Goal: Task Accomplishment & Management: Manage account settings

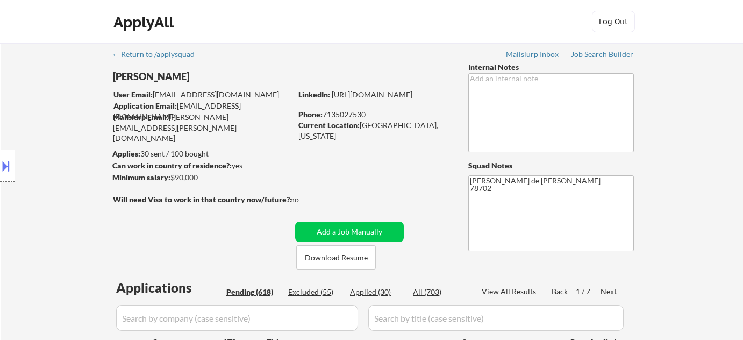
select select ""pending""
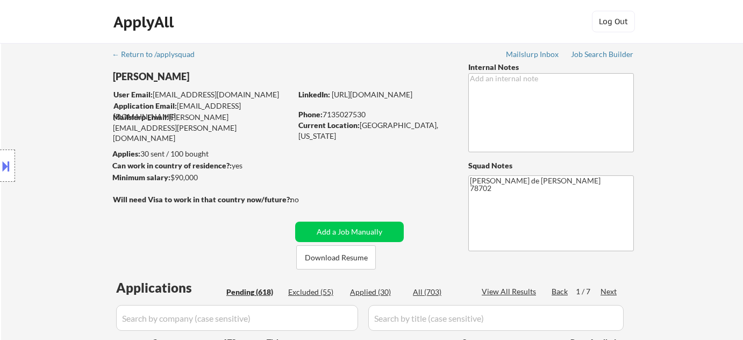
select select ""pending""
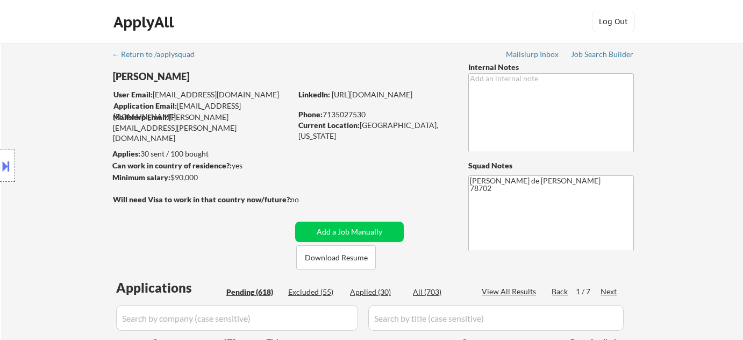
select select ""pending""
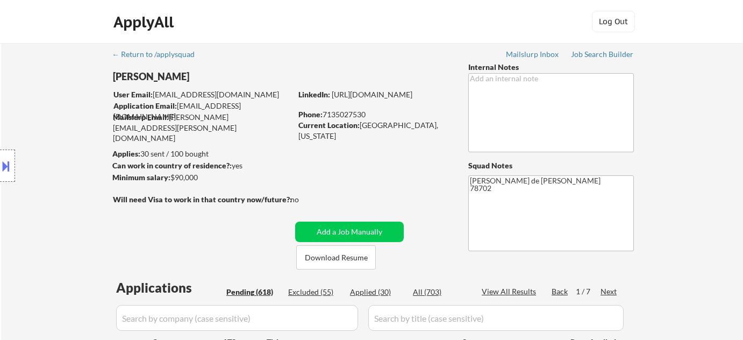
select select ""pending""
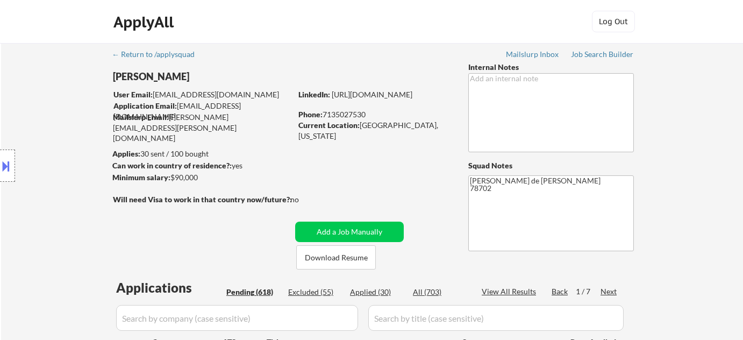
select select ""pending""
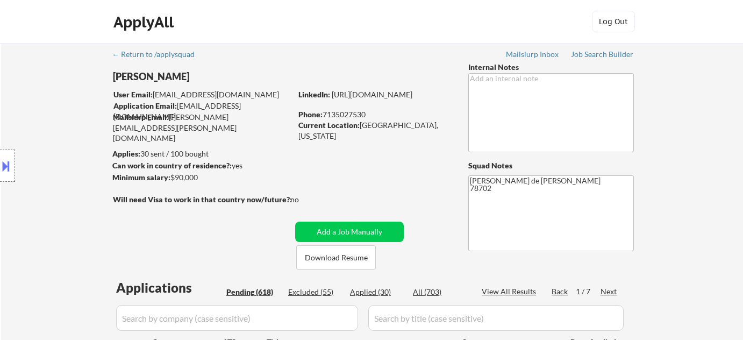
select select ""pending""
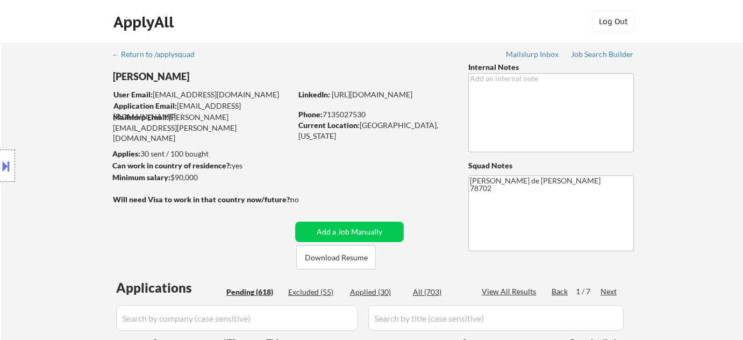
select select ""pending""
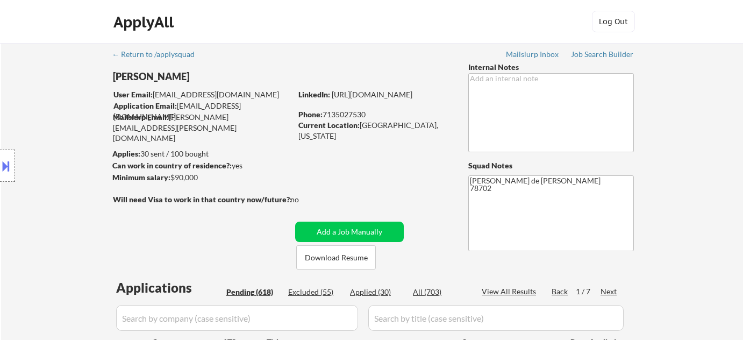
select select ""pending""
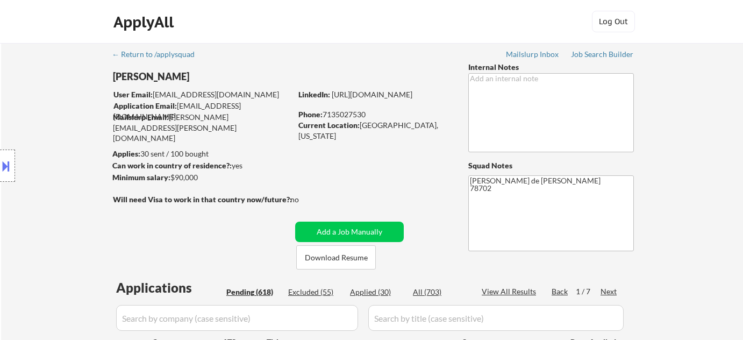
select select ""pending""
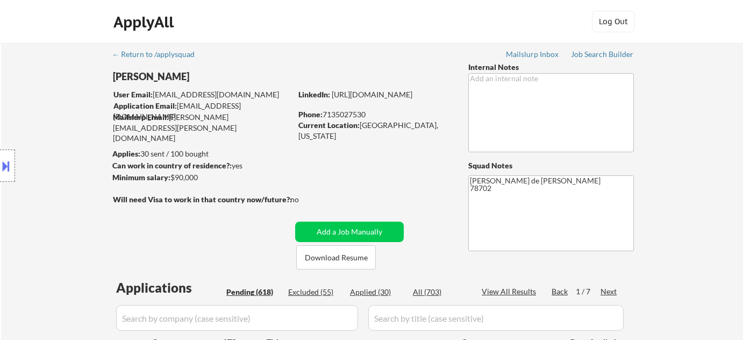
select select ""pending""
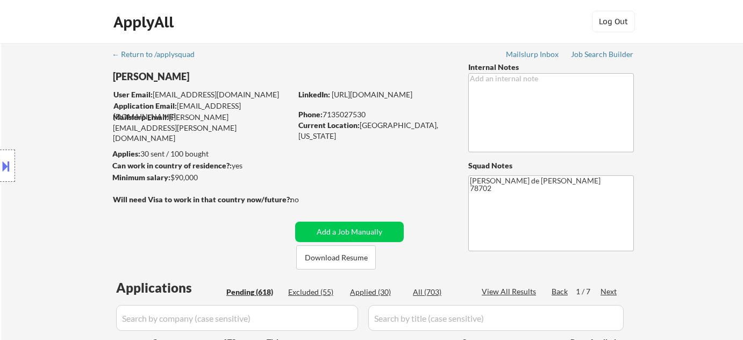
select select ""pending""
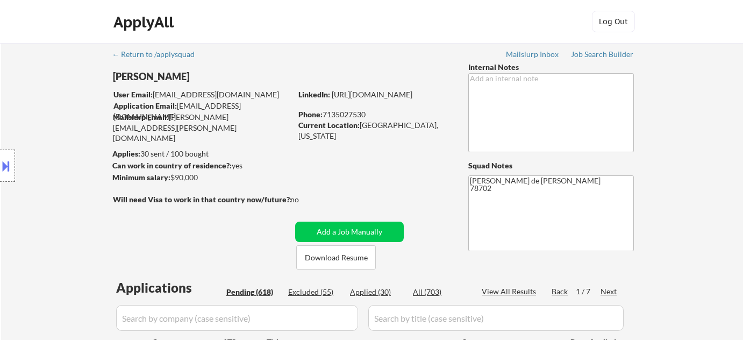
select select ""pending""
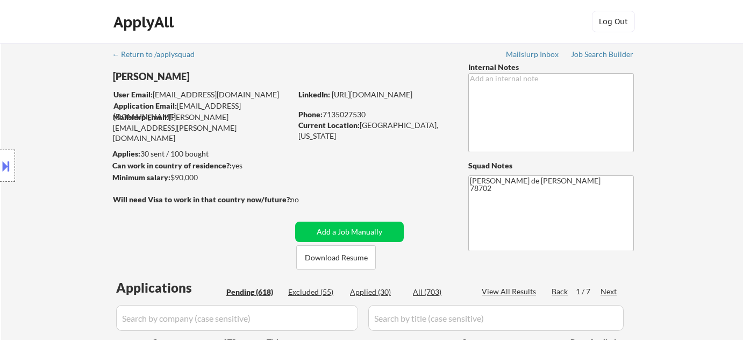
select select ""pending""
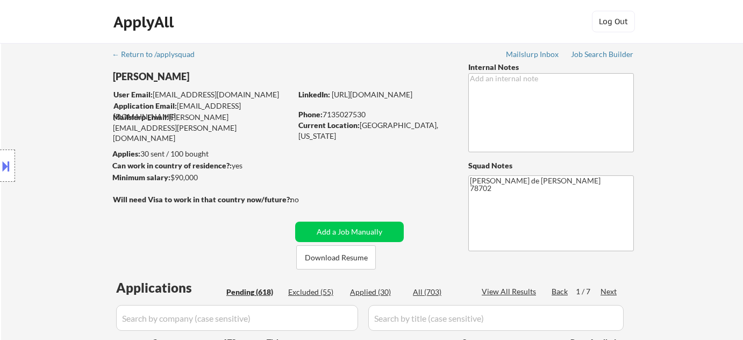
select select ""pending""
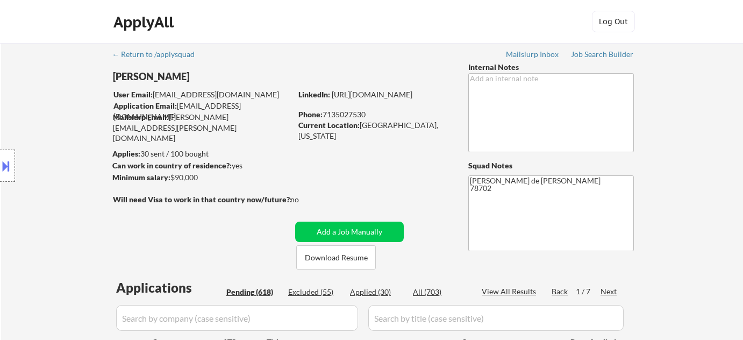
select select ""pending""
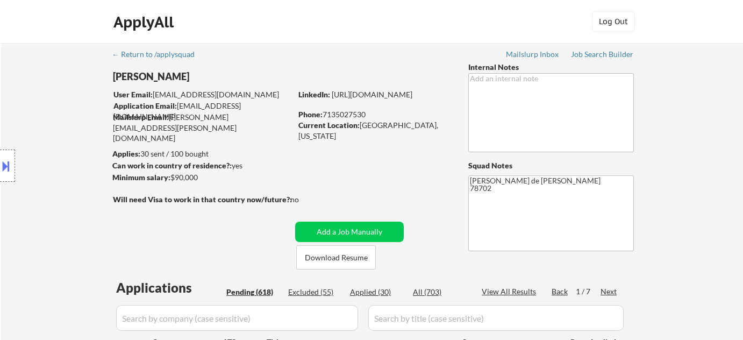
select select ""pending""
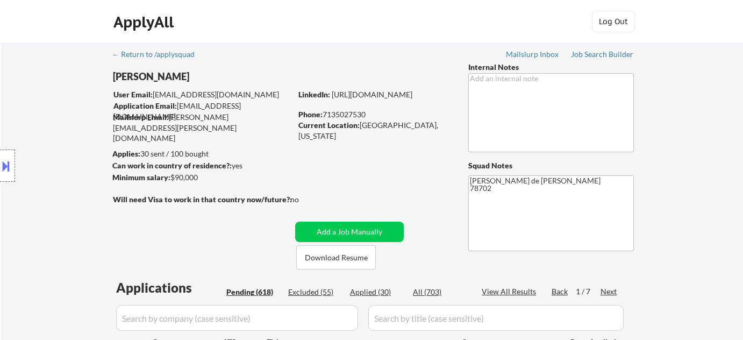
select select ""pending""
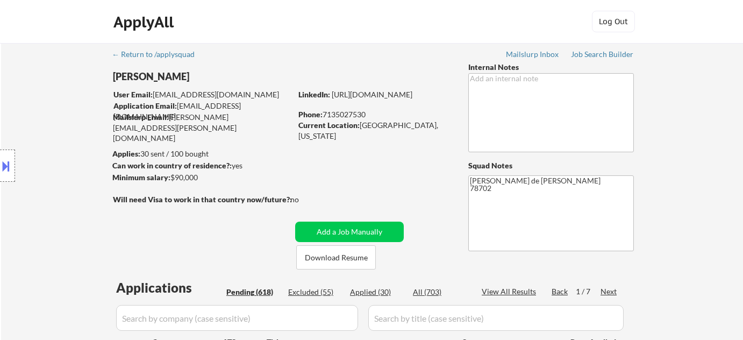
select select ""pending""
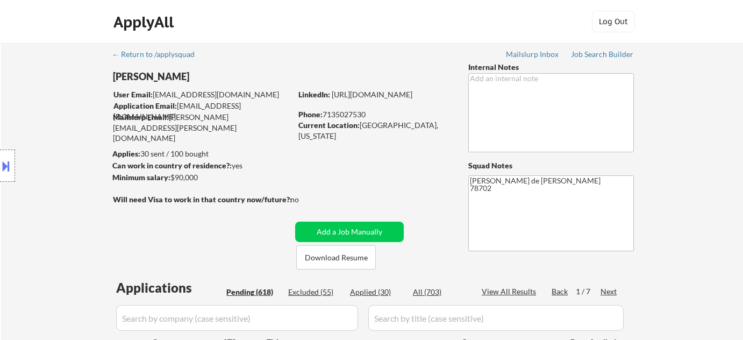
select select ""pending""
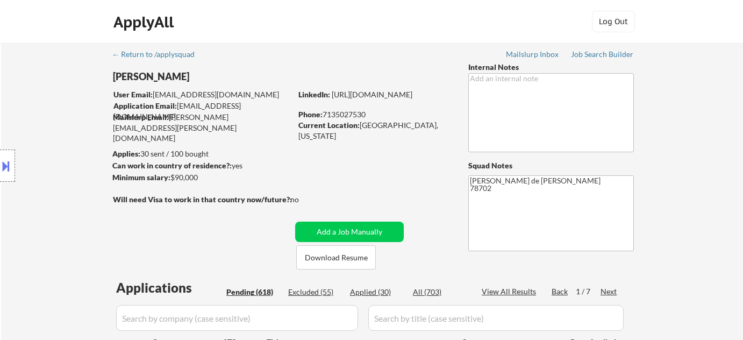
select select ""pending""
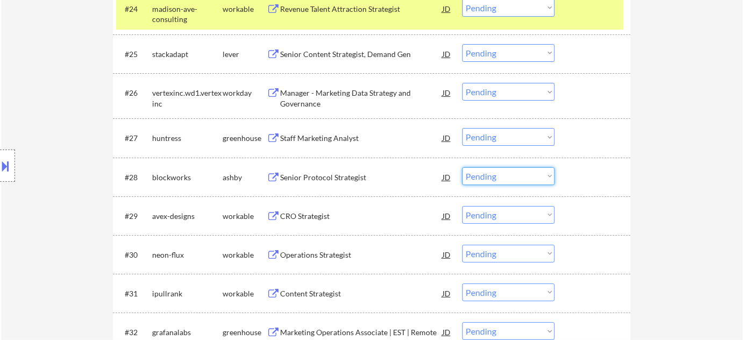
scroll to position [1270, 0]
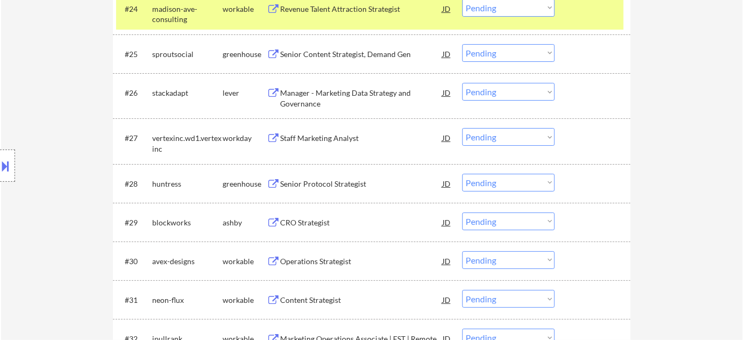
click at [93, 127] on div "Location Inclusions: [GEOGRAPHIC_DATA], [GEOGRAPHIC_DATA] [GEOGRAPHIC_DATA], [G…" at bounding box center [96, 165] width 192 height 199
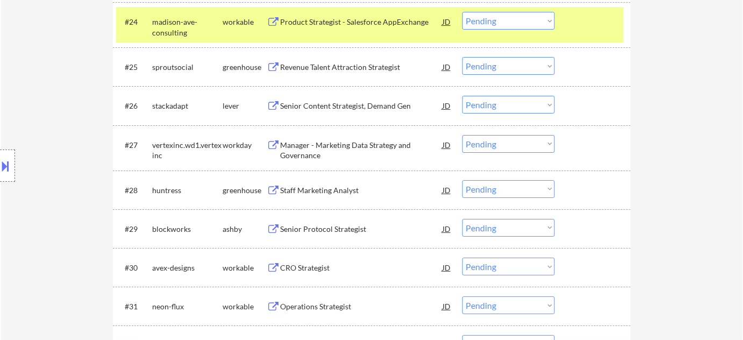
click at [507, 227] on select "Choose an option... Pending Applied Excluded (Questions) Excluded (Expired) Exc…" at bounding box center [508, 228] width 92 height 18
click at [462, 219] on select "Choose an option... Pending Applied Excluded (Questions) Excluded (Expired) Exc…" at bounding box center [508, 228] width 92 height 18
select select ""pending""
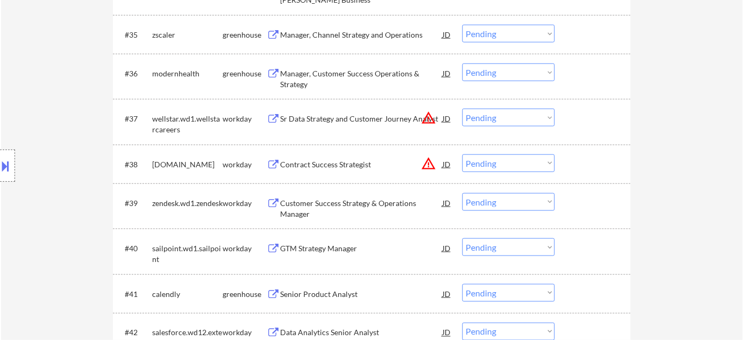
scroll to position [1808, 0]
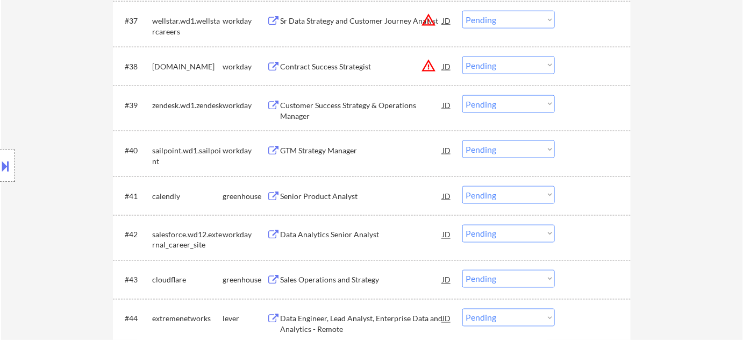
click at [334, 156] on div "GTM Strategy Manager" at bounding box center [361, 149] width 162 height 19
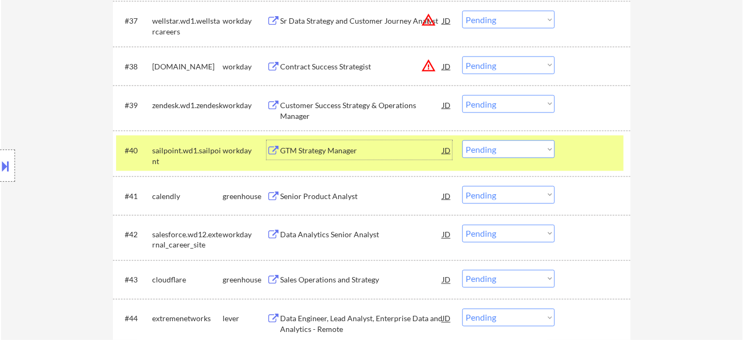
click at [526, 160] on div "#40 sailpoint.wd1.sailpoint workday GTM Strategy Manager JD warning_amber Choos…" at bounding box center [370, 152] width 508 height 35
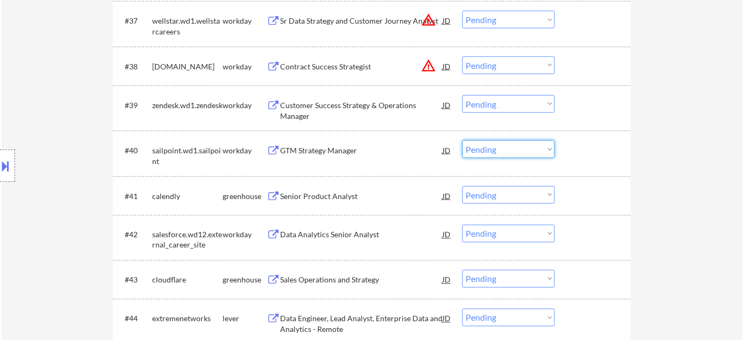
click at [526, 150] on select "Choose an option... Pending Applied Excluded (Questions) Excluded (Expired) Exc…" at bounding box center [508, 149] width 92 height 18
click at [462, 140] on select "Choose an option... Pending Applied Excluded (Questions) Excluded (Expired) Exc…" at bounding box center [508, 149] width 92 height 18
select select ""pending""
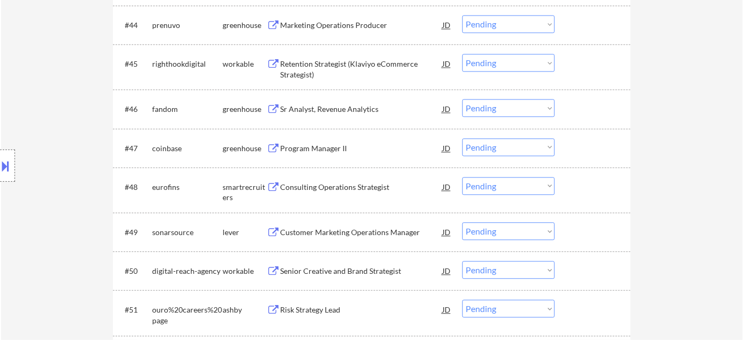
scroll to position [2151, 0]
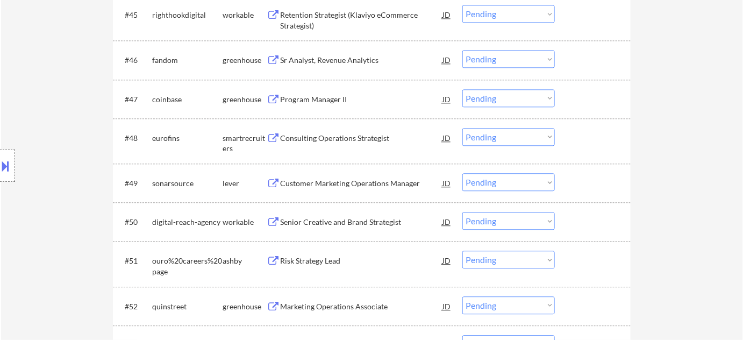
click at [335, 182] on div "Customer Marketing Operations Manager" at bounding box center [361, 183] width 162 height 11
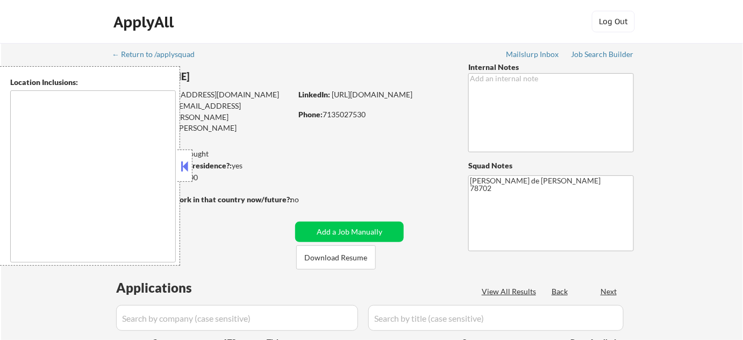
type textarea "[GEOGRAPHIC_DATA], [GEOGRAPHIC_DATA] [GEOGRAPHIC_DATA], [GEOGRAPHIC_DATA] [GEOG…"
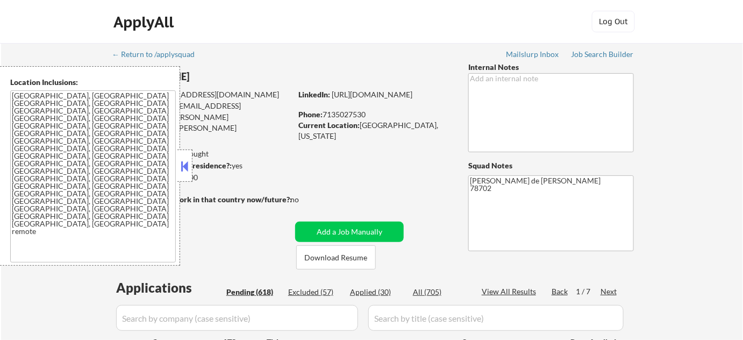
scroll to position [6, 0]
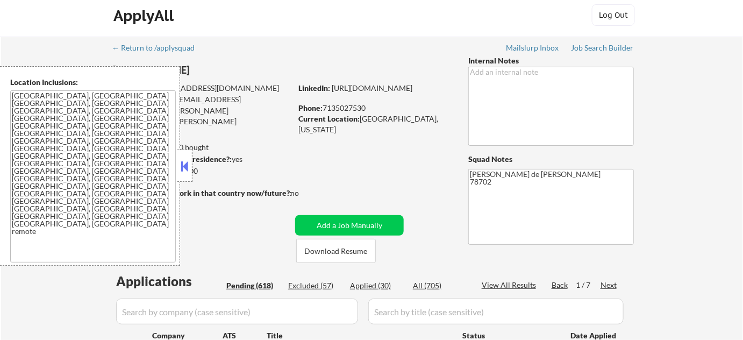
click at [188, 165] on button at bounding box center [185, 166] width 12 height 16
select select ""pending""
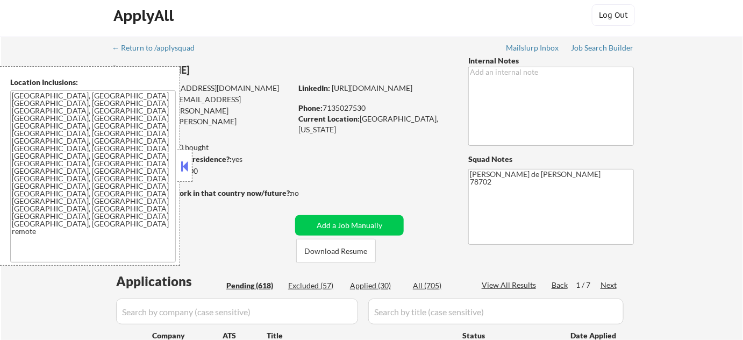
select select ""pending""
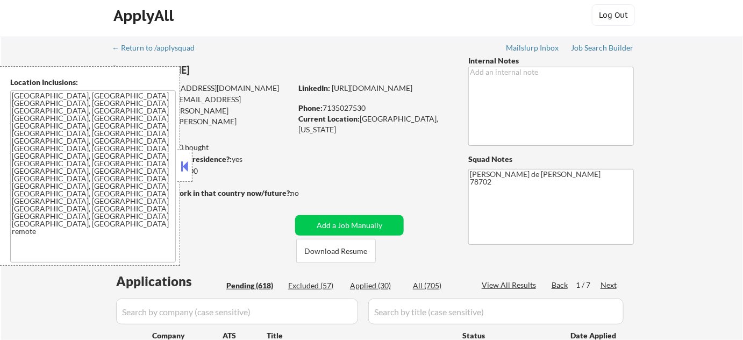
select select ""pending""
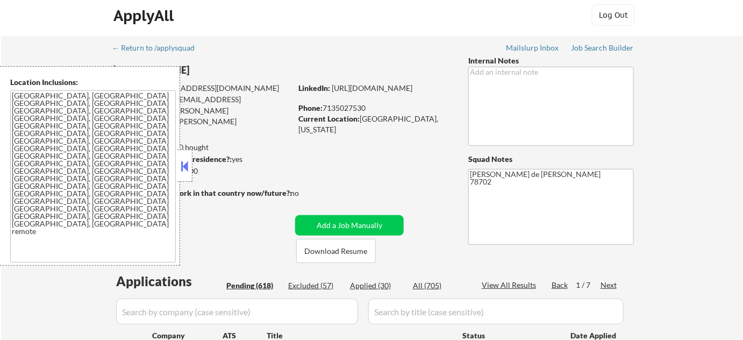
select select ""pending""
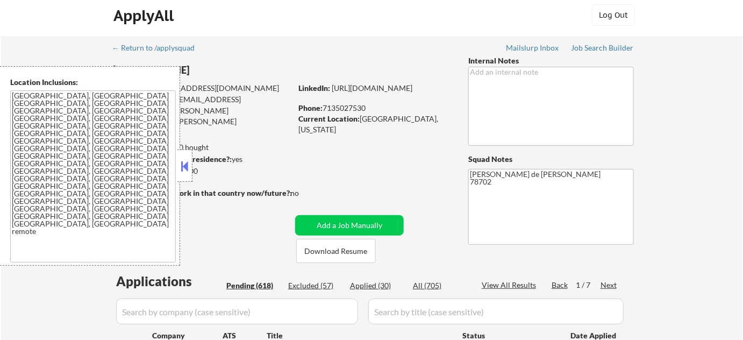
select select ""pending""
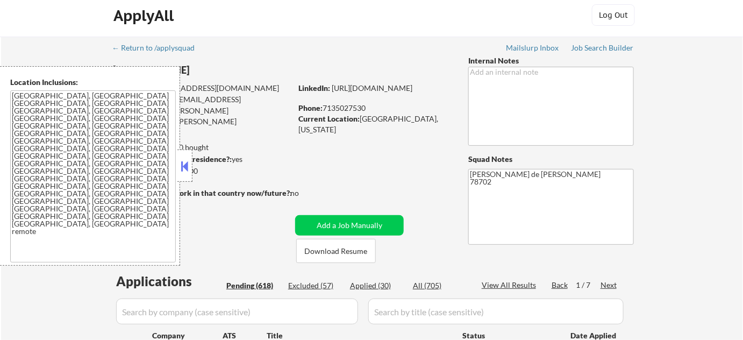
select select ""pending""
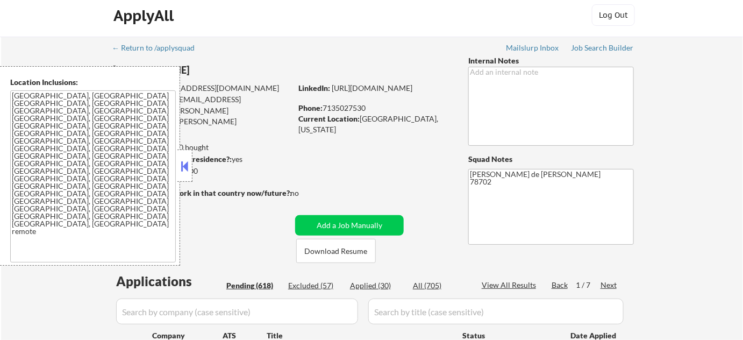
select select ""pending""
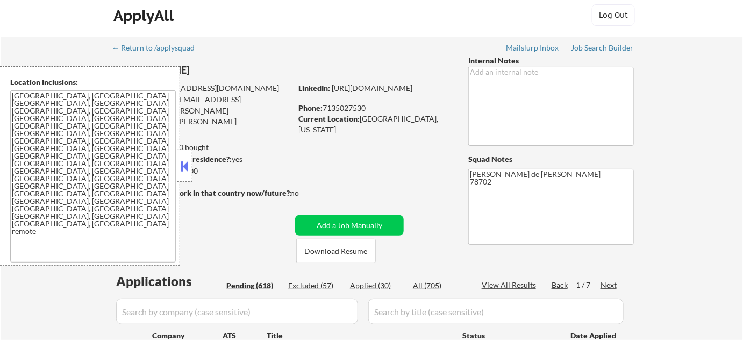
select select ""pending""
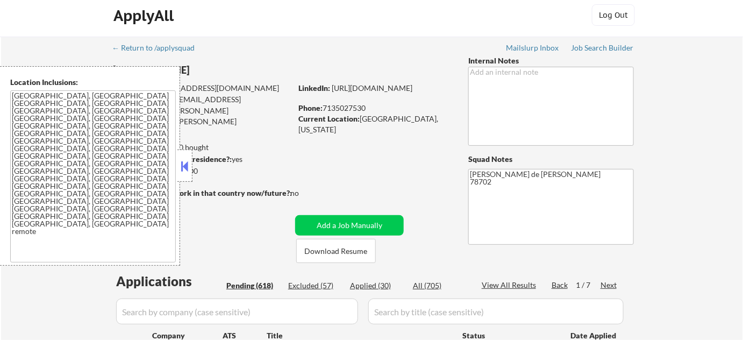
select select ""pending""
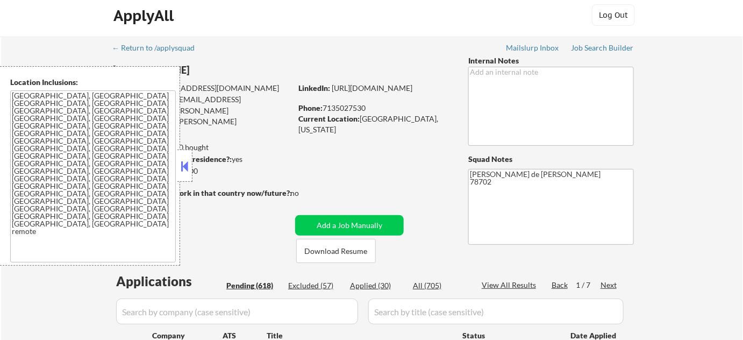
select select ""pending""
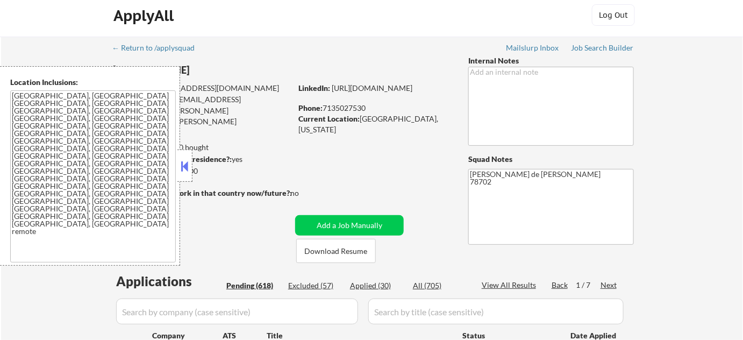
select select ""pending""
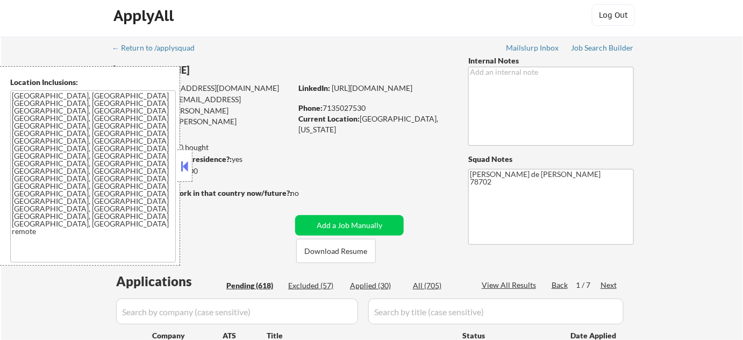
select select ""pending""
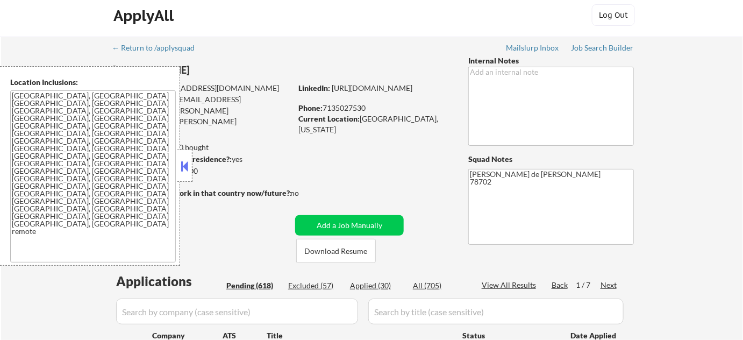
select select ""pending""
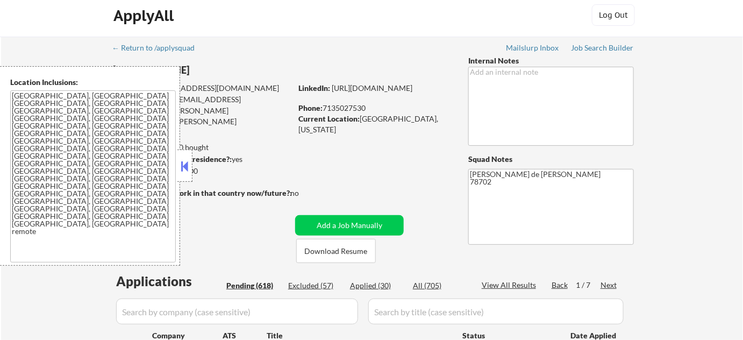
select select ""pending""
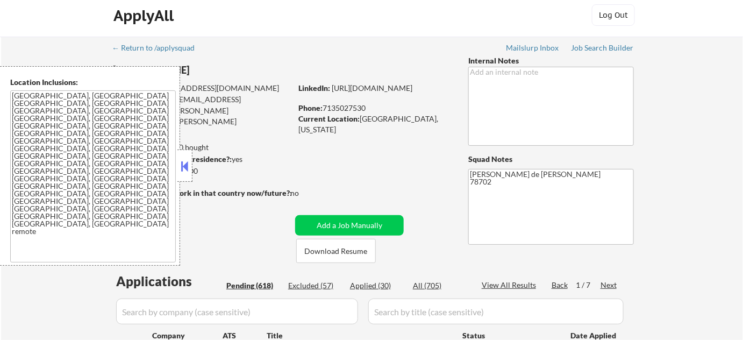
select select ""pending""
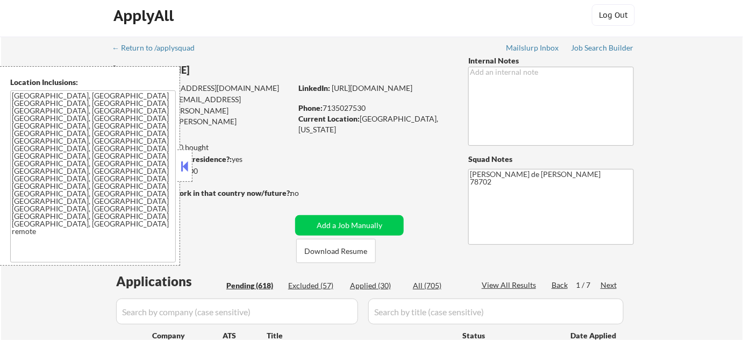
select select ""pending""
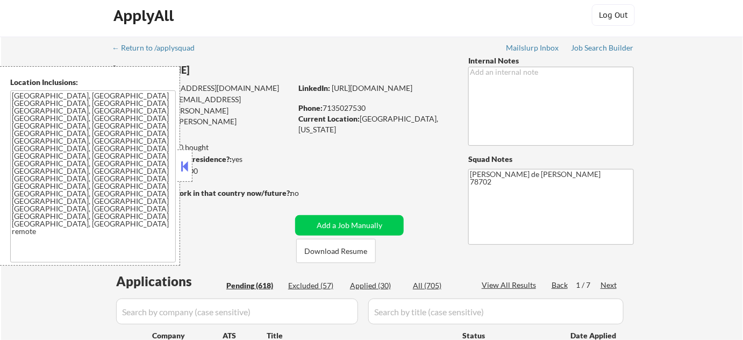
select select ""pending""
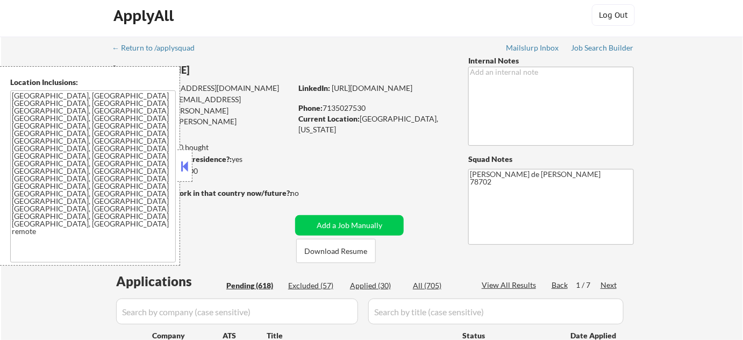
select select ""pending""
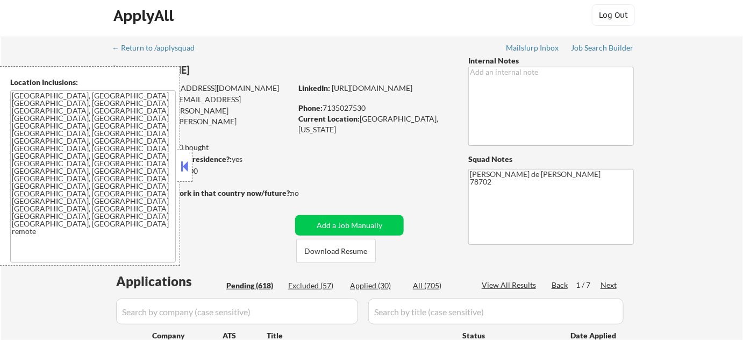
select select ""pending""
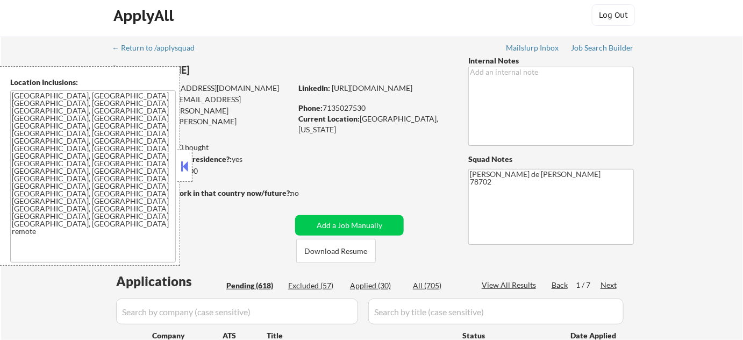
select select ""pending""
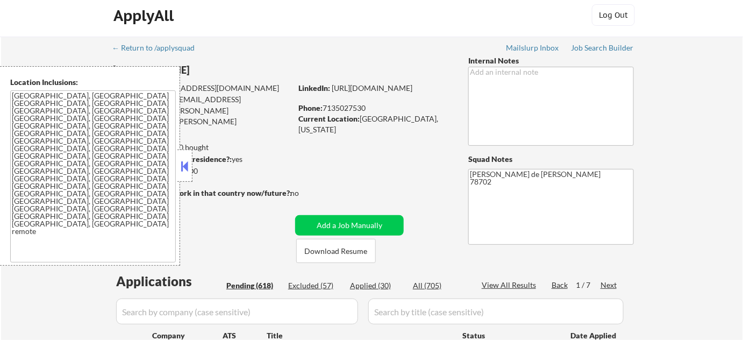
select select ""pending""
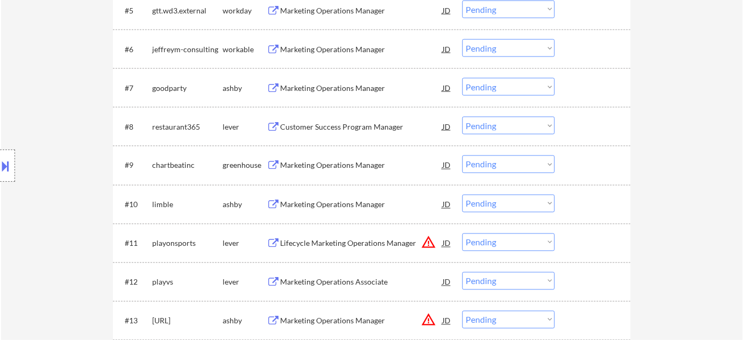
scroll to position [586, 0]
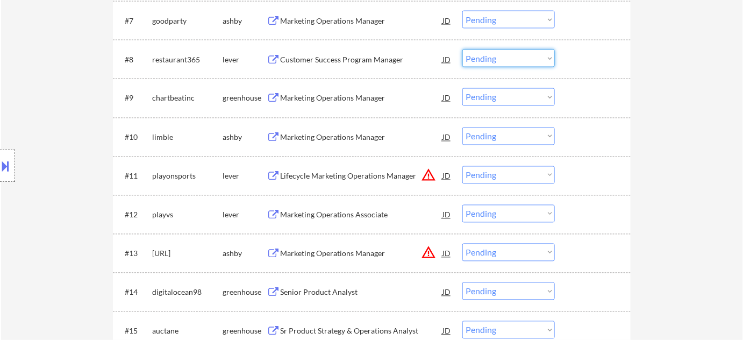
click at [501, 62] on select "Choose an option... Pending Applied Excluded (Questions) Excluded (Expired) Exc…" at bounding box center [508, 58] width 92 height 18
click at [462, 49] on select "Choose an option... Pending Applied Excluded (Questions) Excluded (Expired) Exc…" at bounding box center [508, 58] width 92 height 18
click at [345, 102] on div "Marketing Operations Manager" at bounding box center [361, 98] width 162 height 11
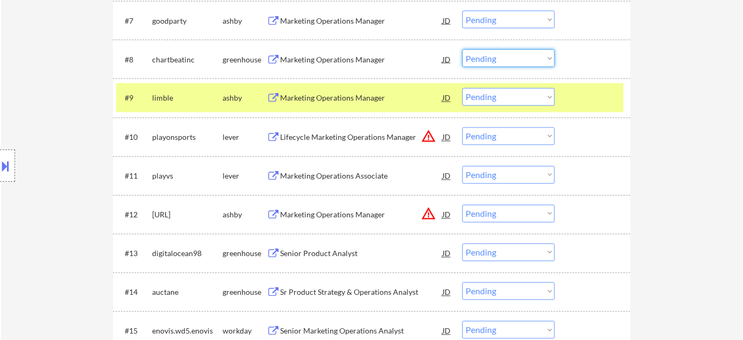
drag, startPoint x: 527, startPoint y: 52, endPoint x: 522, endPoint y: 64, distance: 13.7
click at [527, 52] on select "Choose an option... Pending Applied Excluded (Questions) Excluded (Expired) Exc…" at bounding box center [508, 58] width 92 height 18
click at [462, 49] on select "Choose an option... Pending Applied Excluded (Questions) Excluded (Expired) Exc…" at bounding box center [508, 58] width 92 height 18
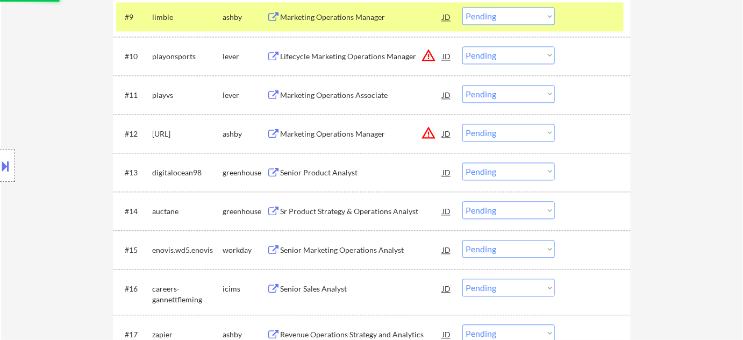
scroll to position [684, 0]
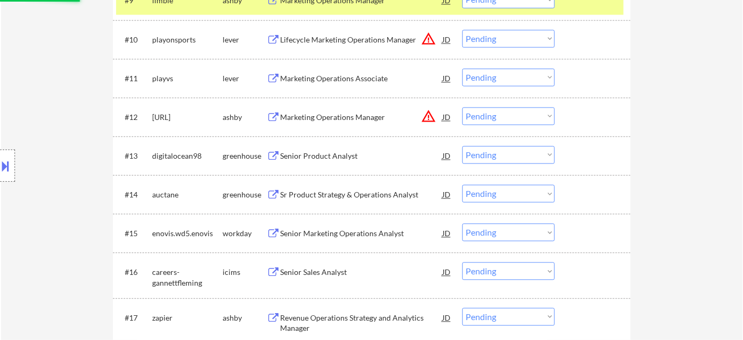
select select ""pending""
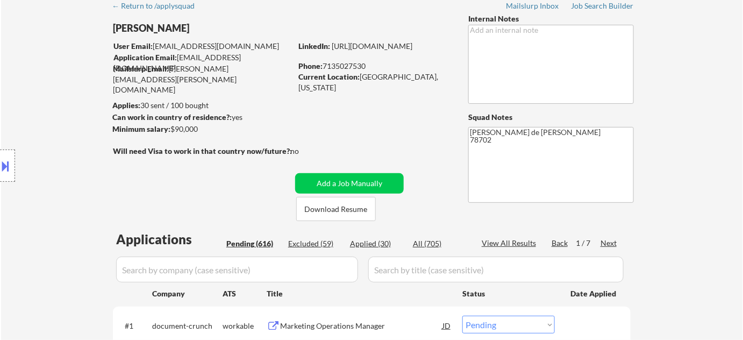
scroll to position [48, 0]
click at [614, 240] on div "Next" at bounding box center [609, 243] width 17 height 11
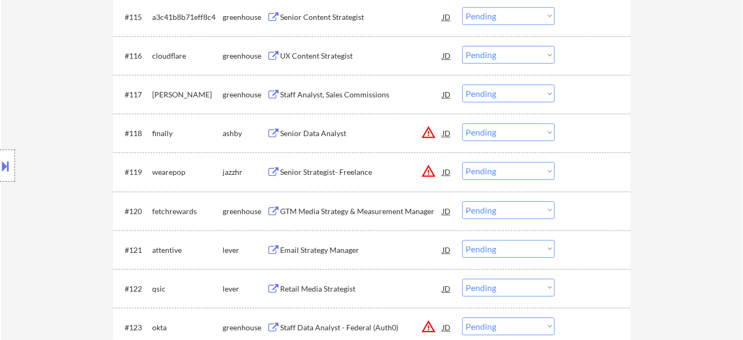
scroll to position [928, 0]
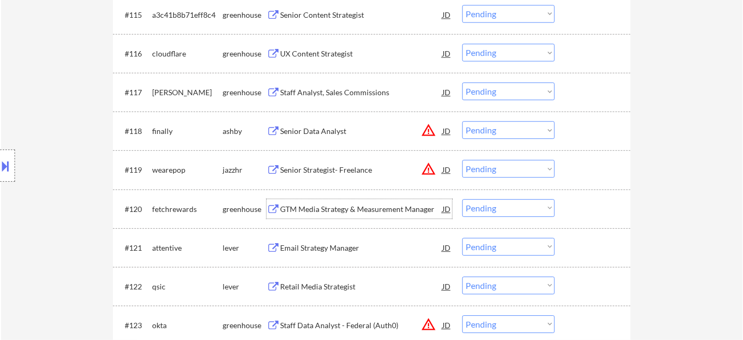
click at [344, 202] on div "GTM Media Strategy & Measurement Manager" at bounding box center [361, 208] width 162 height 19
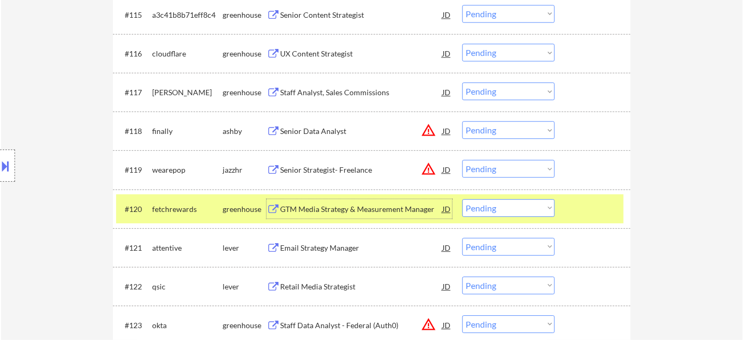
click at [498, 208] on select "Choose an option... Pending Applied Excluded (Questions) Excluded (Expired) Exc…" at bounding box center [508, 208] width 92 height 18
click at [462, 199] on select "Choose an option... Pending Applied Excluded (Questions) Excluded (Expired) Exc…" at bounding box center [508, 208] width 92 height 18
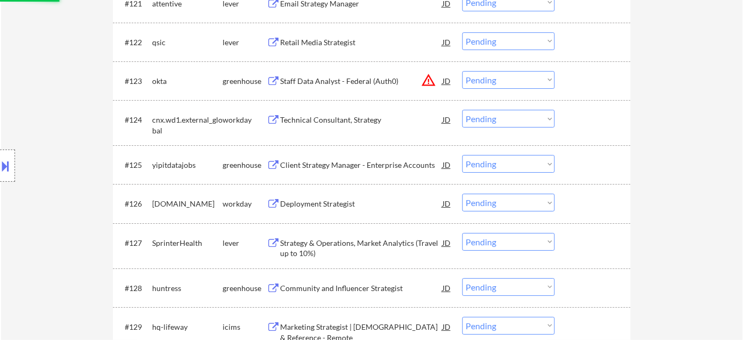
scroll to position [1221, 0]
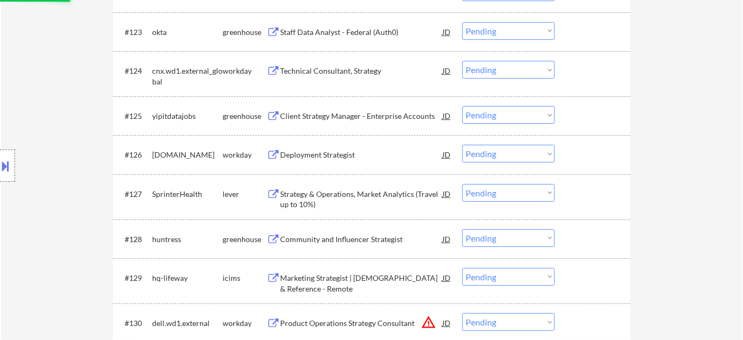
select select ""pending""
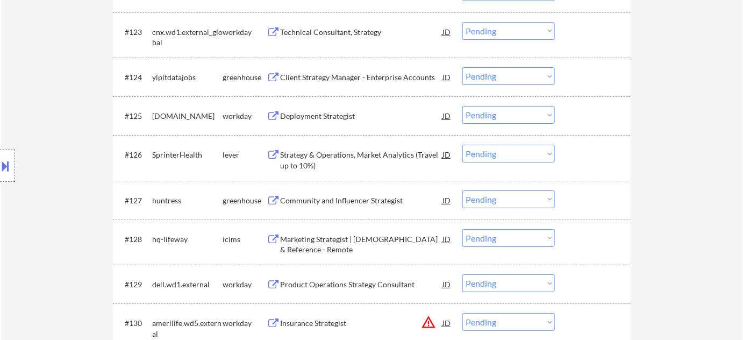
click at [340, 153] on div "Strategy & Operations, Market Analytics (Travel up to 10%)" at bounding box center [361, 159] width 162 height 21
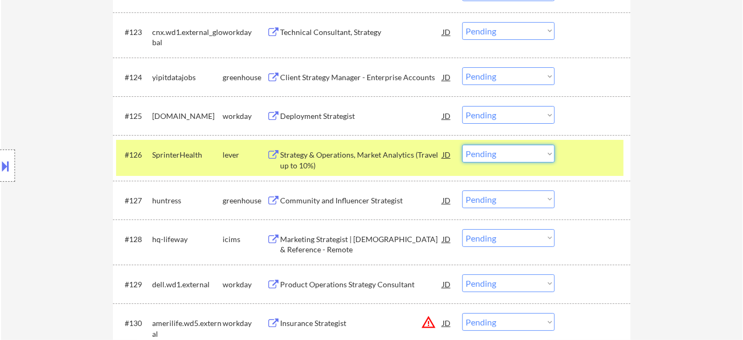
click at [520, 157] on select "Choose an option... Pending Applied Excluded (Questions) Excluded (Expired) Exc…" at bounding box center [508, 154] width 92 height 18
click at [462, 145] on select "Choose an option... Pending Applied Excluded (Questions) Excluded (Expired) Exc…" at bounding box center [508, 154] width 92 height 18
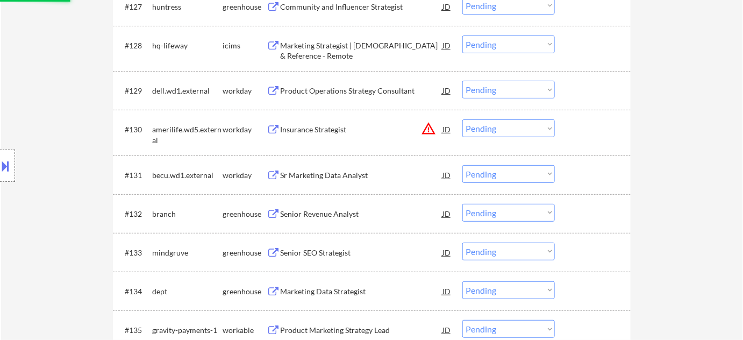
scroll to position [1417, 0]
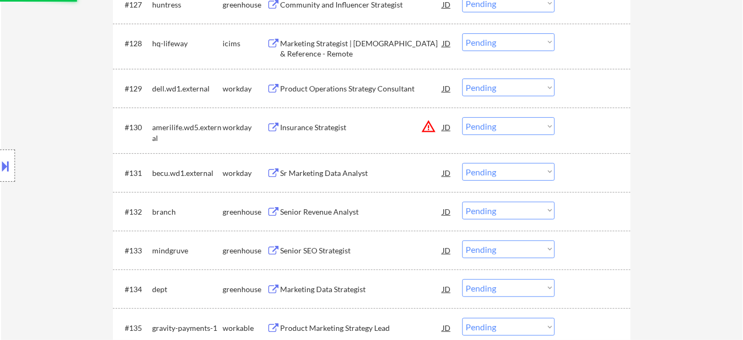
select select ""pending""
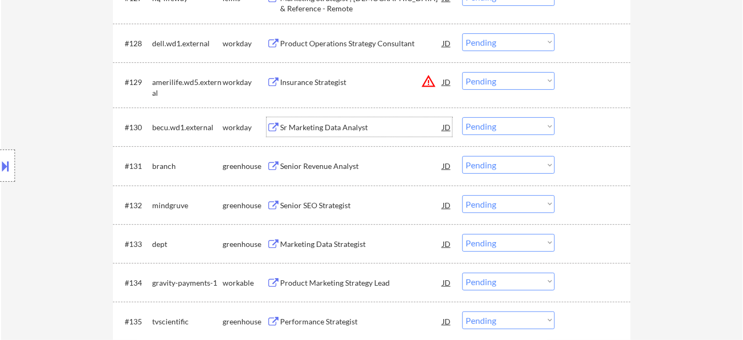
click at [345, 122] on div "Sr Marketing Data Analyst" at bounding box center [361, 127] width 162 height 11
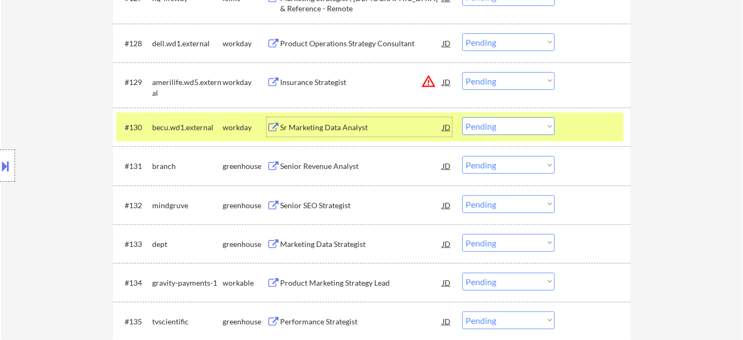
click at [490, 133] on select "Choose an option... Pending Applied Excluded (Questions) Excluded (Expired) Exc…" at bounding box center [508, 126] width 92 height 18
click at [462, 117] on select "Choose an option... Pending Applied Excluded (Questions) Excluded (Expired) Exc…" at bounding box center [508, 126] width 92 height 18
click at [319, 164] on div "Senior Revenue Analyst" at bounding box center [361, 166] width 162 height 11
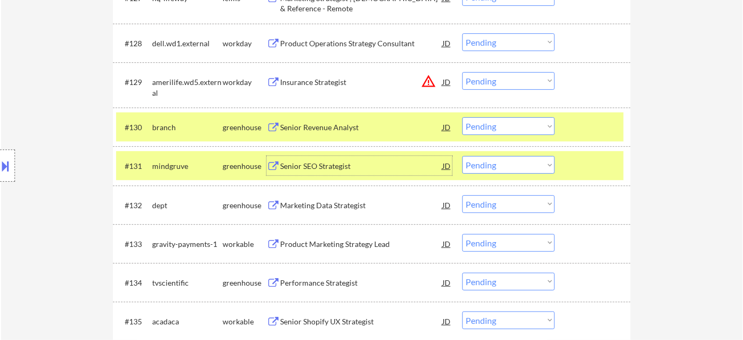
click at [330, 117] on div "Senior Revenue Analyst" at bounding box center [361, 126] width 162 height 19
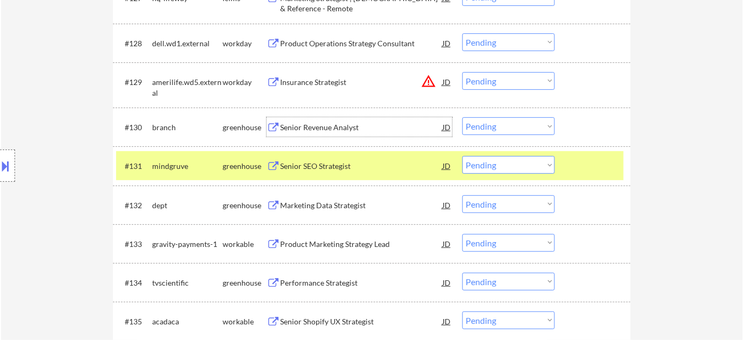
click at [489, 126] on select "Choose an option... Pending Applied Excluded (Questions) Excluded (Expired) Exc…" at bounding box center [508, 126] width 92 height 18
click at [462, 117] on select "Choose an option... Pending Applied Excluded (Questions) Excluded (Expired) Exc…" at bounding box center [508, 126] width 92 height 18
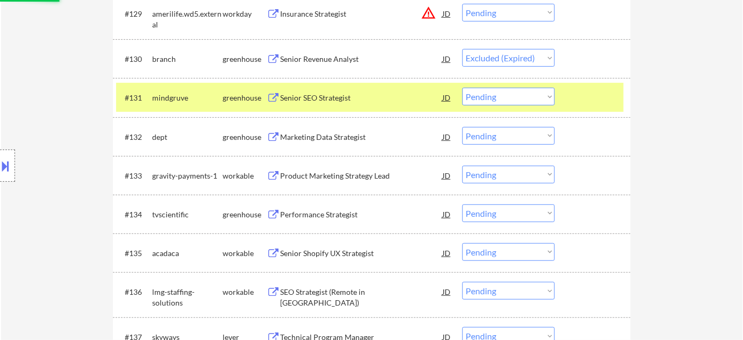
scroll to position [1564, 0]
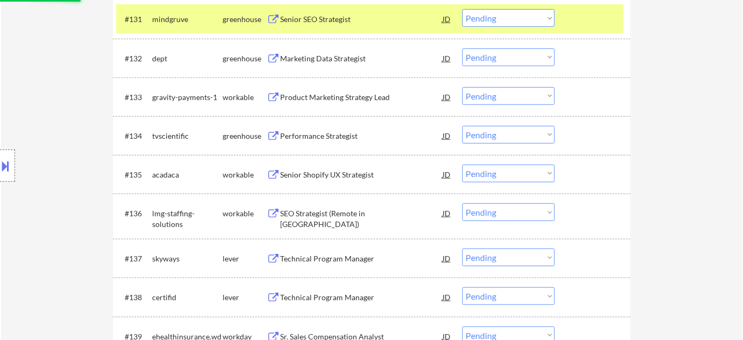
click at [322, 95] on div "Product Marketing Strategy Lead" at bounding box center [361, 97] width 162 height 11
select select ""pending""
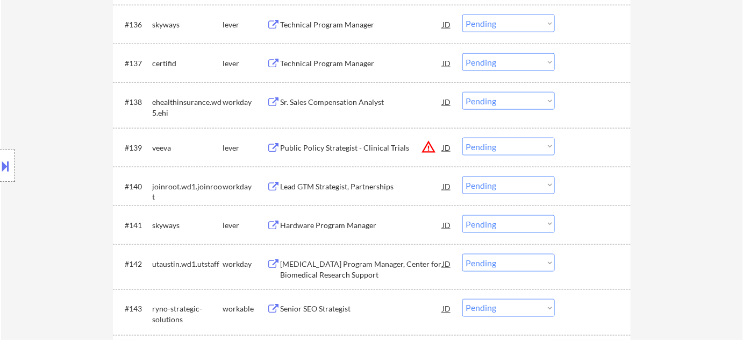
scroll to position [1808, 0]
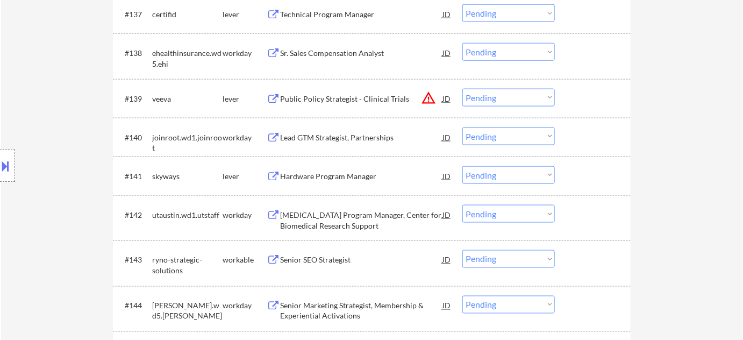
click at [357, 140] on div "Lead GTM Strategist, Partnerships" at bounding box center [361, 137] width 162 height 11
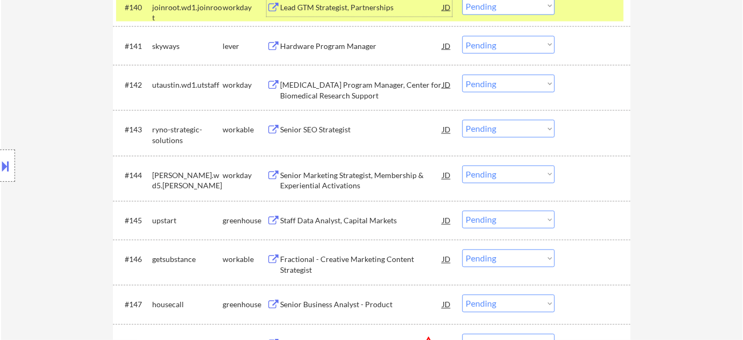
scroll to position [1955, 0]
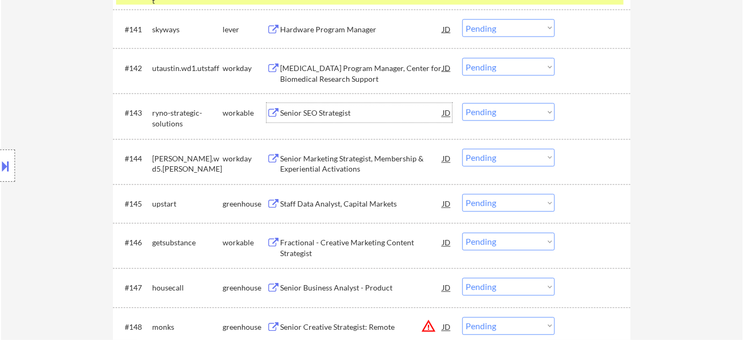
click at [327, 115] on div "Senior SEO Strategist" at bounding box center [361, 113] width 162 height 11
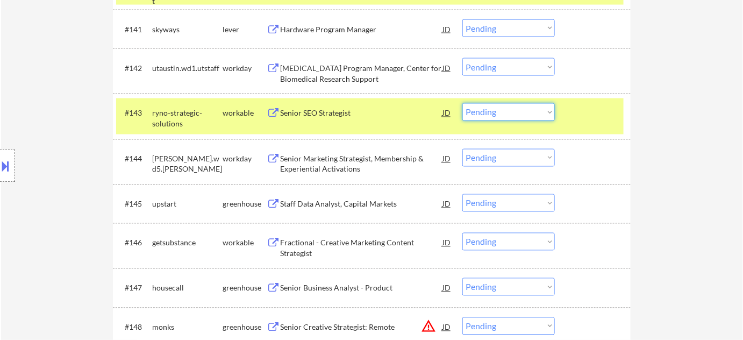
drag, startPoint x: 490, startPoint y: 110, endPoint x: 496, endPoint y: 119, distance: 11.3
click at [490, 110] on select "Choose an option... Pending Applied Excluded (Questions) Excluded (Expired) Exc…" at bounding box center [508, 112] width 92 height 18
click at [462, 103] on select "Choose an option... Pending Applied Excluded (Questions) Excluded (Expired) Exc…" at bounding box center [508, 112] width 92 height 18
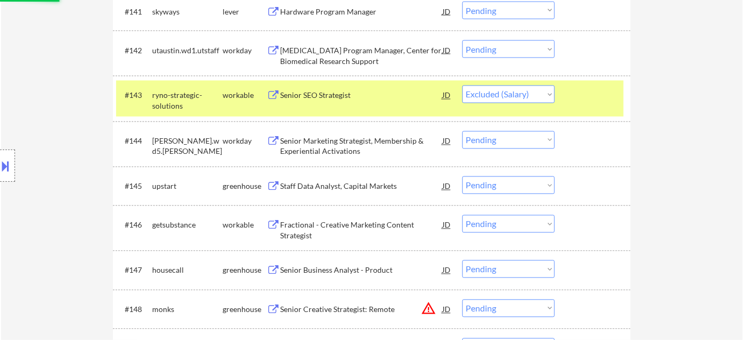
scroll to position [2004, 0]
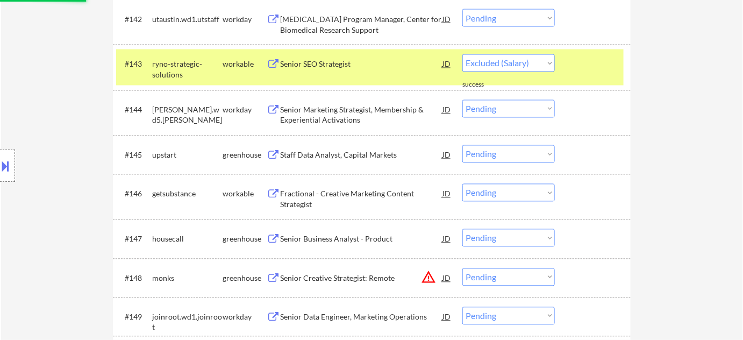
click at [349, 110] on div "Senior Marketing Strategist, Membership & Experiential Activations" at bounding box center [361, 115] width 162 height 21
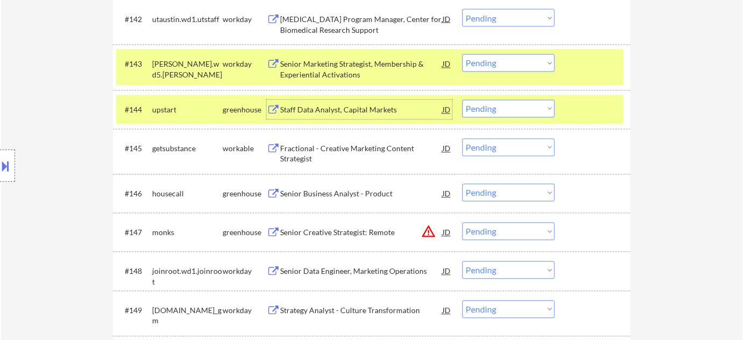
click at [326, 64] on div "Senior Marketing Strategist, Membership & Experiential Activations" at bounding box center [361, 69] width 162 height 21
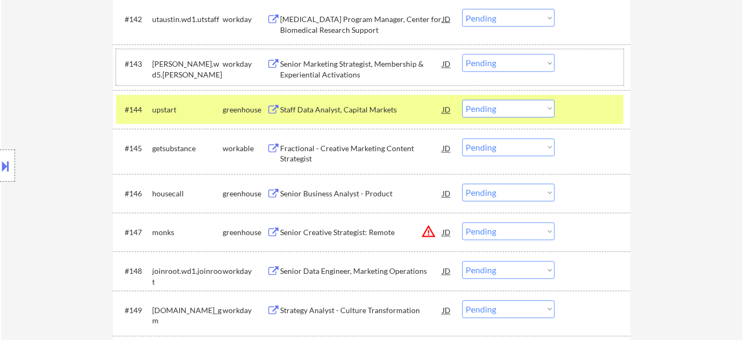
click at [485, 53] on div "#143 [PERSON_NAME].wd5.[PERSON_NAME] workday Senior Marketing Strategist, Membe…" at bounding box center [370, 66] width 508 height 35
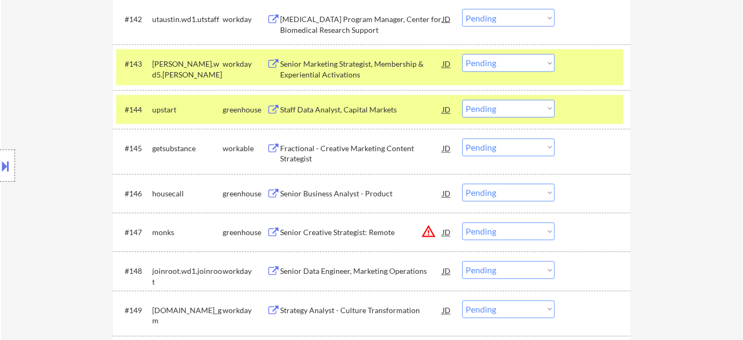
click at [497, 68] on select "Choose an option... Pending Applied Excluded (Questions) Excluded (Expired) Exc…" at bounding box center [508, 63] width 92 height 18
click at [462, 54] on select "Choose an option... Pending Applied Excluded (Questions) Excluded (Expired) Exc…" at bounding box center [508, 63] width 92 height 18
click at [309, 165] on div "#145 getsubstance workable Fractional - Creative Marketing Content Strategist J…" at bounding box center [370, 151] width 508 height 35
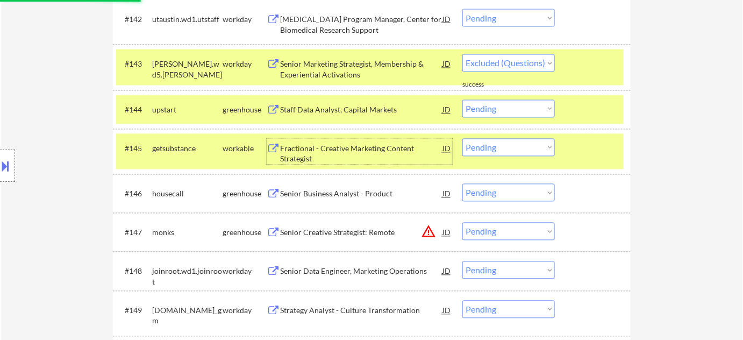
click at [300, 155] on div "Fractional - Creative Marketing Content Strategist" at bounding box center [361, 154] width 162 height 21
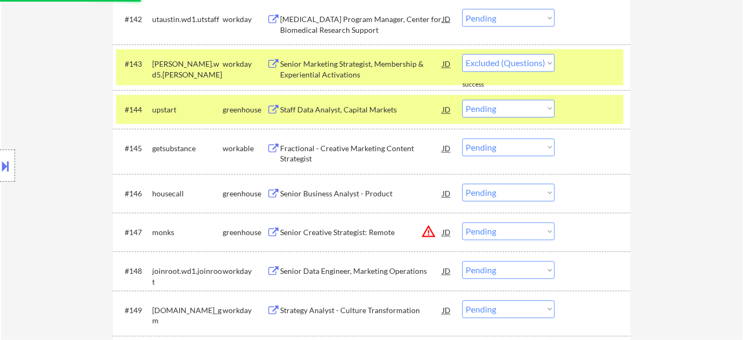
select select ""pending""
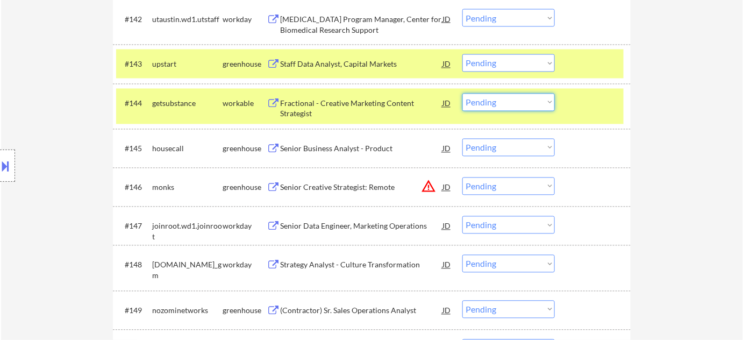
click at [534, 98] on select "Choose an option... Pending Applied Excluded (Questions) Excluded (Expired) Exc…" at bounding box center [508, 103] width 92 height 18
click at [462, 94] on select "Choose an option... Pending Applied Excluded (Questions) Excluded (Expired) Exc…" at bounding box center [508, 103] width 92 height 18
select select ""pending""
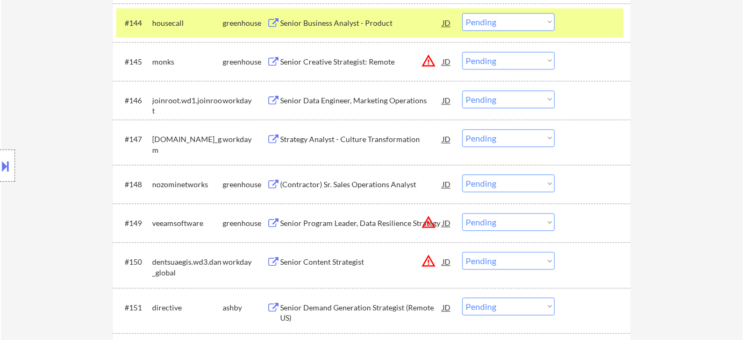
scroll to position [2102, 0]
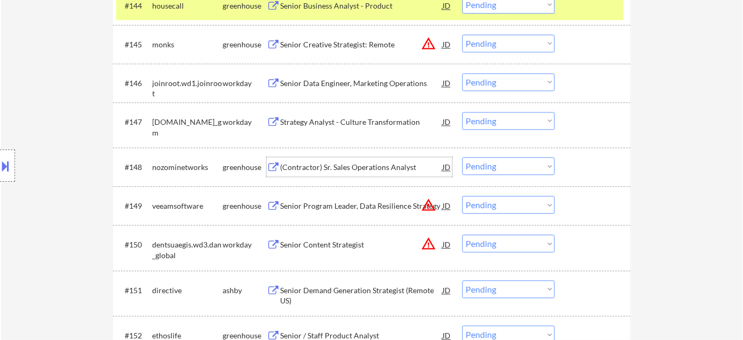
click at [389, 168] on div "(Contractor) Sr. Sales Operations Analyst" at bounding box center [361, 167] width 162 height 11
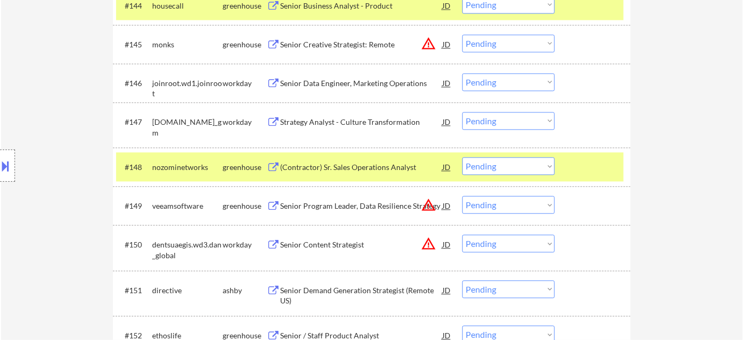
click at [65, 161] on div "Location Inclusions: [GEOGRAPHIC_DATA], [GEOGRAPHIC_DATA] [GEOGRAPHIC_DATA], [G…" at bounding box center [96, 165] width 192 height 199
click at [547, 166] on select "Choose an option... Pending Applied Excluded (Questions) Excluded (Expired) Exc…" at bounding box center [508, 166] width 92 height 18
click at [462, 157] on select "Choose an option... Pending Applied Excluded (Questions) Excluded (Expired) Exc…" at bounding box center [508, 166] width 92 height 18
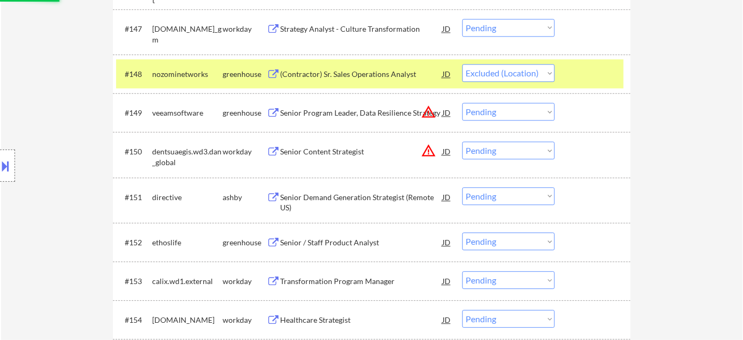
scroll to position [2199, 0]
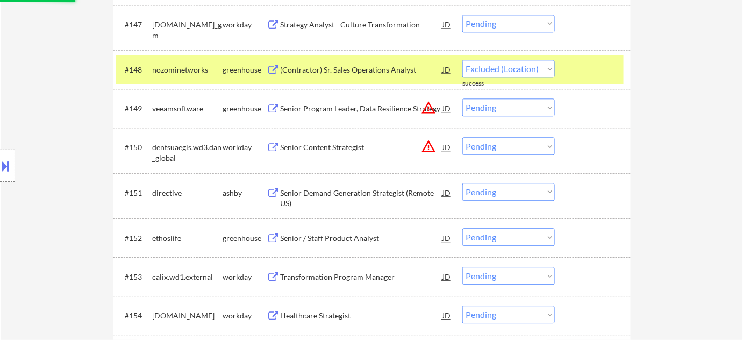
select select ""pending""
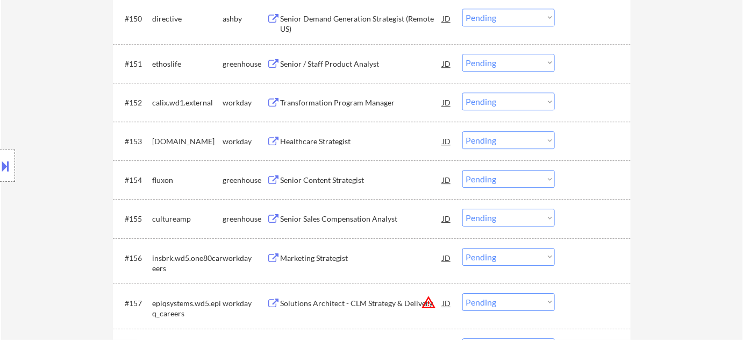
scroll to position [2346, 0]
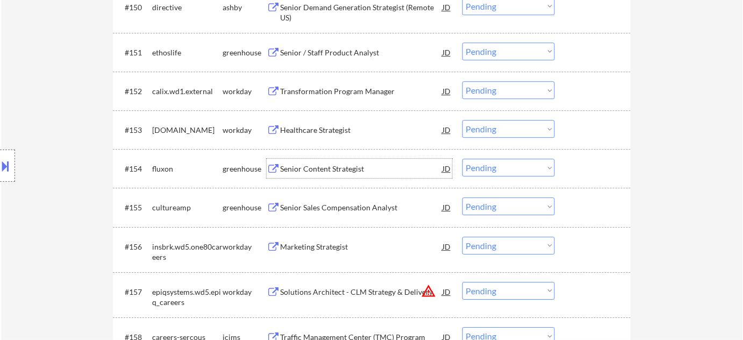
click at [348, 169] on div "Senior Content Strategist" at bounding box center [361, 168] width 162 height 11
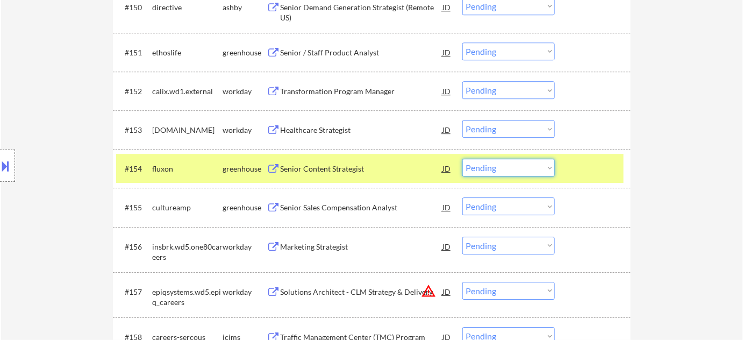
click at [508, 174] on select "Choose an option... Pending Applied Excluded (Questions) Excluded (Expired) Exc…" at bounding box center [508, 168] width 92 height 18
click at [462, 159] on select "Choose an option... Pending Applied Excluded (Questions) Excluded (Expired) Exc…" at bounding box center [508, 168] width 92 height 18
select select ""pending""
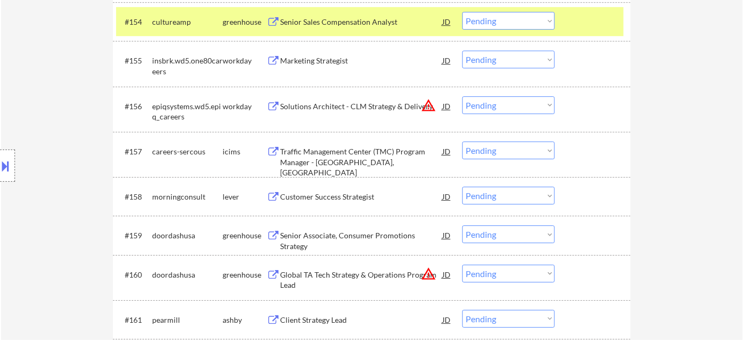
scroll to position [2688, 0]
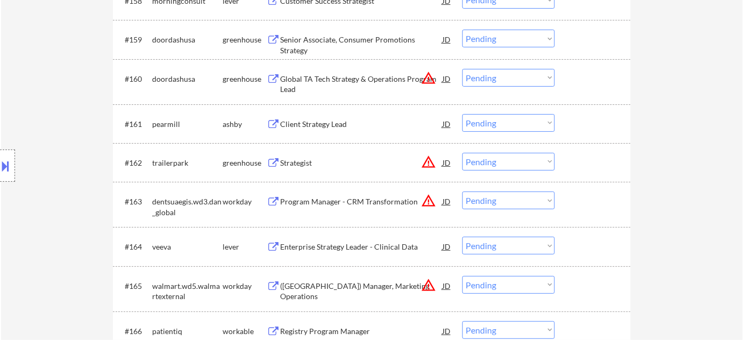
click at [308, 119] on div "Client Strategy Lead" at bounding box center [361, 124] width 162 height 11
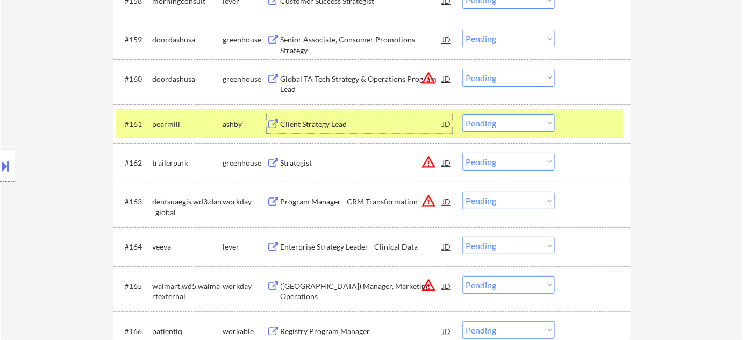
click at [492, 129] on select "Choose an option... Pending Applied Excluded (Questions) Excluded (Expired) Exc…" at bounding box center [508, 123] width 92 height 18
click at [462, 114] on select "Choose an option... Pending Applied Excluded (Questions) Excluded (Expired) Exc…" at bounding box center [508, 123] width 92 height 18
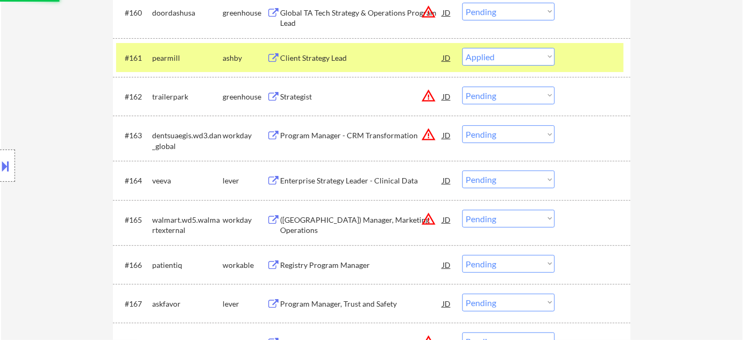
scroll to position [2785, 0]
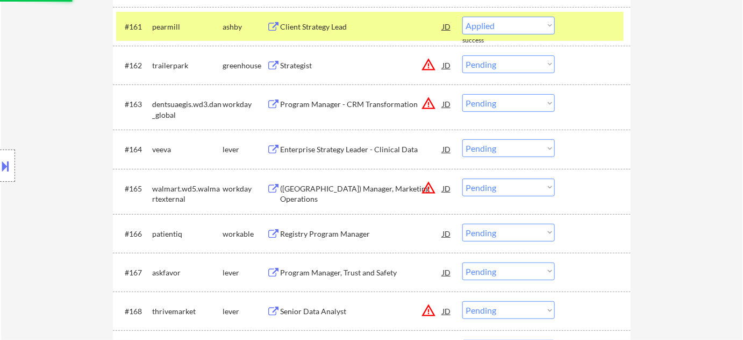
select select ""pending""
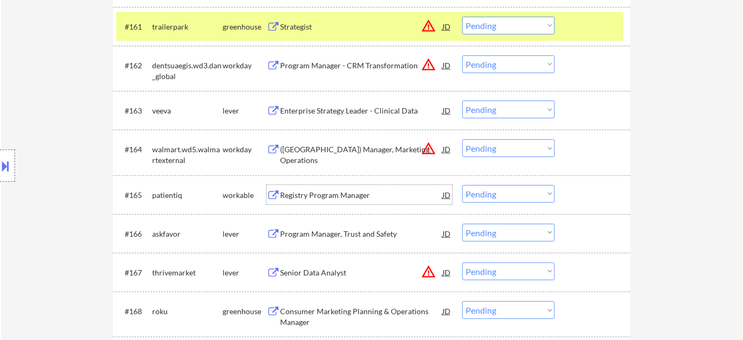
click at [326, 190] on div "Registry Program Manager" at bounding box center [361, 195] width 162 height 11
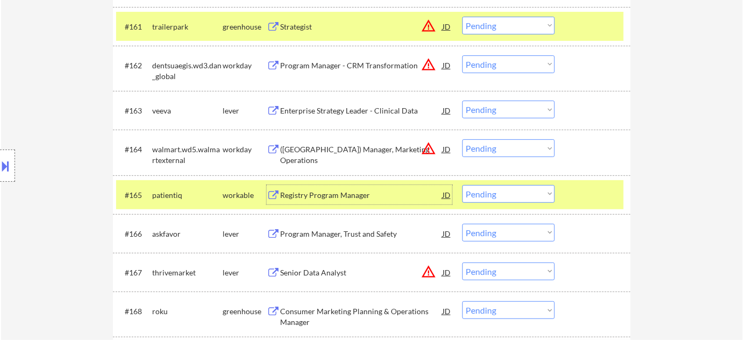
click at [544, 201] on select "Choose an option... Pending Applied Excluded (Questions) Excluded (Expired) Exc…" at bounding box center [508, 194] width 92 height 18
click at [462, 185] on select "Choose an option... Pending Applied Excluded (Questions) Excluded (Expired) Exc…" at bounding box center [508, 194] width 92 height 18
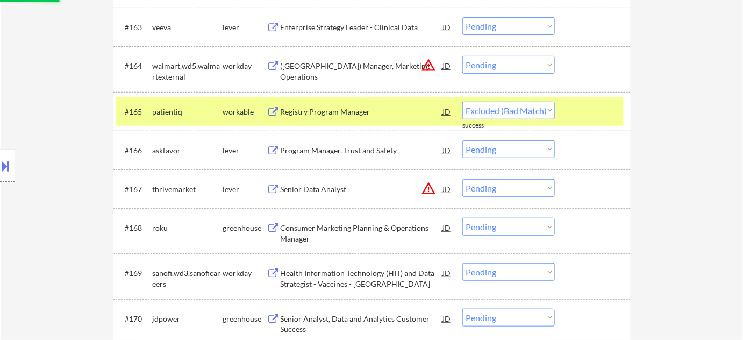
scroll to position [2883, 0]
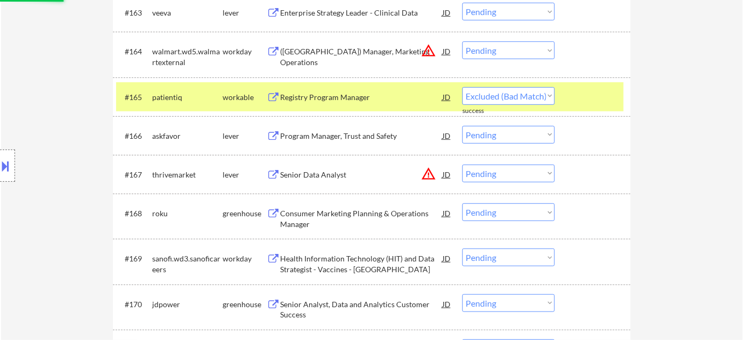
click at [341, 141] on div "Program Manager, Trust and Safety" at bounding box center [361, 135] width 162 height 19
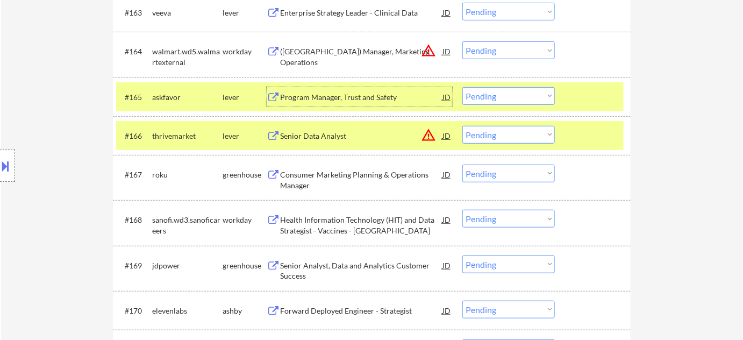
click at [338, 99] on div "Program Manager, Trust and Safety" at bounding box center [361, 97] width 162 height 11
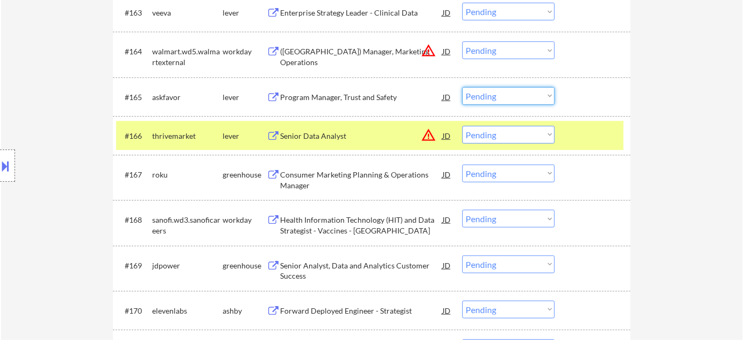
click at [510, 97] on select "Choose an option... Pending Applied Excluded (Questions) Excluded (Expired) Exc…" at bounding box center [508, 96] width 92 height 18
click at [462, 87] on select "Choose an option... Pending Applied Excluded (Questions) Excluded (Expired) Exc…" at bounding box center [508, 96] width 92 height 18
select select ""pending""
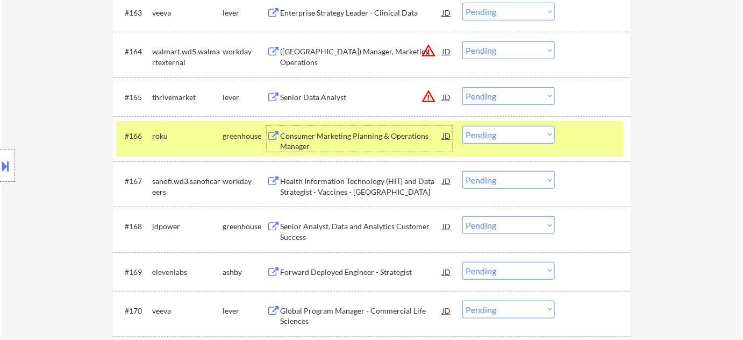
click at [289, 140] on div "Consumer Marketing Planning & Operations Manager" at bounding box center [361, 141] width 162 height 21
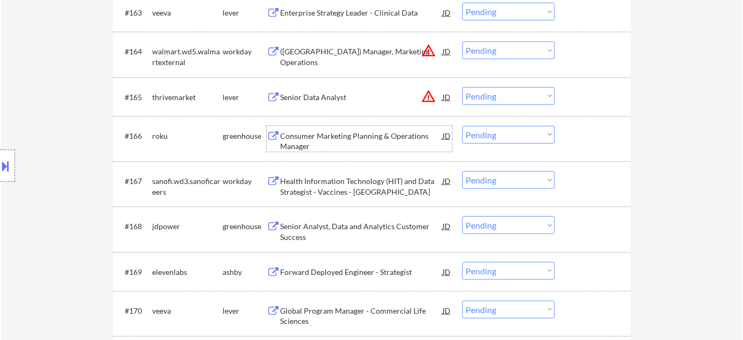
click at [502, 135] on select "Choose an option... Pending Applied Excluded (Questions) Excluded (Expired) Exc…" at bounding box center [508, 135] width 92 height 18
click at [462, 126] on select "Choose an option... Pending Applied Excluded (Questions) Excluded (Expired) Exc…" at bounding box center [508, 135] width 92 height 18
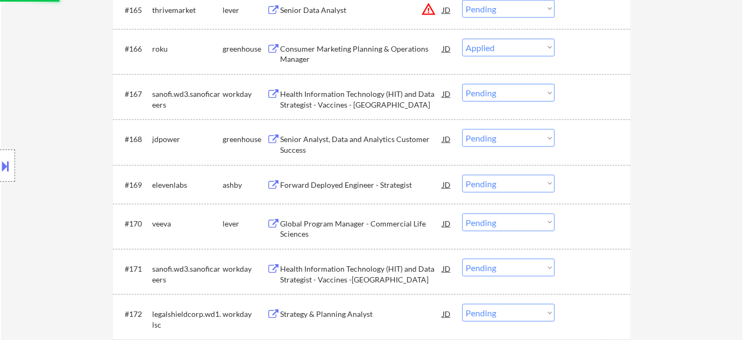
scroll to position [2981, 0]
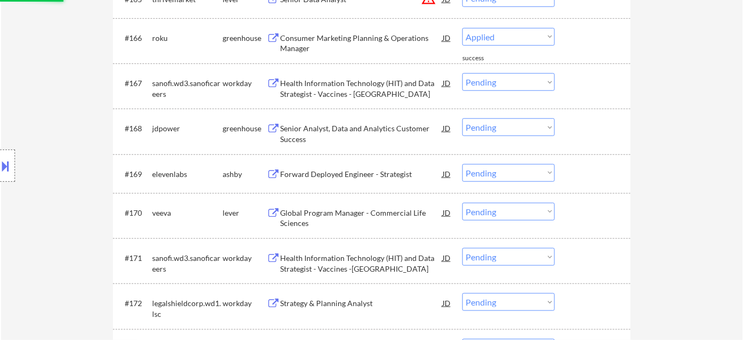
select select ""pending""
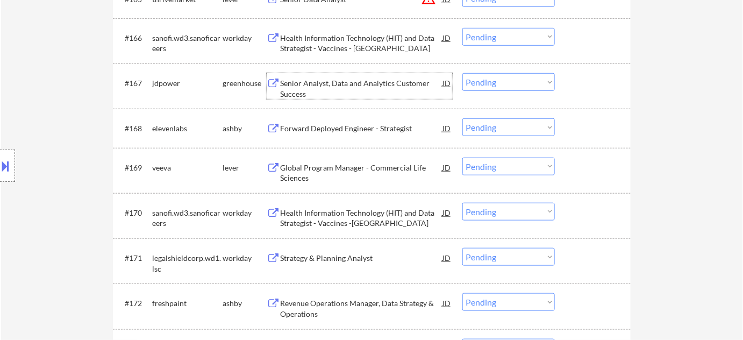
click at [289, 91] on div "Senior Analyst, Data and Analytics Customer Success" at bounding box center [361, 88] width 162 height 21
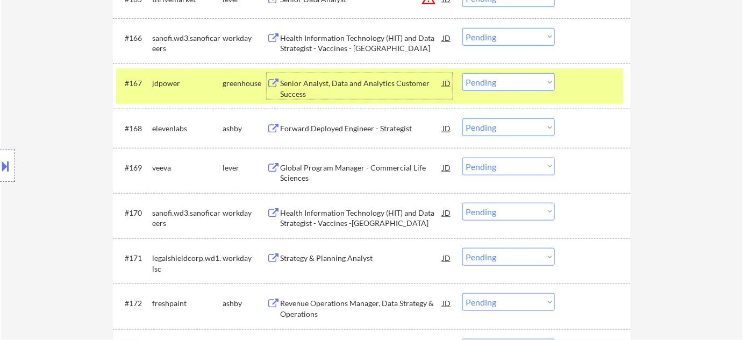
drag, startPoint x: 528, startPoint y: 82, endPoint x: 527, endPoint y: 89, distance: 7.0
click at [528, 81] on select "Choose an option... Pending Applied Excluded (Questions) Excluded (Expired) Exc…" at bounding box center [508, 82] width 92 height 18
click at [462, 73] on select "Choose an option... Pending Applied Excluded (Questions) Excluded (Expired) Exc…" at bounding box center [508, 82] width 92 height 18
click at [300, 170] on div "Global Program Manager - Commercial Life Sciences" at bounding box center [361, 172] width 162 height 21
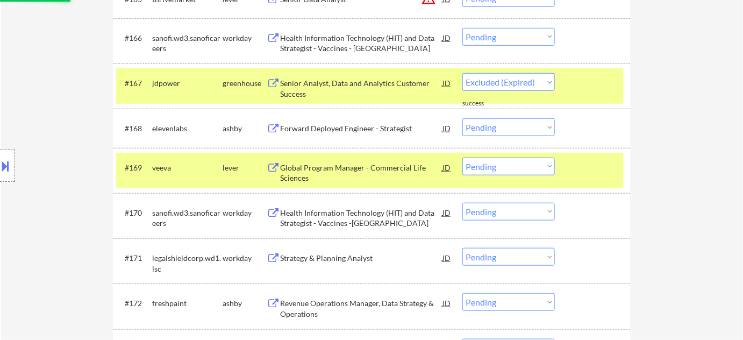
select select ""pending""
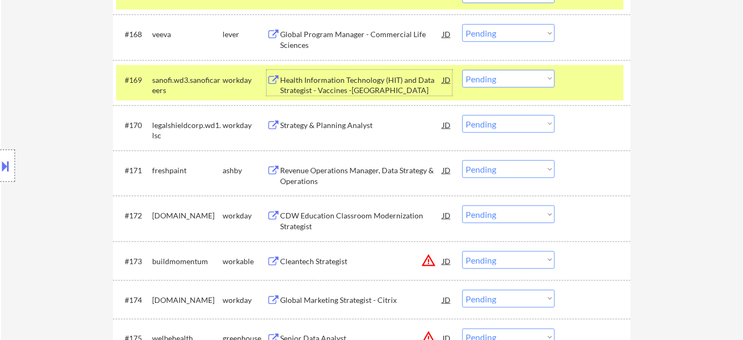
scroll to position [3079, 0]
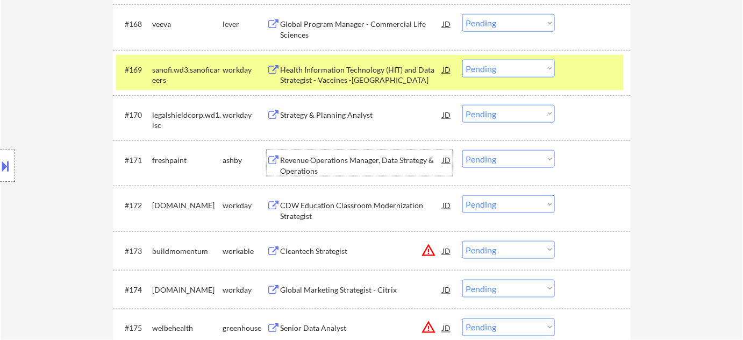
click at [290, 163] on div "Revenue Operations Manager, Data Strategy & Operations" at bounding box center [361, 165] width 162 height 21
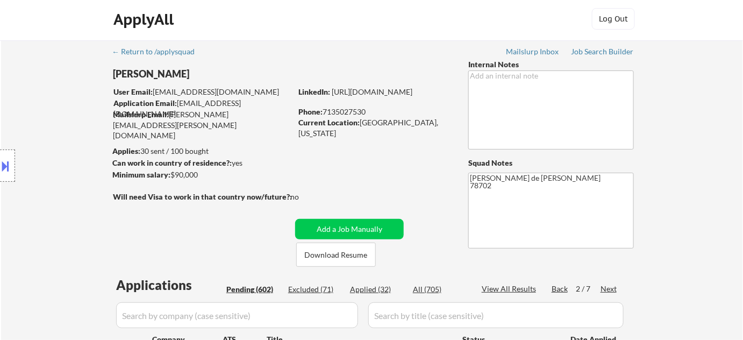
scroll to position [0, 0]
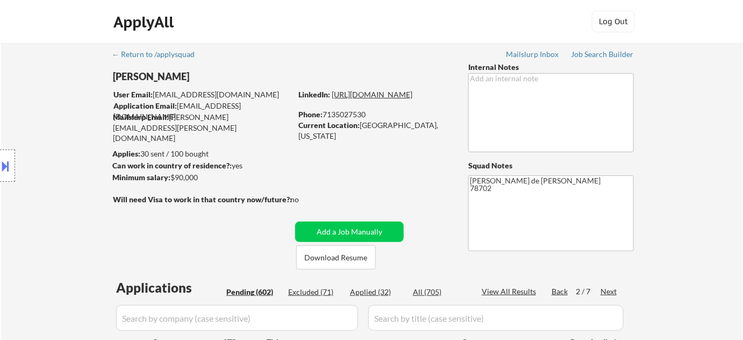
drag, startPoint x: 346, startPoint y: 98, endPoint x: 335, endPoint y: 104, distance: 12.5
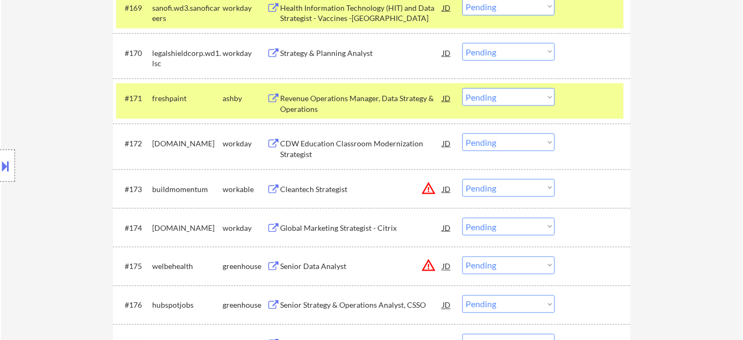
scroll to position [3123, 0]
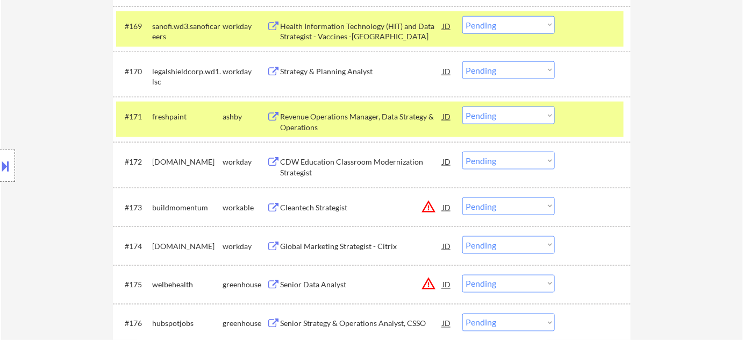
click at [496, 111] on select "Choose an option... Pending Applied Excluded (Questions) Excluded (Expired) Exc…" at bounding box center [508, 115] width 92 height 18
click at [462, 106] on select "Choose an option... Pending Applied Excluded (Questions) Excluded (Expired) Exc…" at bounding box center [508, 115] width 92 height 18
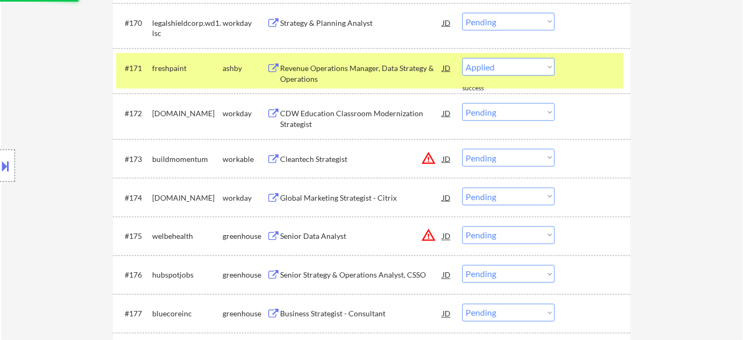
select select ""pending""
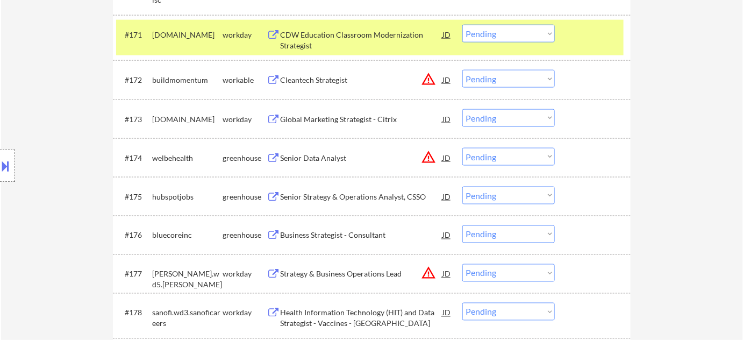
scroll to position [3220, 0]
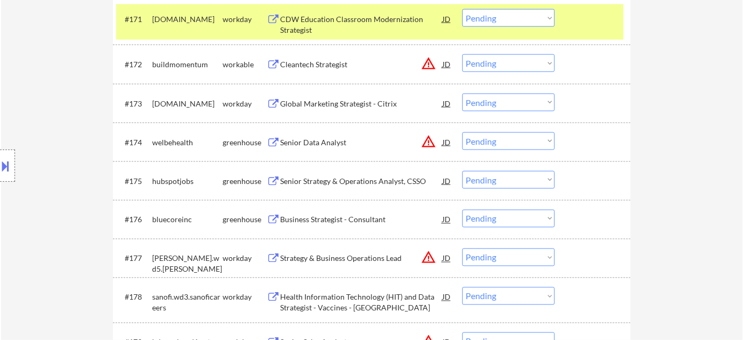
click at [366, 178] on div "Senior Strategy & Operations Analyst, CSSO" at bounding box center [361, 181] width 162 height 11
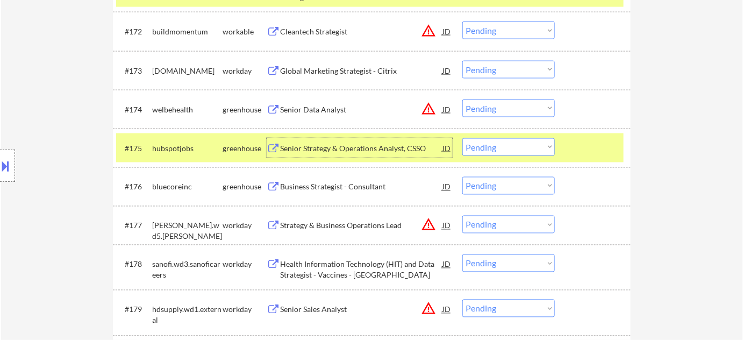
scroll to position [3269, 0]
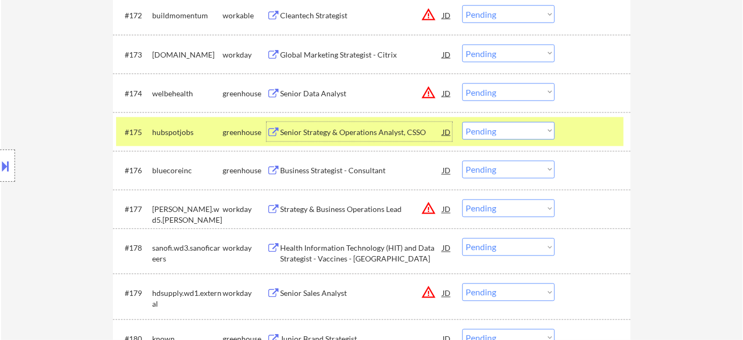
click at [492, 249] on select "Choose an option... Pending Applied Excluded (Questions) Excluded (Expired) Exc…" at bounding box center [508, 247] width 92 height 18
click at [462, 238] on select "Choose an option... Pending Applied Excluded (Questions) Excluded (Expired) Exc…" at bounding box center [508, 247] width 92 height 18
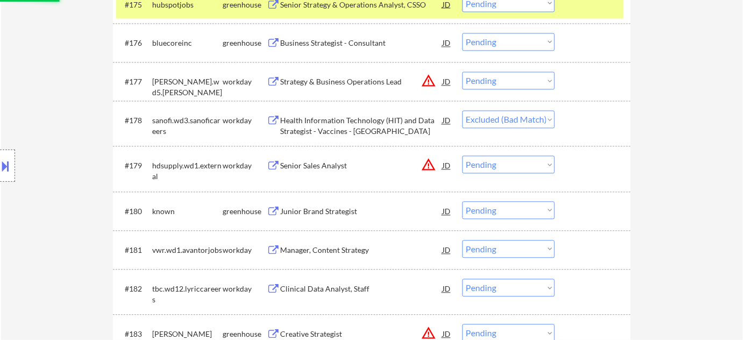
scroll to position [3416, 0]
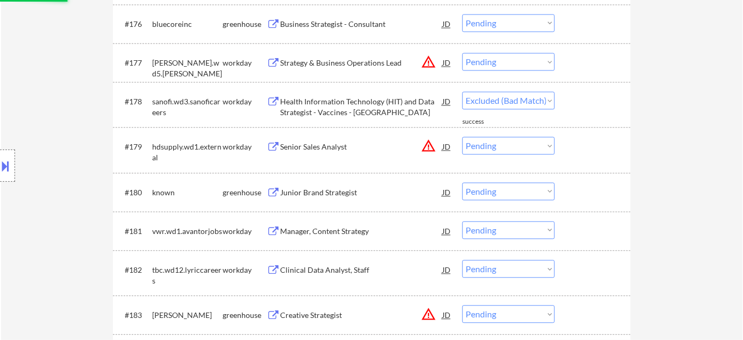
select select ""pending""
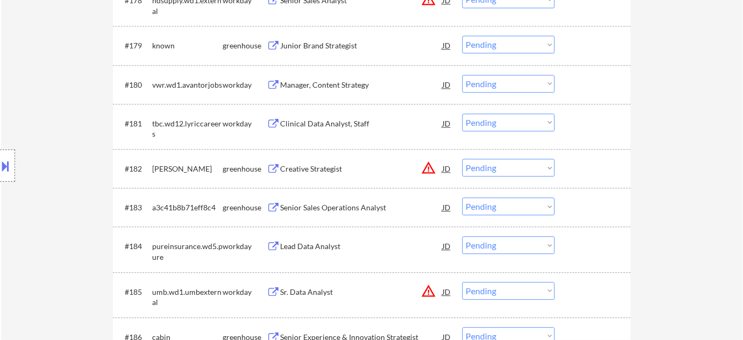
scroll to position [3562, 0]
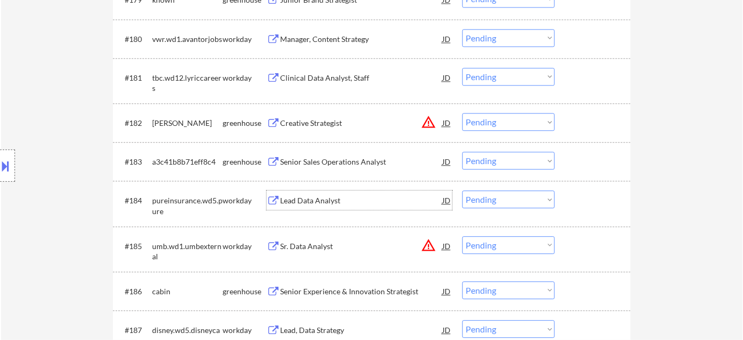
click at [335, 203] on div "Lead Data Analyst" at bounding box center [361, 200] width 162 height 11
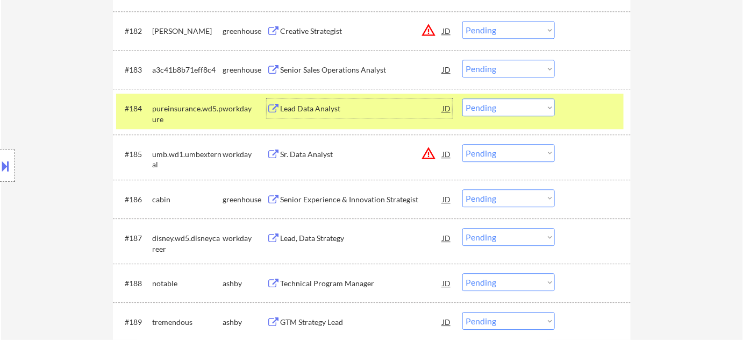
scroll to position [3660, 0]
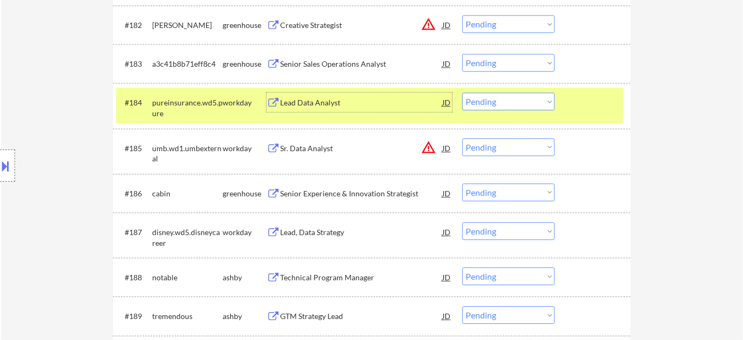
click at [357, 190] on div "Senior Experience & Innovation Strategist" at bounding box center [361, 193] width 162 height 11
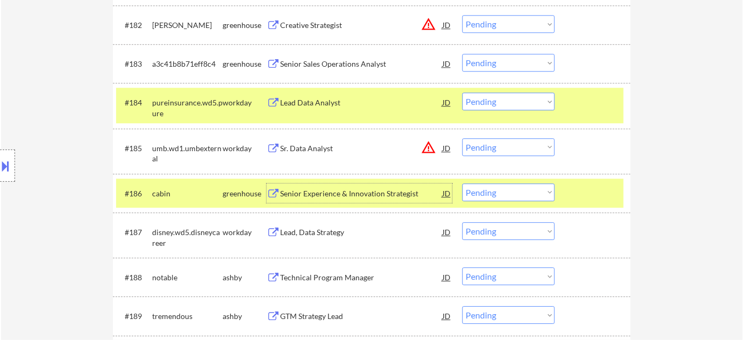
click at [499, 194] on select "Choose an option... Pending Applied Excluded (Questions) Excluded (Expired) Exc…" at bounding box center [508, 192] width 92 height 18
click at [462, 183] on select "Choose an option... Pending Applied Excluded (Questions) Excluded (Expired) Exc…" at bounding box center [508, 192] width 92 height 18
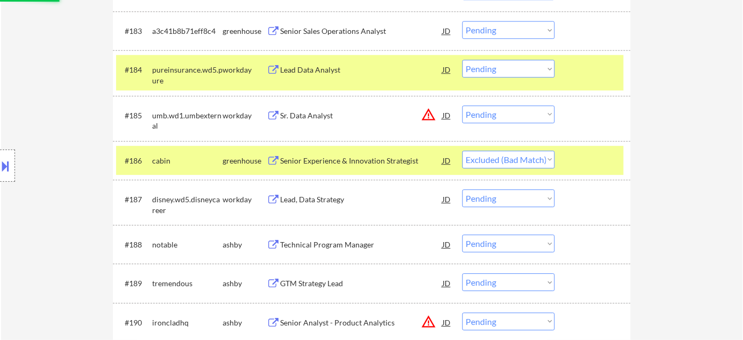
scroll to position [3709, 0]
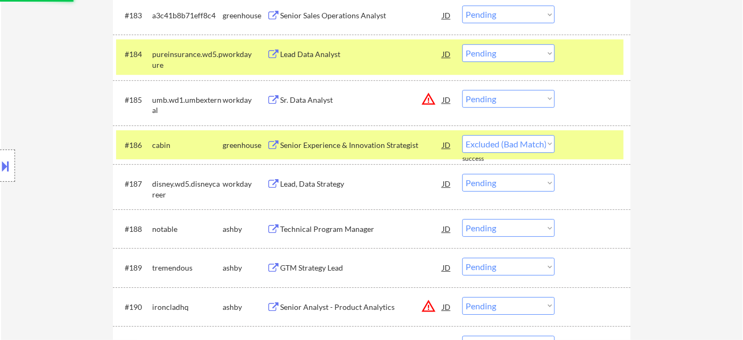
select select ""pending""
click at [316, 177] on div "#187 disney.wd5.disneycareer workday Lead, Data Strategy JD warning_amber Choos…" at bounding box center [370, 186] width 508 height 35
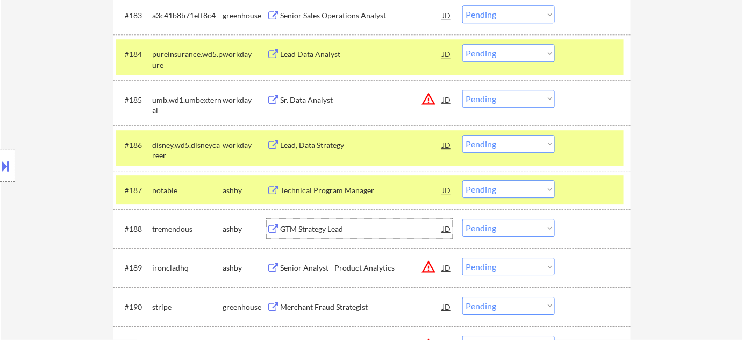
click at [311, 227] on div "GTM Strategy Lead" at bounding box center [361, 229] width 162 height 11
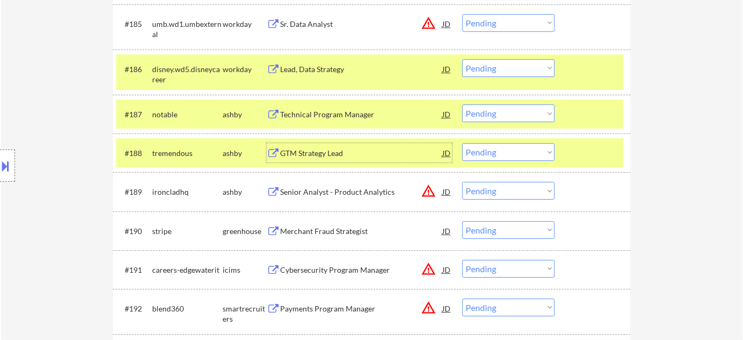
scroll to position [3806, 0]
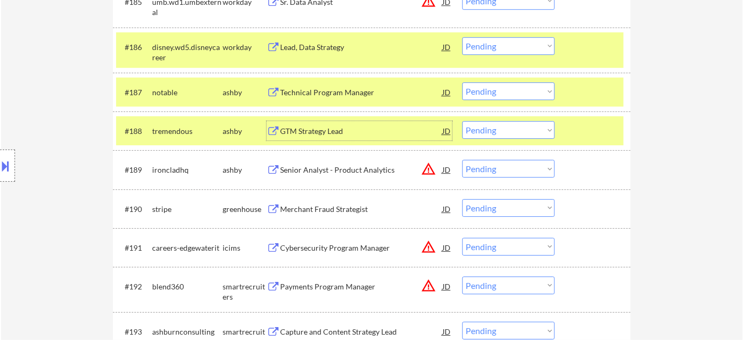
click at [523, 134] on select "Choose an option... Pending Applied Excluded (Questions) Excluded (Expired) Exc…" at bounding box center [508, 130] width 92 height 18
click at [462, 121] on select "Choose an option... Pending Applied Excluded (Questions) Excluded (Expired) Exc…" at bounding box center [508, 130] width 92 height 18
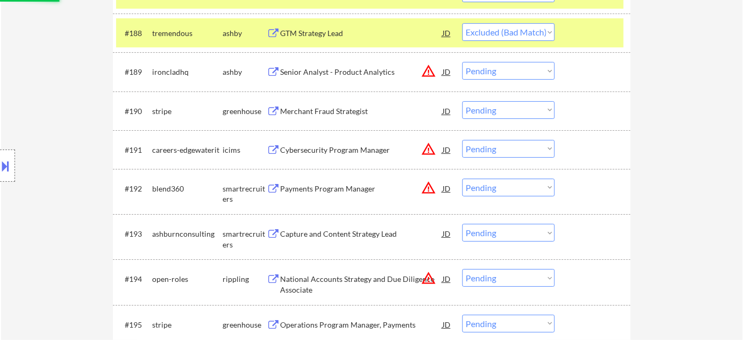
scroll to position [3953, 0]
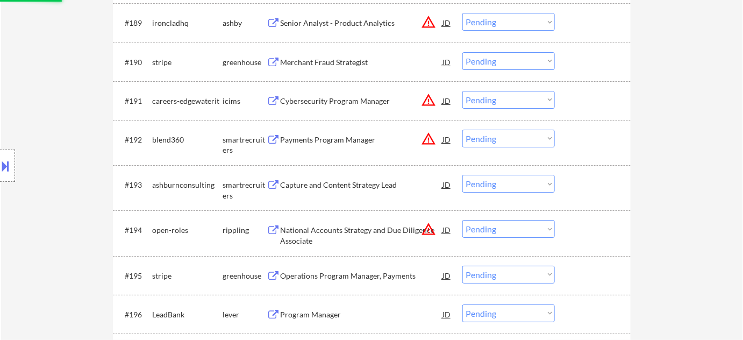
select select ""pending""
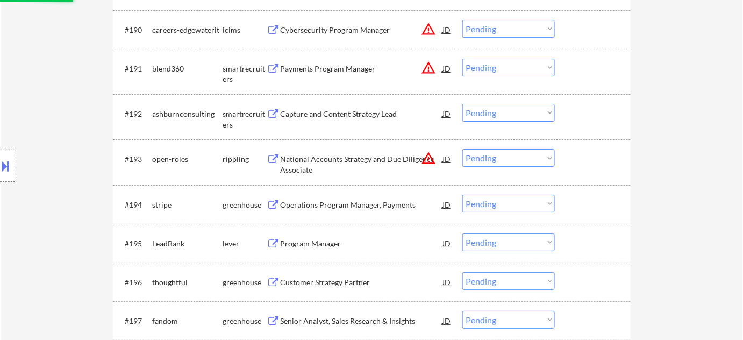
scroll to position [4002, 0]
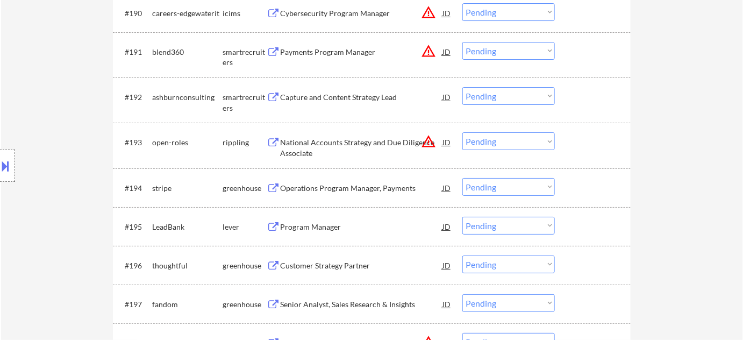
click at [363, 183] on div "Operations Program Manager, Payments" at bounding box center [361, 188] width 162 height 11
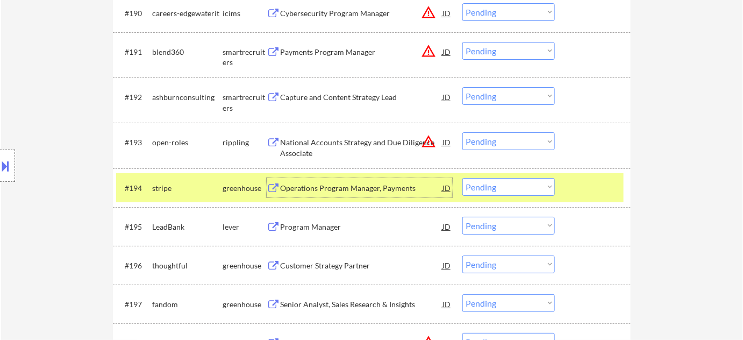
click at [508, 183] on select "Choose an option... Pending Applied Excluded (Questions) Excluded (Expired) Exc…" at bounding box center [508, 187] width 92 height 18
click at [462, 178] on select "Choose an option... Pending Applied Excluded (Questions) Excluded (Expired) Exc…" at bounding box center [508, 187] width 92 height 18
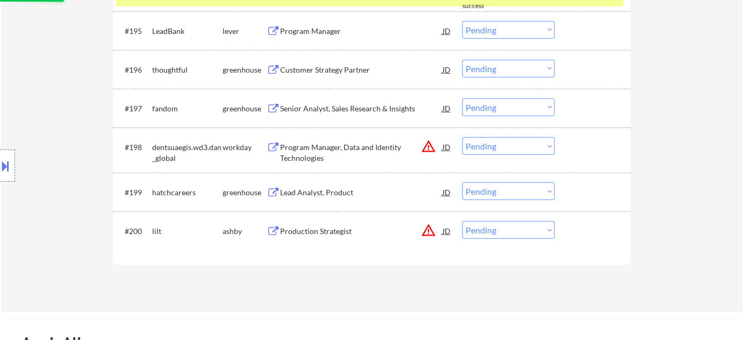
scroll to position [4149, 0]
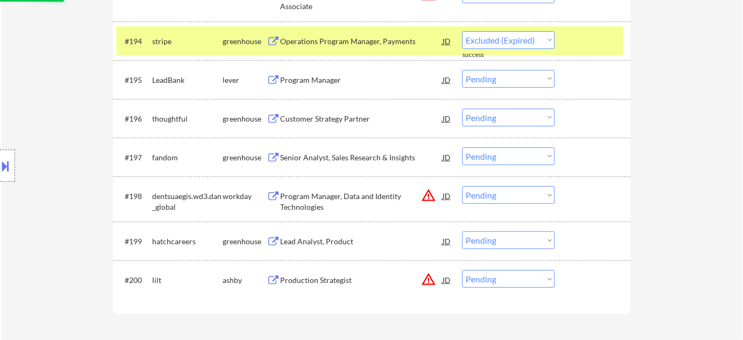
select select ""pending""
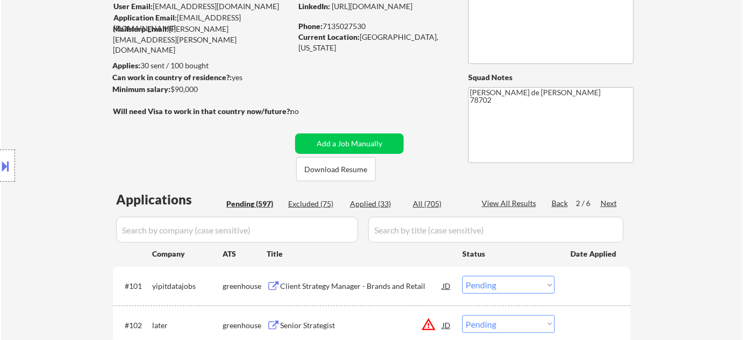
scroll to position [97, 0]
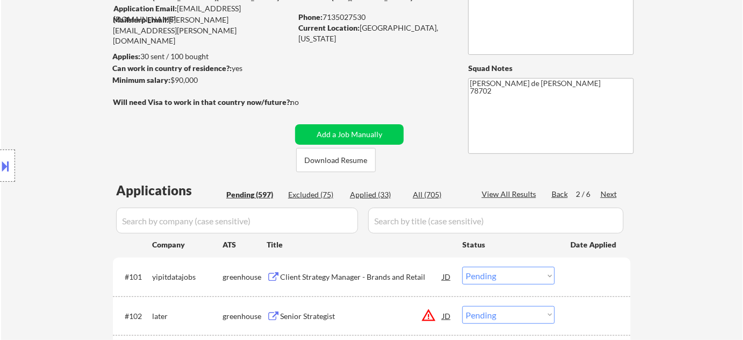
click at [616, 189] on div "Next" at bounding box center [609, 194] width 17 height 11
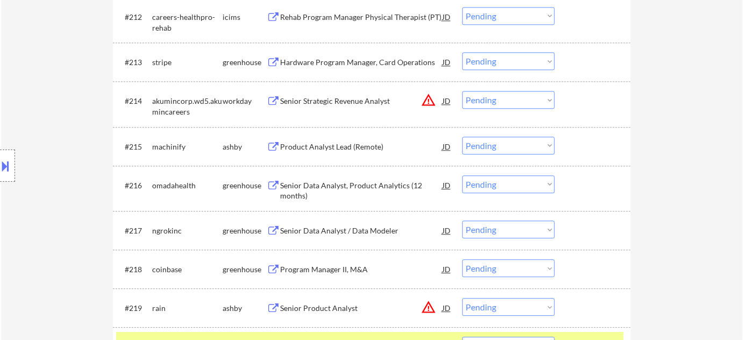
scroll to position [831, 0]
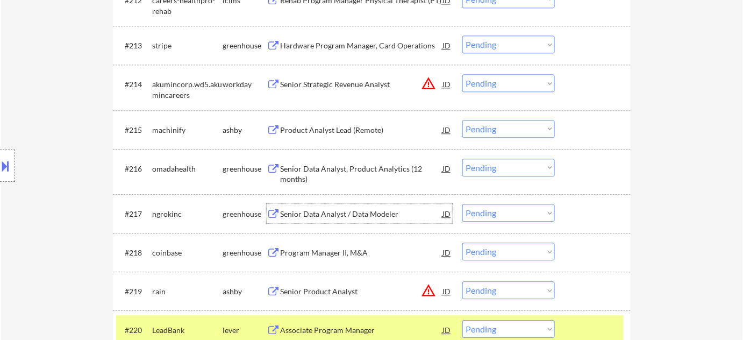
click at [359, 215] on div "Senior Data Analyst / Data Modeler" at bounding box center [361, 214] width 162 height 11
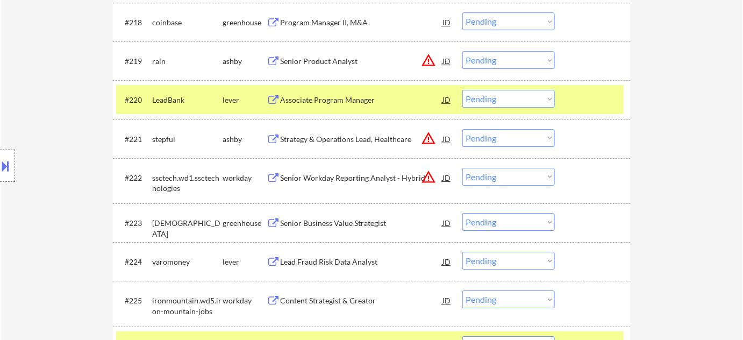
scroll to position [1075, 0]
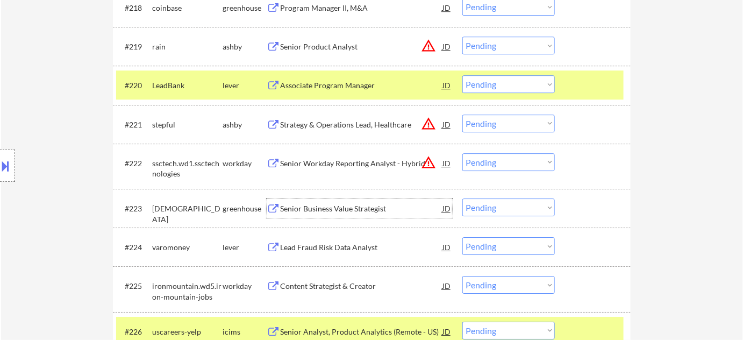
click at [358, 212] on div "Senior Business Value Strategist" at bounding box center [361, 208] width 162 height 11
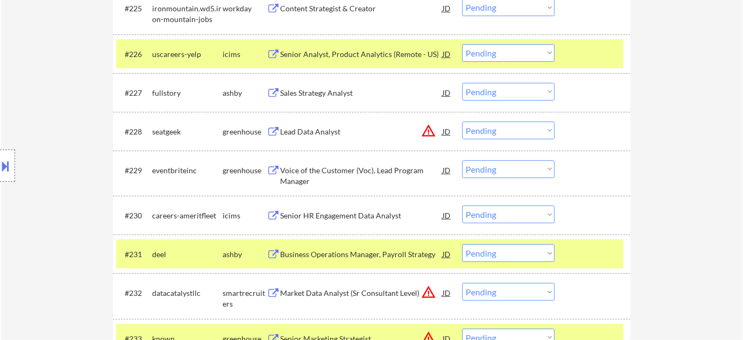
scroll to position [1368, 0]
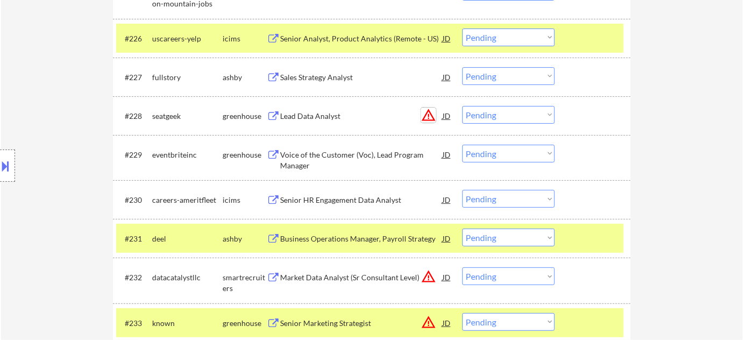
click at [431, 117] on button "warning_amber" at bounding box center [428, 115] width 15 height 15
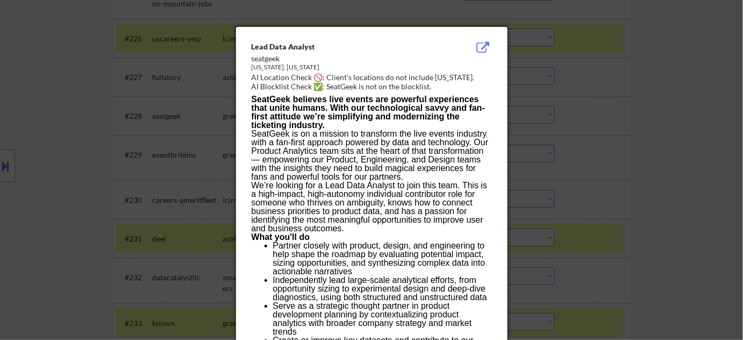
click at [545, 140] on div at bounding box center [371, 170] width 743 height 340
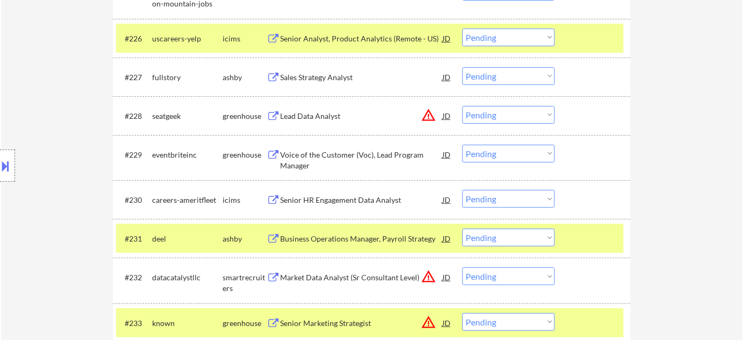
click at [501, 112] on select "Choose an option... Pending Applied Excluded (Questions) Excluded (Expired) Exc…" at bounding box center [508, 115] width 92 height 18
click at [462, 106] on select "Choose an option... Pending Applied Excluded (Questions) Excluded (Expired) Exc…" at bounding box center [508, 115] width 92 height 18
select select ""pending""
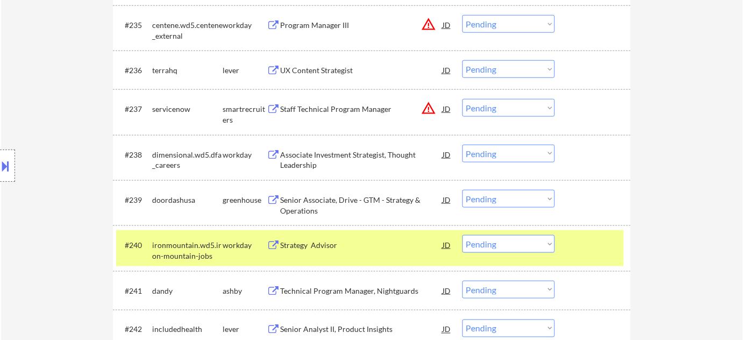
scroll to position [1759, 0]
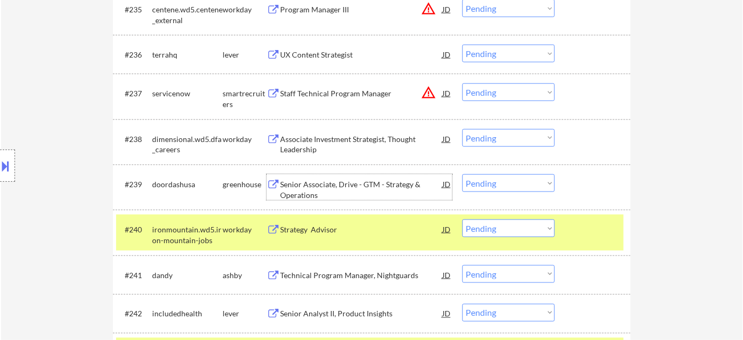
click at [316, 184] on div "Senior Associate, Drive - GTM - Strategy & Operations" at bounding box center [361, 189] width 162 height 21
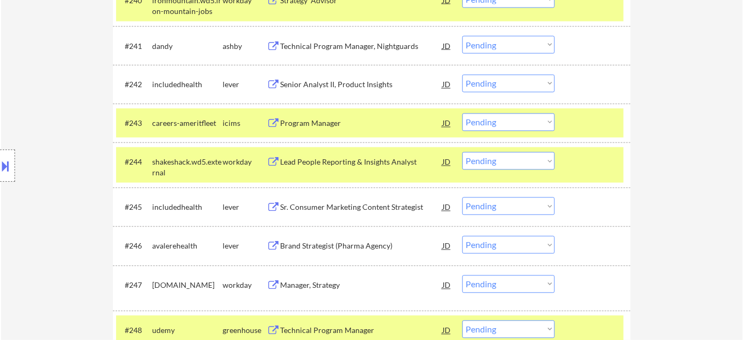
scroll to position [2004, 0]
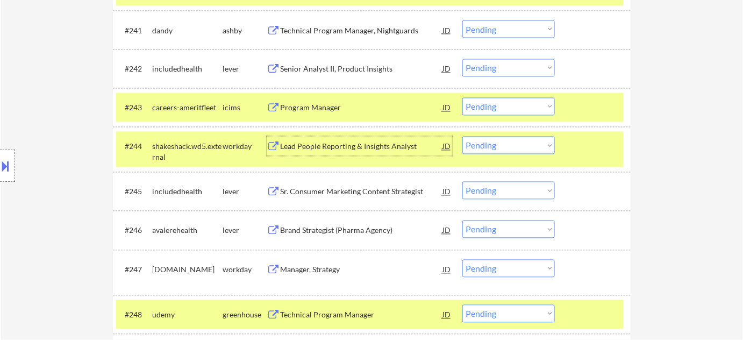
click at [351, 147] on div "Lead People Reporting & Insights Analyst" at bounding box center [361, 146] width 162 height 11
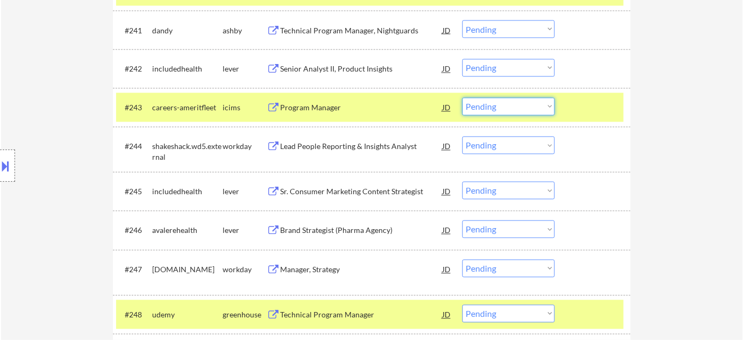
drag, startPoint x: 498, startPoint y: 102, endPoint x: 499, endPoint y: 115, distance: 12.4
click at [498, 102] on select "Choose an option... Pending Applied Excluded (Questions) Excluded (Expired) Exc…" at bounding box center [508, 107] width 92 height 18
click at [644, 152] on div "← Return to /applysquad Mailslurp Inbox Job Search Builder [PERSON_NAME] User E…" at bounding box center [372, 292] width 742 height 4507
click at [515, 149] on select "Choose an option... Pending Applied Excluded (Questions) Excluded (Expired) Exc…" at bounding box center [508, 146] width 92 height 18
click at [462, 137] on select "Choose an option... Pending Applied Excluded (Questions) Excluded (Expired) Exc…" at bounding box center [508, 146] width 92 height 18
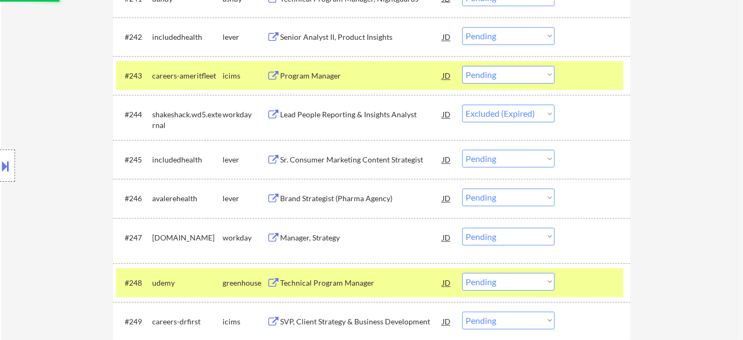
scroll to position [2053, 0]
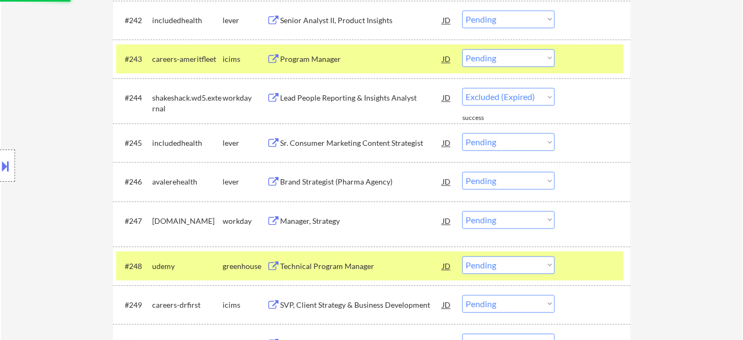
select select ""pending""
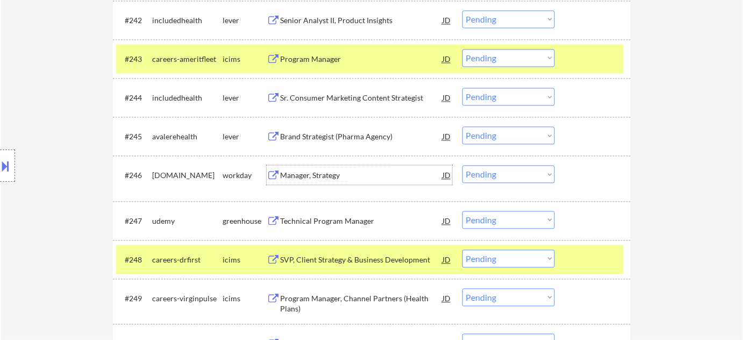
click at [318, 176] on div "Manager, Strategy" at bounding box center [361, 175] width 162 height 11
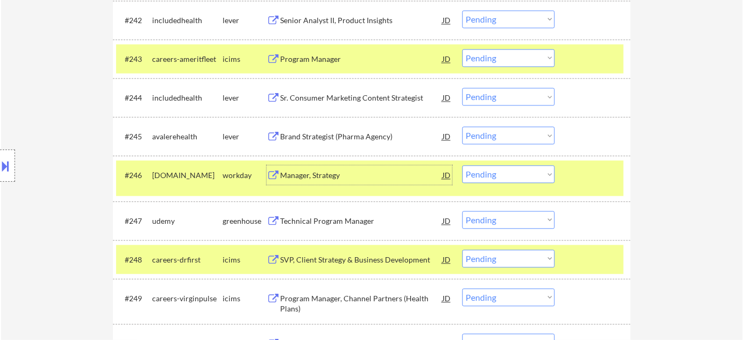
click at [501, 171] on select "Choose an option... Pending Applied Excluded (Questions) Excluded (Expired) Exc…" at bounding box center [508, 174] width 92 height 18
click at [462, 165] on select "Choose an option... Pending Applied Excluded (Questions) Excluded (Expired) Exc…" at bounding box center [508, 174] width 92 height 18
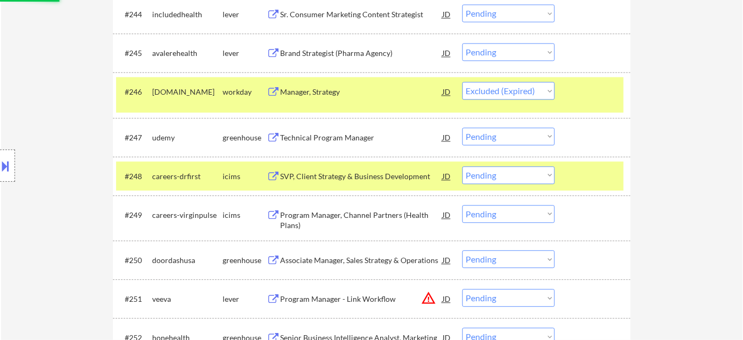
scroll to position [2151, 0]
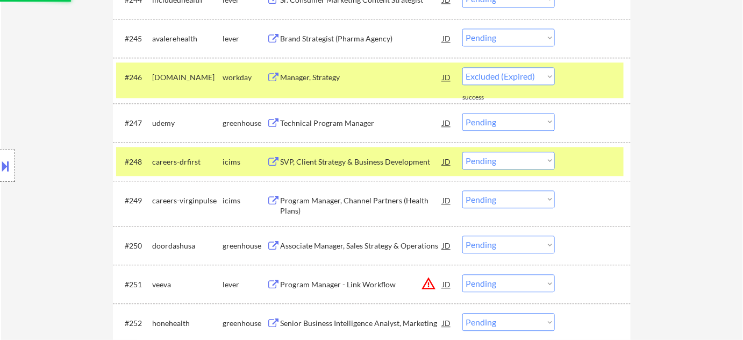
select select ""pending""
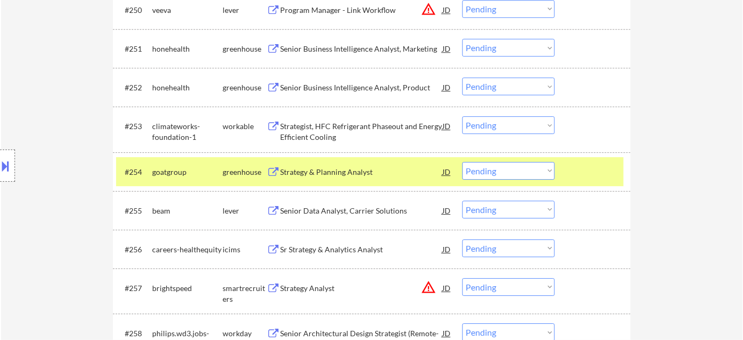
scroll to position [2395, 0]
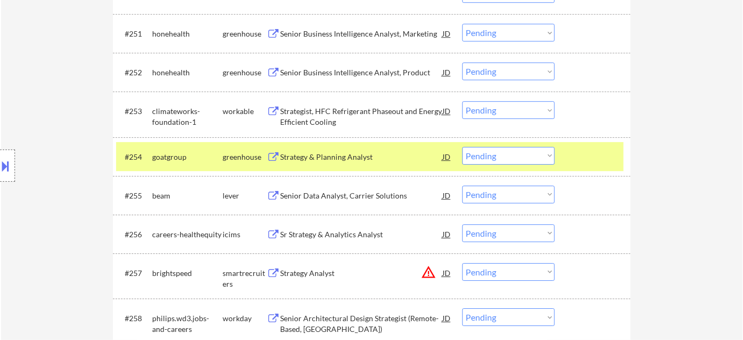
click at [359, 193] on div "Senior Data Analyst, Carrier Solutions" at bounding box center [361, 195] width 162 height 11
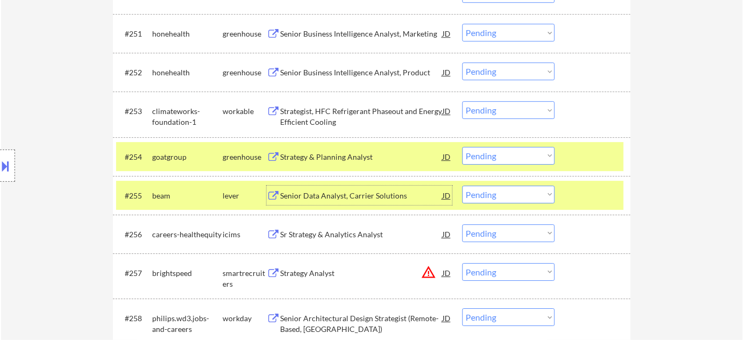
click at [495, 194] on select "Choose an option... Pending Applied Excluded (Questions) Excluded (Expired) Exc…" at bounding box center [508, 194] width 92 height 18
click at [462, 185] on select "Choose an option... Pending Applied Excluded (Questions) Excluded (Expired) Exc…" at bounding box center [508, 194] width 92 height 18
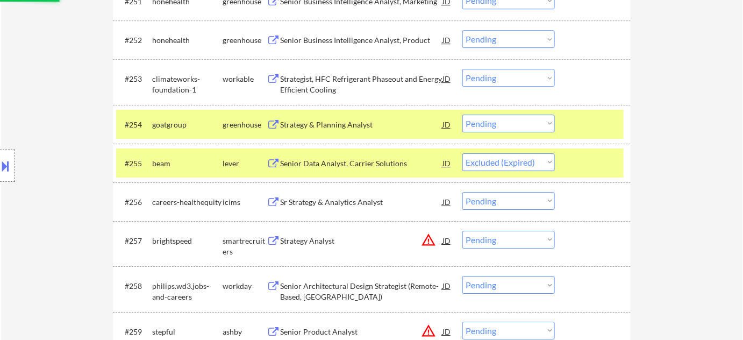
scroll to position [2444, 0]
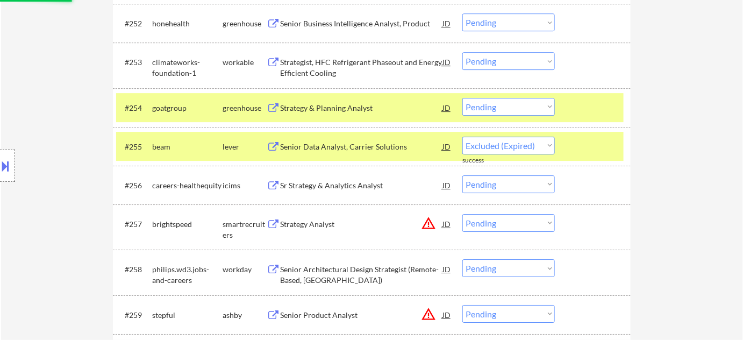
select select ""pending""
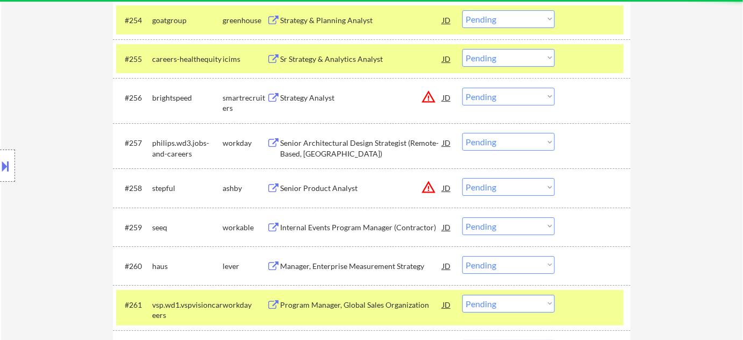
scroll to position [2541, 0]
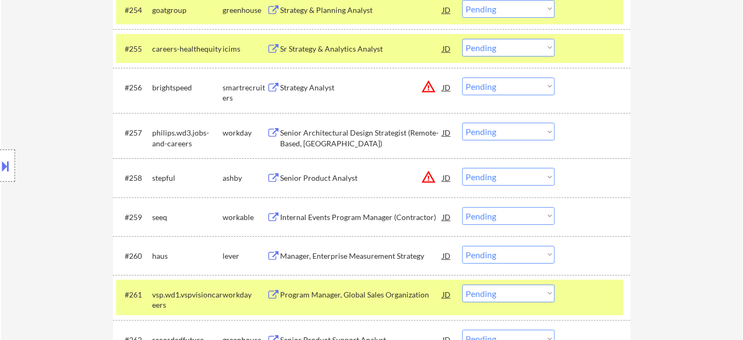
drag, startPoint x: 487, startPoint y: 127, endPoint x: 487, endPoint y: 132, distance: 5.4
click at [487, 127] on select "Choose an option... Pending Applied Excluded (Questions) Excluded (Expired) Exc…" at bounding box center [508, 132] width 92 height 18
click at [462, 123] on select "Choose an option... Pending Applied Excluded (Questions) Excluded (Expired) Exc…" at bounding box center [508, 132] width 92 height 18
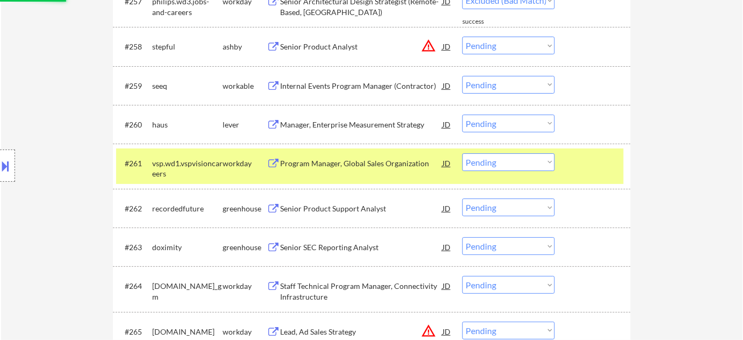
scroll to position [2688, 0]
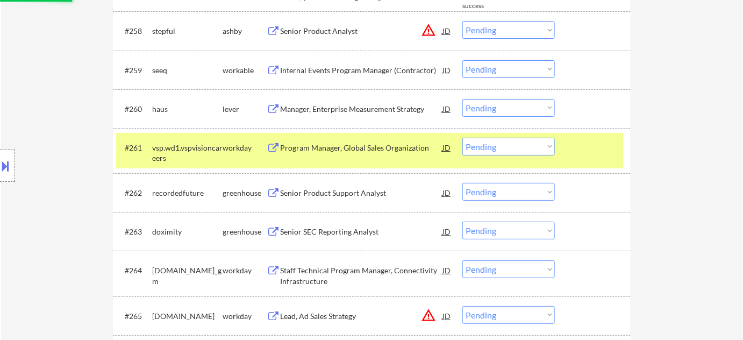
select select ""pending""
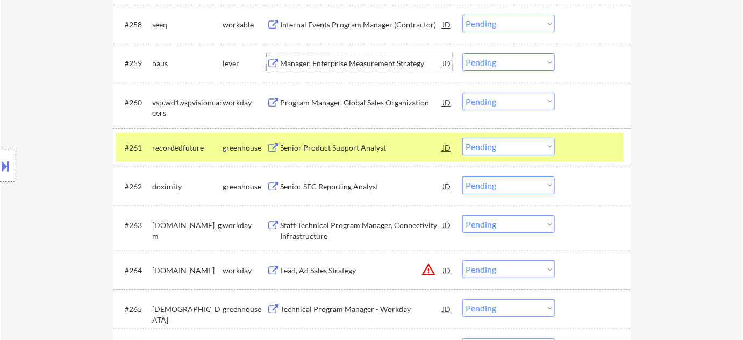
click at [385, 67] on div "Manager, Enterprise Measurement Strategy" at bounding box center [361, 63] width 162 height 11
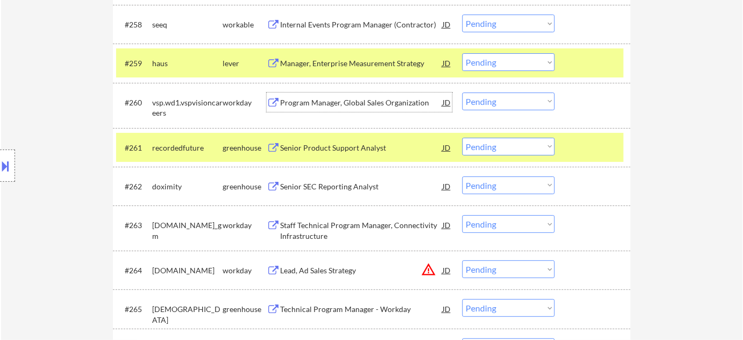
click at [356, 107] on div "Program Manager, Global Sales Organization" at bounding box center [361, 102] width 162 height 11
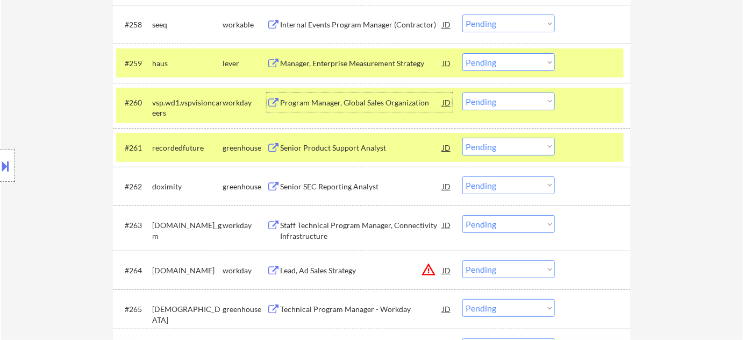
scroll to position [2737, 0]
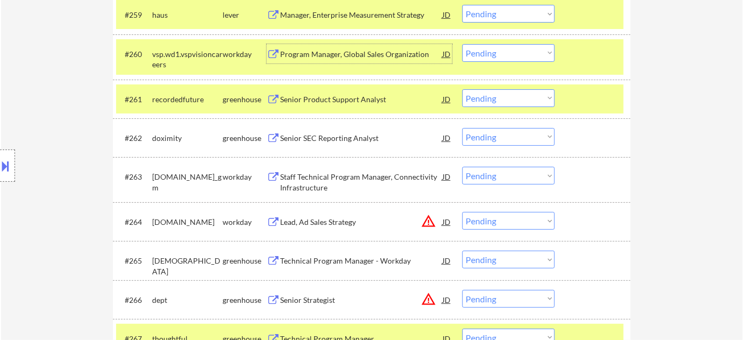
click at [360, 139] on div "Senior SEC Reporting Analyst" at bounding box center [361, 138] width 162 height 11
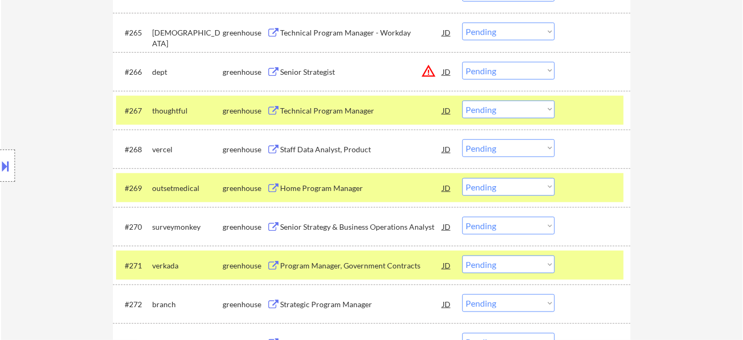
scroll to position [2981, 0]
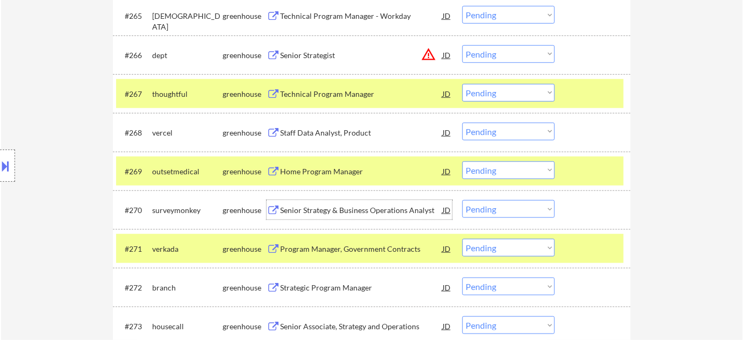
click at [317, 212] on div "Senior Strategy & Business Operations Analyst" at bounding box center [361, 210] width 162 height 11
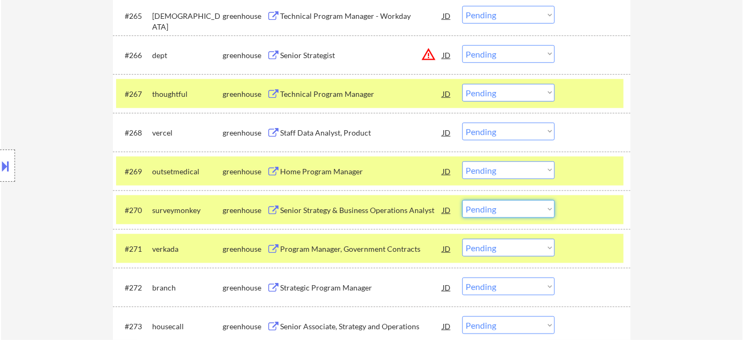
click at [551, 212] on select "Choose an option... Pending Applied Excluded (Questions) Excluded (Expired) Exc…" at bounding box center [508, 209] width 92 height 18
click at [462, 200] on select "Choose an option... Pending Applied Excluded (Questions) Excluded (Expired) Exc…" at bounding box center [508, 209] width 92 height 18
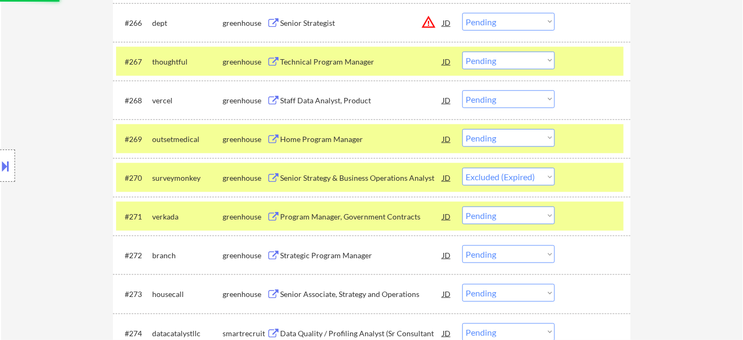
scroll to position [3030, 0]
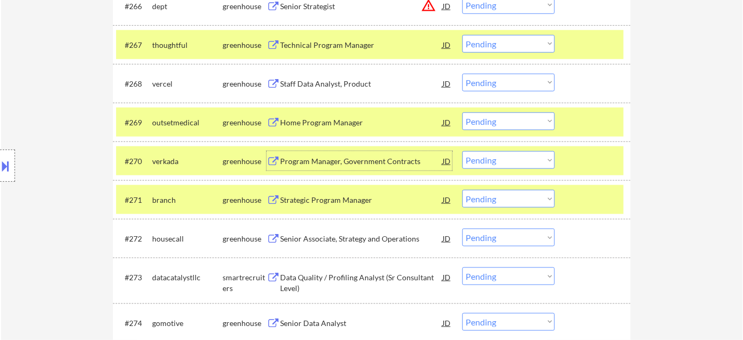
click at [341, 166] on div "Program Manager, Government Contracts" at bounding box center [361, 161] width 162 height 11
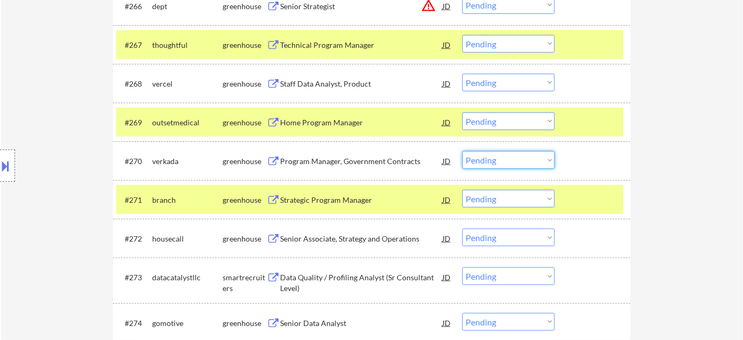
drag, startPoint x: 484, startPoint y: 160, endPoint x: 489, endPoint y: 166, distance: 7.3
click at [484, 160] on select "Choose an option... Pending Applied Excluded (Questions) Excluded (Expired) Exc…" at bounding box center [508, 160] width 92 height 18
click at [462, 151] on select "Choose an option... Pending Applied Excluded (Questions) Excluded (Expired) Exc…" at bounding box center [508, 160] width 92 height 18
click at [356, 197] on div "Strategic Program Manager" at bounding box center [361, 200] width 162 height 11
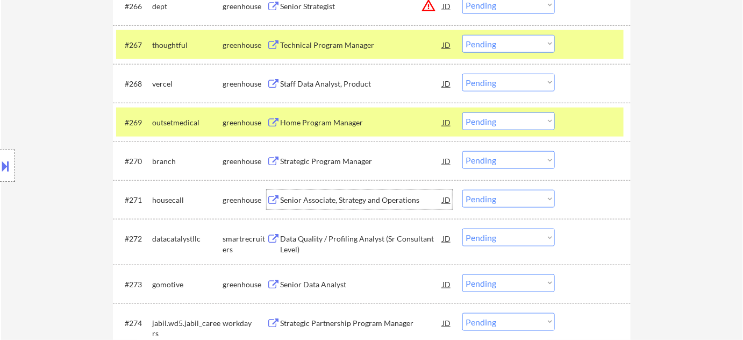
click at [504, 163] on select "Choose an option... Pending Applied Excluded (Questions) Excluded (Expired) Exc…" at bounding box center [508, 160] width 92 height 18
click at [462, 151] on select "Choose an option... Pending Applied Excluded (Questions) Excluded (Expired) Exc…" at bounding box center [508, 160] width 92 height 18
click at [347, 128] on div "Home Program Manager" at bounding box center [361, 121] width 162 height 19
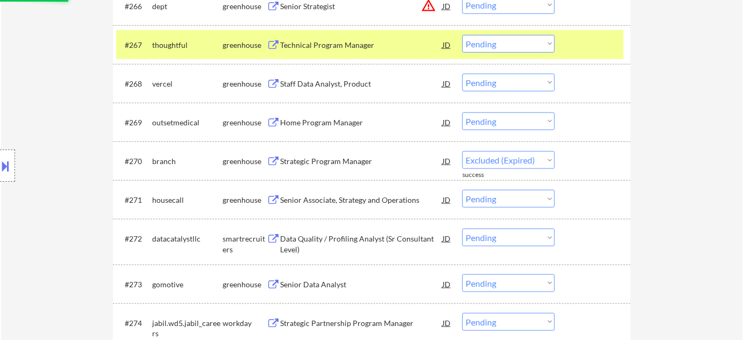
select select ""pending""
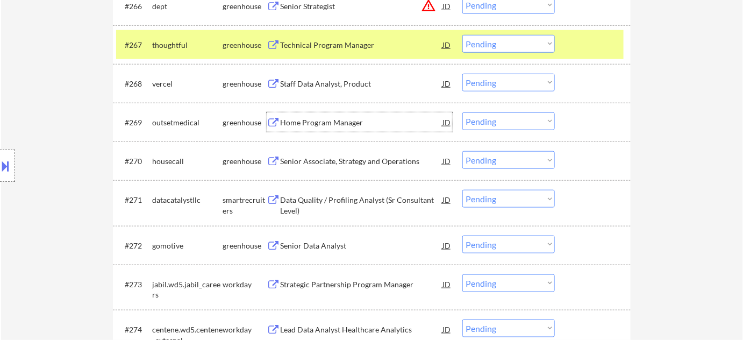
click at [503, 118] on select "Choose an option... Pending Applied Excluded (Questions) Excluded (Expired) Exc…" at bounding box center [508, 121] width 92 height 18
click at [462, 112] on select "Choose an option... Pending Applied Excluded (Questions) Excluded (Expired) Exc…" at bounding box center [508, 121] width 92 height 18
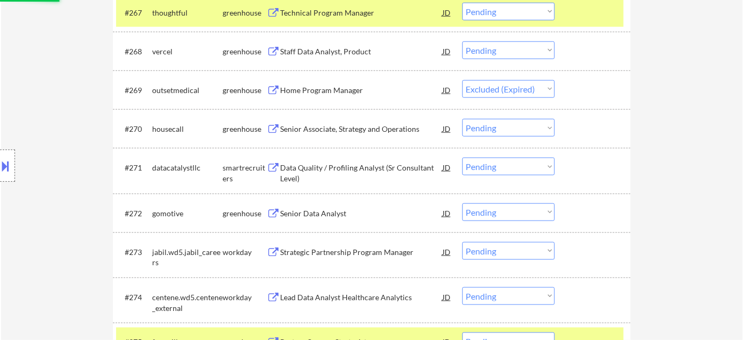
scroll to position [3079, 0]
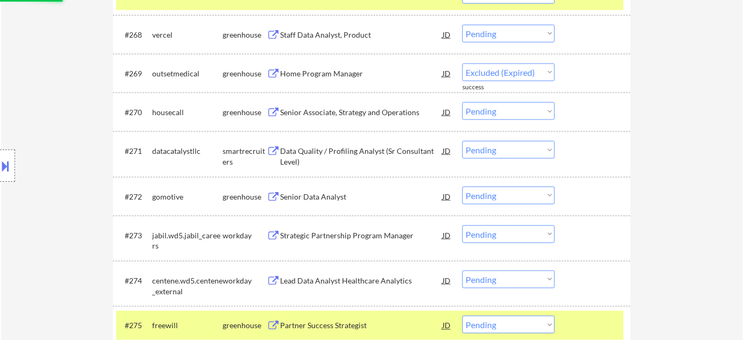
select select ""pending""
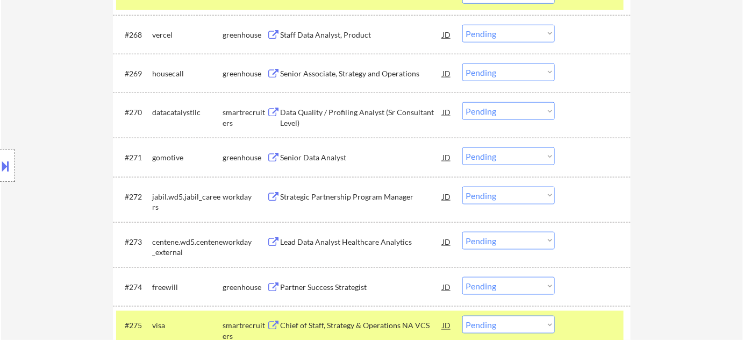
click at [342, 152] on div "Senior Data Analyst" at bounding box center [361, 157] width 162 height 11
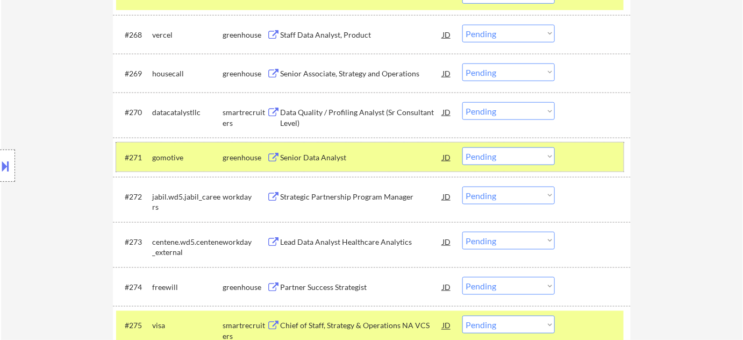
click at [530, 143] on div "#271 gomotive greenhouse Senior Data Analyst JD warning_amber Choose an option.…" at bounding box center [370, 156] width 508 height 29
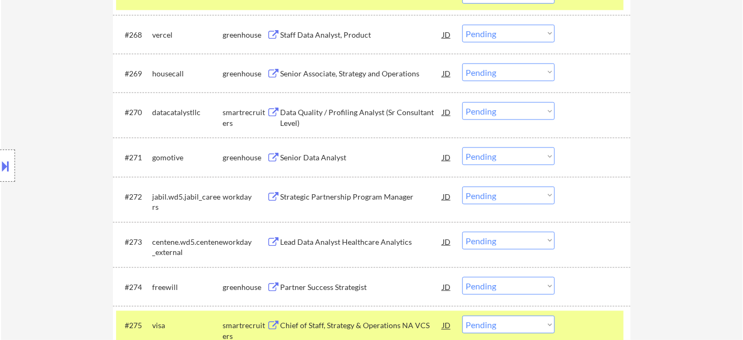
drag, startPoint x: 527, startPoint y: 152, endPoint x: 525, endPoint y: 163, distance: 11.5
click at [527, 152] on select "Choose an option... Pending Applied Excluded (Questions) Excluded (Expired) Exc…" at bounding box center [508, 156] width 92 height 18
click at [462, 147] on select "Choose an option... Pending Applied Excluded (Questions) Excluded (Expired) Exc…" at bounding box center [508, 156] width 92 height 18
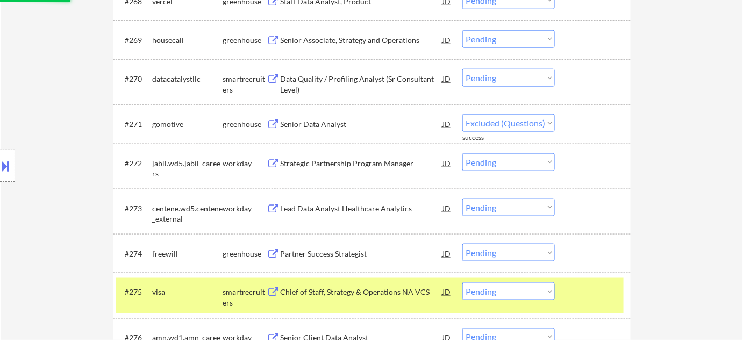
scroll to position [3128, 0]
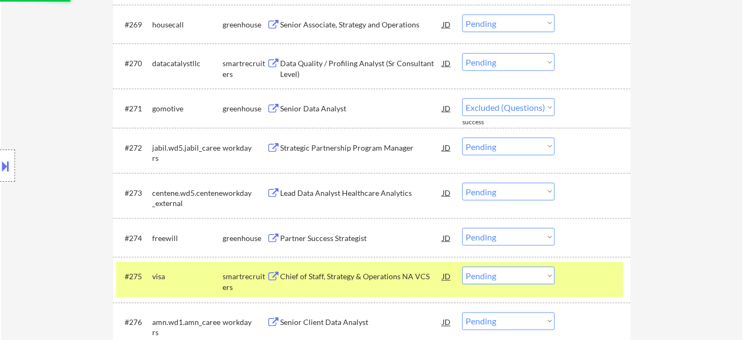
select select ""pending""
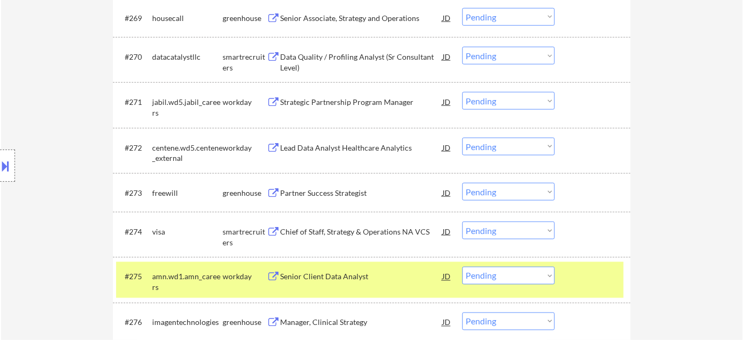
scroll to position [3177, 0]
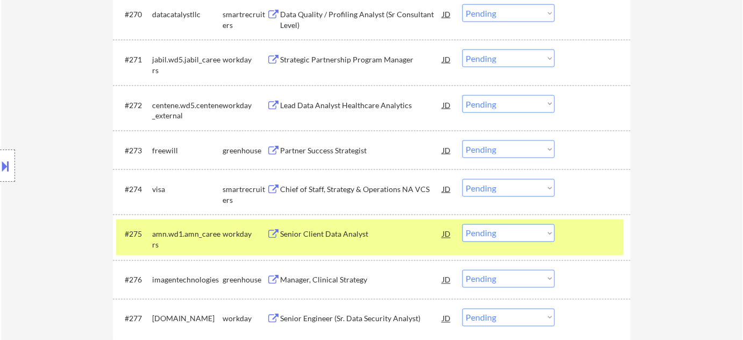
click at [323, 231] on div "Senior Client Data Analyst" at bounding box center [361, 234] width 162 height 11
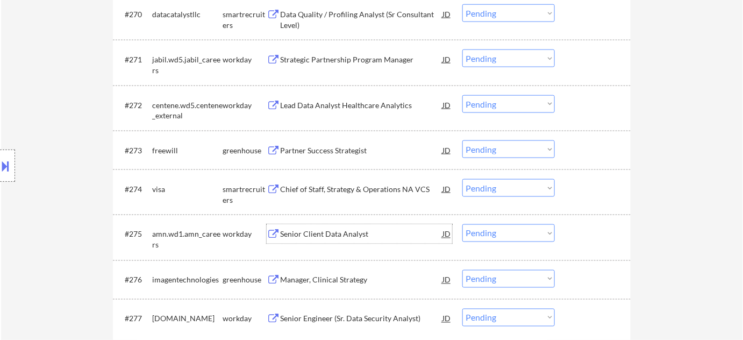
click at [513, 231] on select "Choose an option... Pending Applied Excluded (Questions) Excluded (Expired) Exc…" at bounding box center [508, 233] width 92 height 18
click at [462, 224] on select "Choose an option... Pending Applied Excluded (Questions) Excluded (Expired) Exc…" at bounding box center [508, 233] width 92 height 18
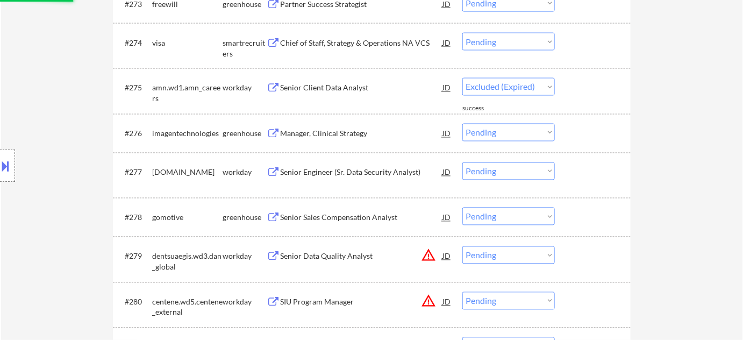
select select ""pending""
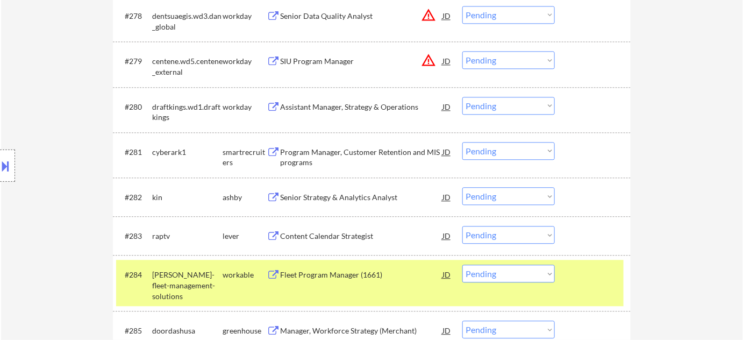
scroll to position [3519, 0]
click at [358, 195] on div "Senior Strategy & Analytics Analyst" at bounding box center [361, 196] width 162 height 11
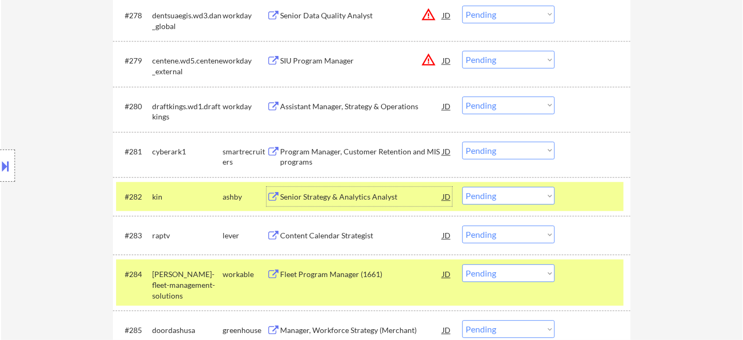
drag, startPoint x: 509, startPoint y: 193, endPoint x: 512, endPoint y: 203, distance: 10.2
click at [509, 193] on select "Choose an option... Pending Applied Excluded (Questions) Excluded (Expired) Exc…" at bounding box center [508, 196] width 92 height 18
click at [462, 187] on select "Choose an option... Pending Applied Excluded (Questions) Excluded (Expired) Exc…" at bounding box center [508, 196] width 92 height 18
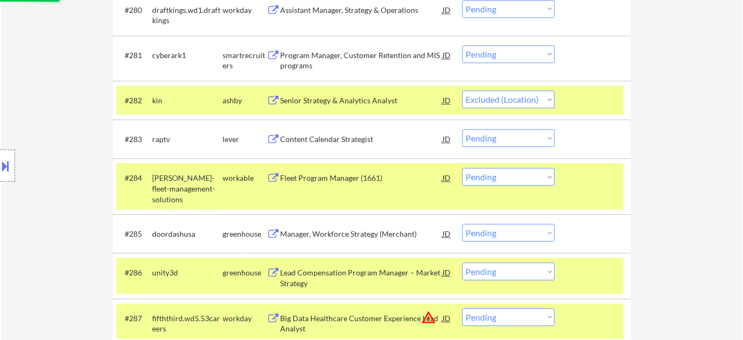
scroll to position [3617, 0]
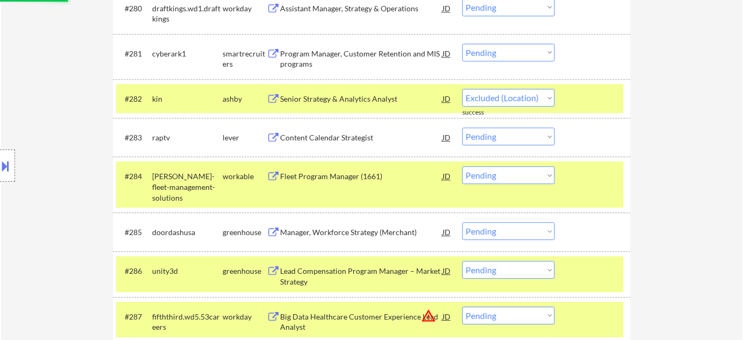
select select ""pending""
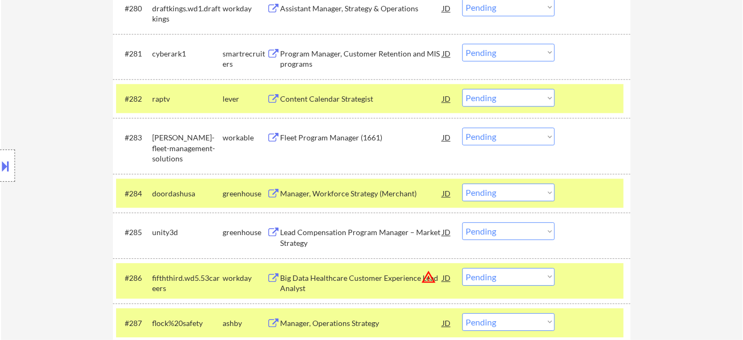
click at [370, 197] on div "Manager, Workforce Strategy (Merchant)" at bounding box center [361, 193] width 162 height 11
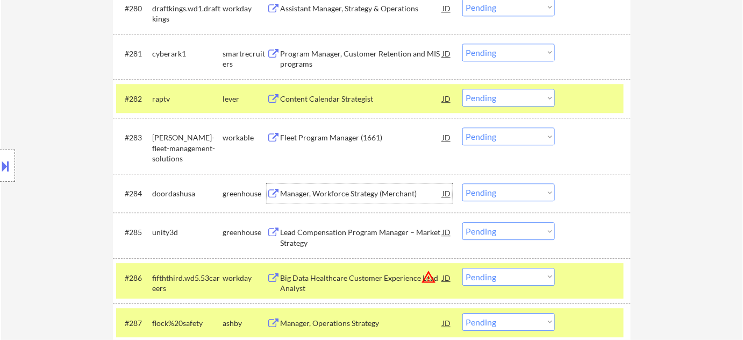
click at [519, 192] on select "Choose an option... Pending Applied Excluded (Questions) Excluded (Expired) Exc…" at bounding box center [508, 192] width 92 height 18
click at [462, 183] on select "Choose an option... Pending Applied Excluded (Questions) Excluded (Expired) Exc…" at bounding box center [508, 192] width 92 height 18
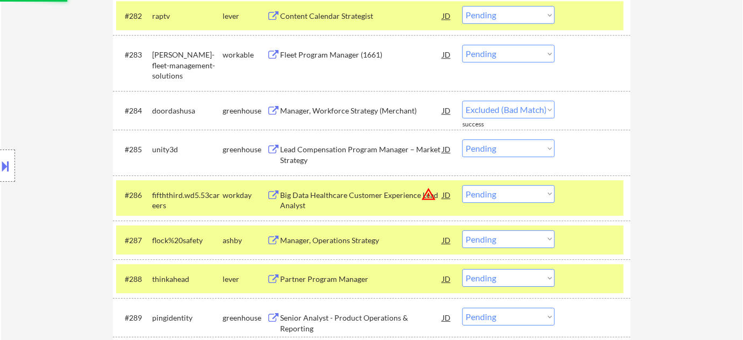
scroll to position [3714, 0]
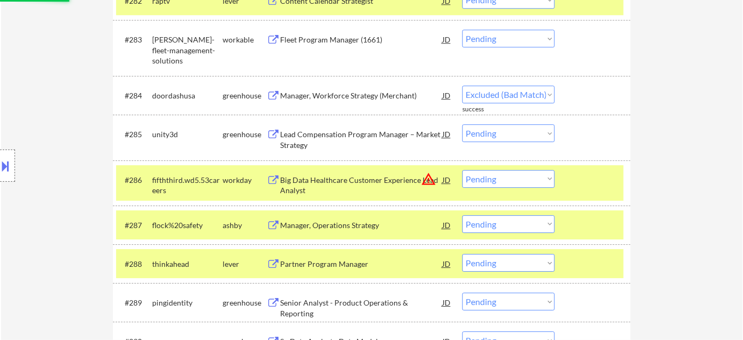
select select ""pending""
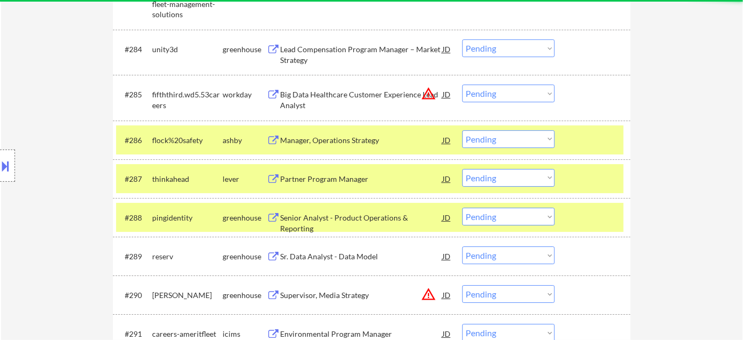
scroll to position [3763, 0]
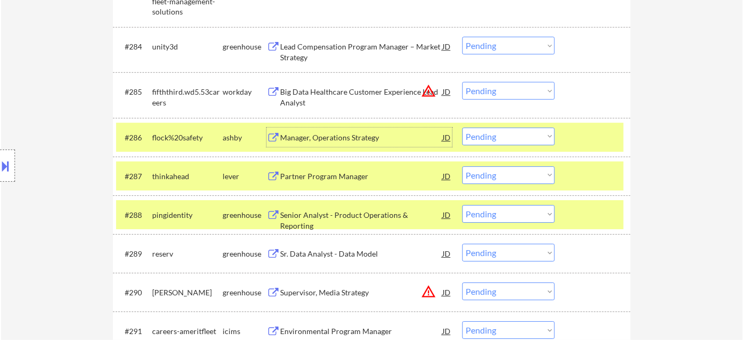
click at [351, 139] on div "Manager, Operations Strategy" at bounding box center [361, 137] width 162 height 11
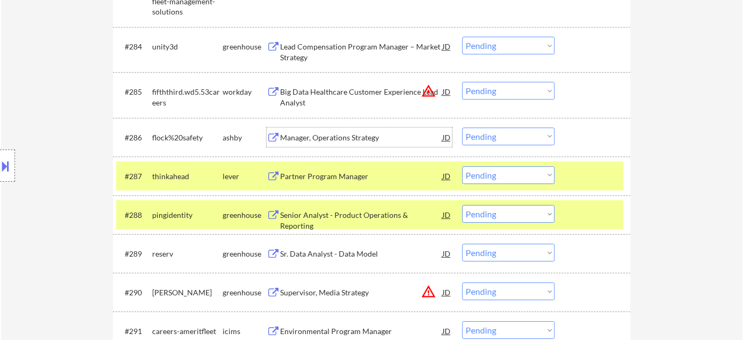
click at [484, 134] on select "Choose an option... Pending Applied Excluded (Questions) Excluded (Expired) Exc…" at bounding box center [508, 136] width 92 height 18
click at [462, 127] on select "Choose an option... Pending Applied Excluded (Questions) Excluded (Expired) Exc…" at bounding box center [508, 136] width 92 height 18
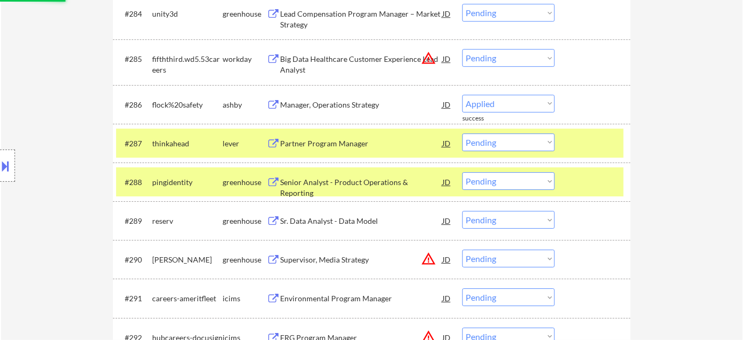
scroll to position [3812, 0]
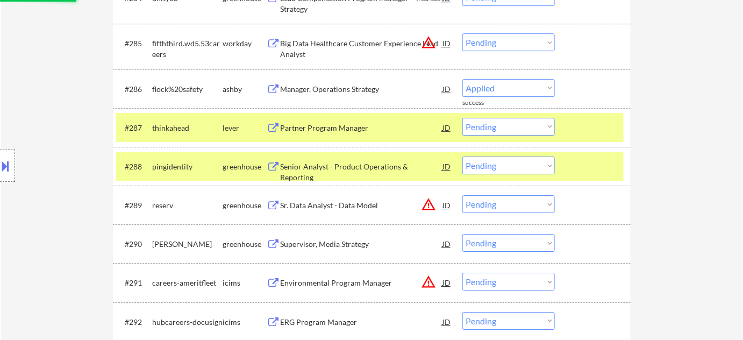
select select ""pending""
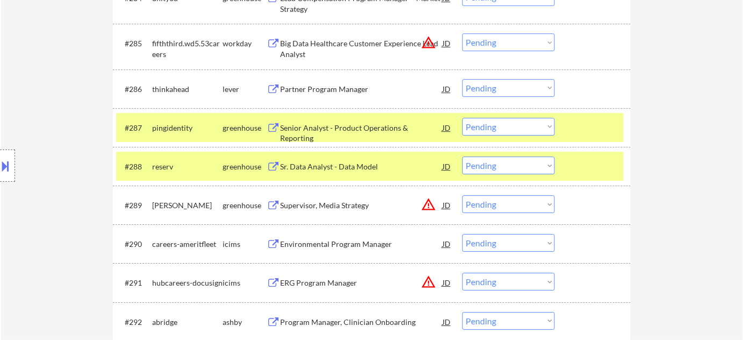
click at [323, 173] on div "Sr. Data Analyst - Data Model" at bounding box center [361, 165] width 162 height 19
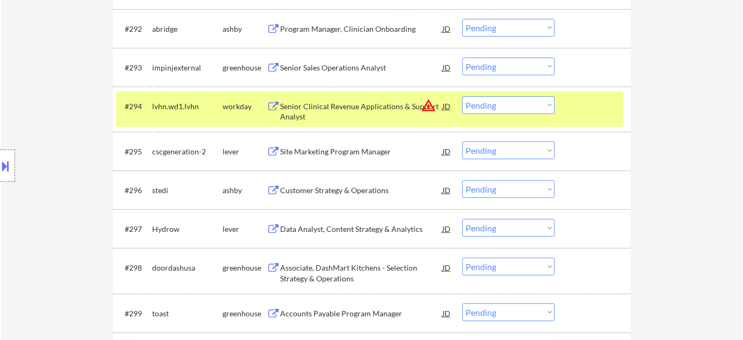
scroll to position [4105, 0]
click at [351, 146] on div "Site Marketing Program Manager" at bounding box center [361, 151] width 162 height 11
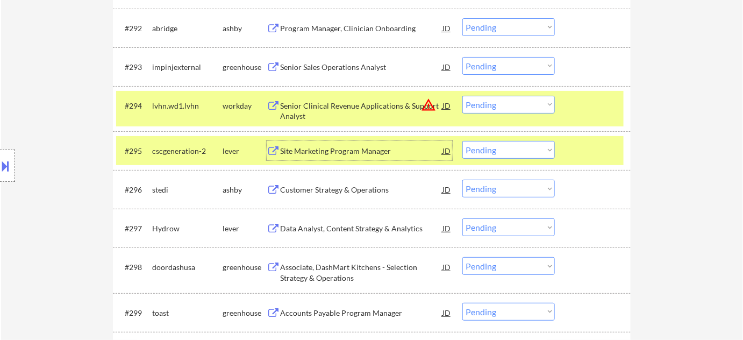
click at [506, 154] on select "Choose an option... Pending Applied Excluded (Questions) Excluded (Expired) Exc…" at bounding box center [508, 150] width 92 height 18
click at [462, 141] on select "Choose an option... Pending Applied Excluded (Questions) Excluded (Expired) Exc…" at bounding box center [508, 150] width 92 height 18
select select ""pending""
click at [347, 190] on div "Customer Strategy & Operations" at bounding box center [361, 189] width 162 height 11
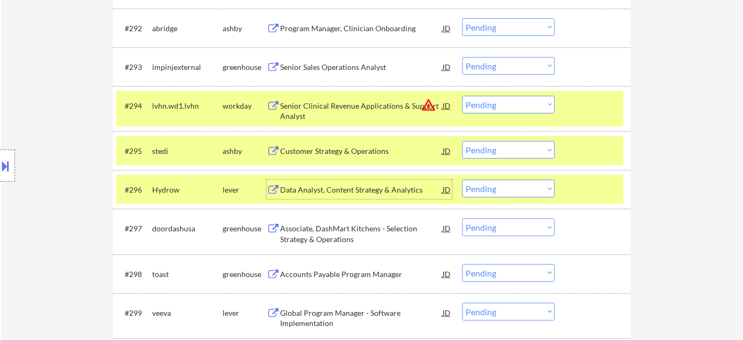
click at [497, 188] on select "Choose an option... Pending Applied Excluded (Questions) Excluded (Expired) Exc…" at bounding box center [508, 189] width 92 height 18
click at [462, 180] on select "Choose an option... Pending Applied Excluded (Questions) Excluded (Expired) Exc…" at bounding box center [508, 189] width 92 height 18
click at [351, 154] on div "Customer Strategy & Operations" at bounding box center [361, 151] width 162 height 11
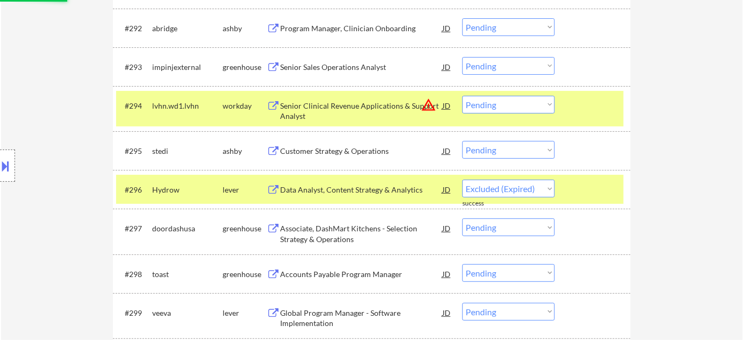
select select ""pending""
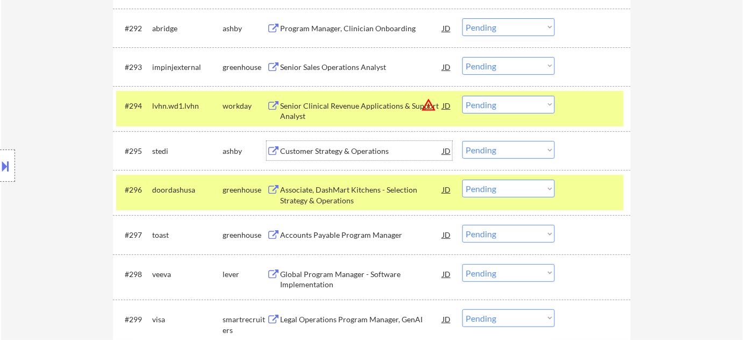
click at [516, 153] on select "Choose an option... Pending Applied Excluded (Questions) Excluded (Expired) Exc…" at bounding box center [508, 150] width 92 height 18
click at [534, 149] on select "Choose an option... Pending Applied Excluded (Questions) Excluded (Expired) Exc…" at bounding box center [508, 150] width 92 height 18
click at [462, 141] on select "Choose an option... Pending Applied Excluded (Questions) Excluded (Expired) Exc…" at bounding box center [508, 150] width 92 height 18
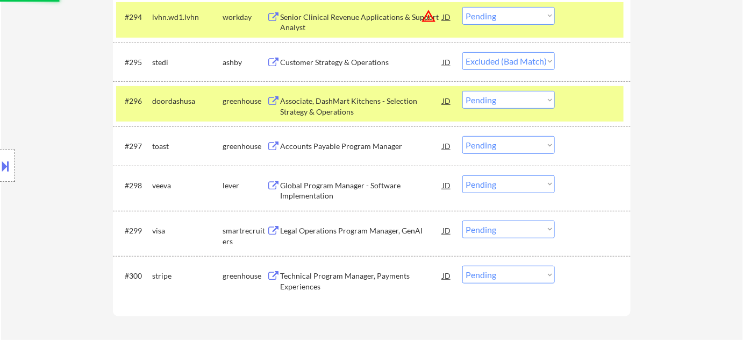
scroll to position [4203, 0]
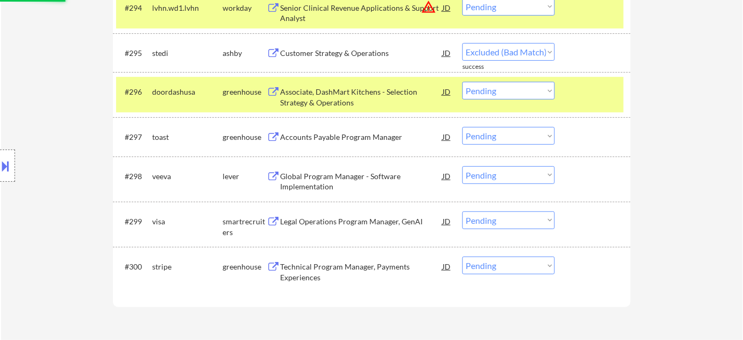
select select ""pending""
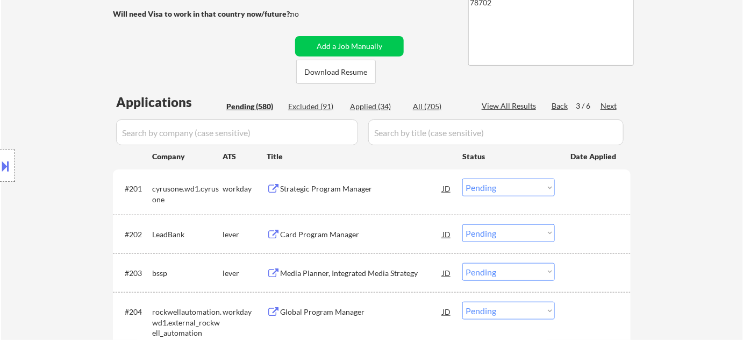
scroll to position [173, 0]
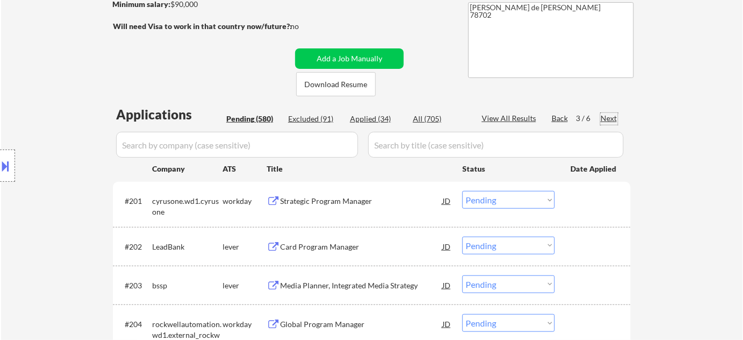
click at [601, 116] on div "Next" at bounding box center [609, 118] width 17 height 11
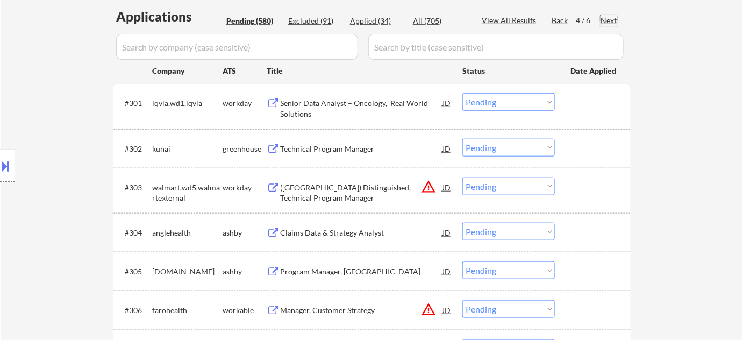
scroll to position [319, 0]
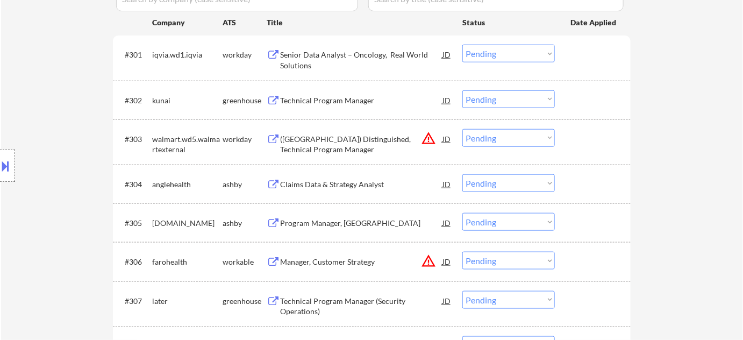
click at [313, 213] on div "Program Manager, [GEOGRAPHIC_DATA]" at bounding box center [361, 222] width 162 height 19
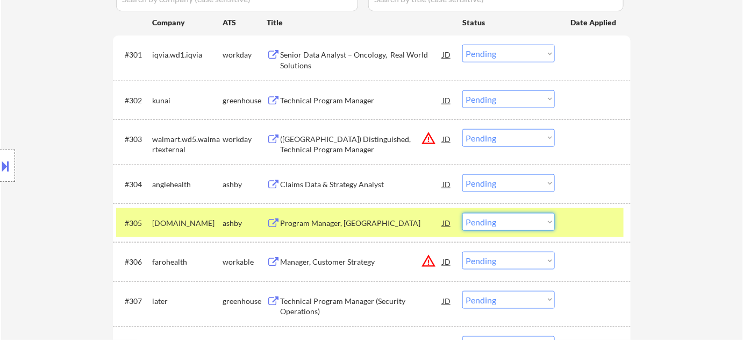
click at [493, 222] on select "Choose an option... Pending Applied Excluded (Questions) Excluded (Expired) Exc…" at bounding box center [508, 222] width 92 height 18
click at [462, 213] on select "Choose an option... Pending Applied Excluded (Questions) Excluded (Expired) Exc…" at bounding box center [508, 222] width 92 height 18
click at [349, 187] on div "Claims Data & Strategy Analyst" at bounding box center [361, 184] width 162 height 11
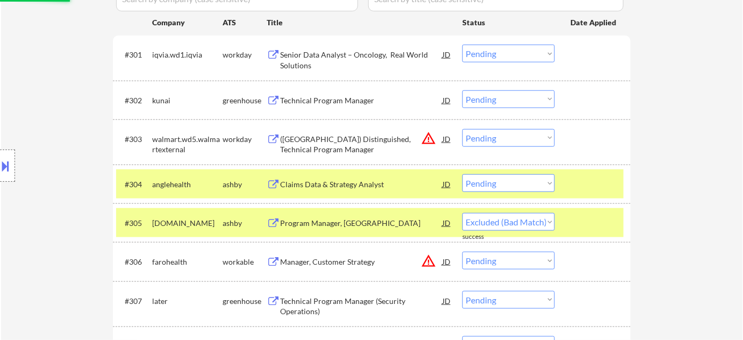
select select ""pending""
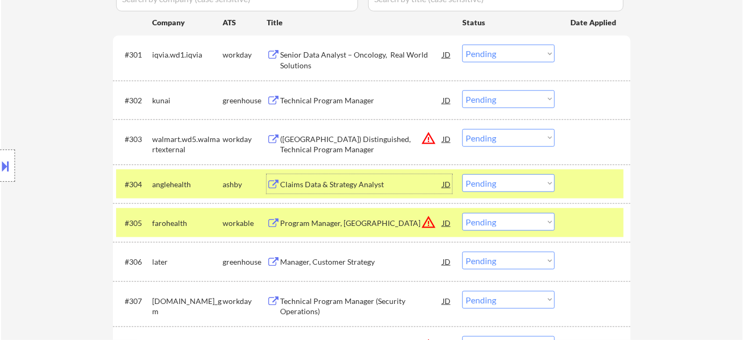
click at [496, 186] on select "Choose an option... Pending Applied Excluded (Questions) Excluded (Expired) Exc…" at bounding box center [508, 183] width 92 height 18
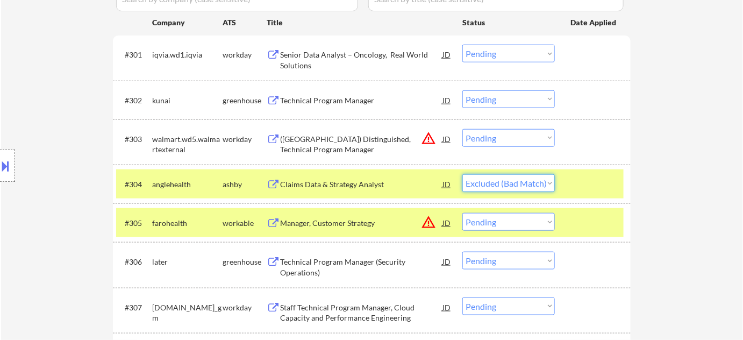
click at [462, 174] on select "Choose an option... Pending Applied Excluded (Questions) Excluded (Expired) Exc…" at bounding box center [508, 183] width 92 height 18
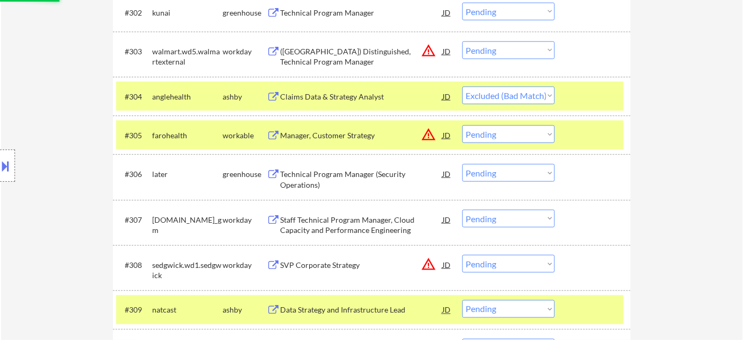
scroll to position [417, 0]
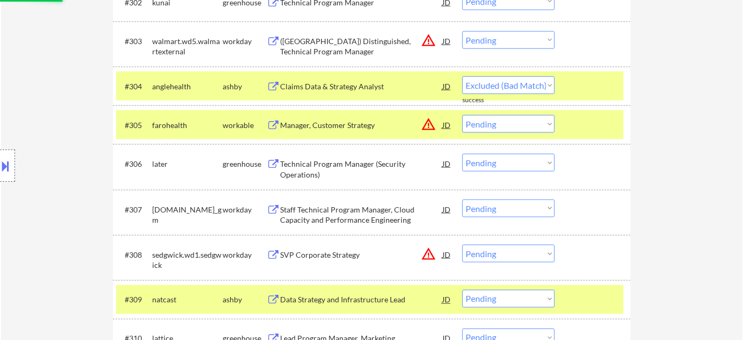
select select ""pending""
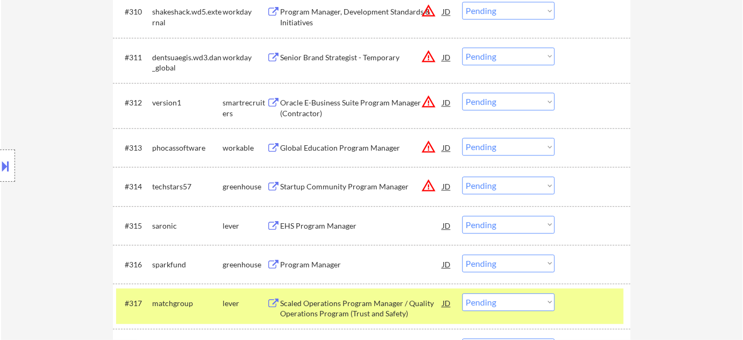
scroll to position [760, 0]
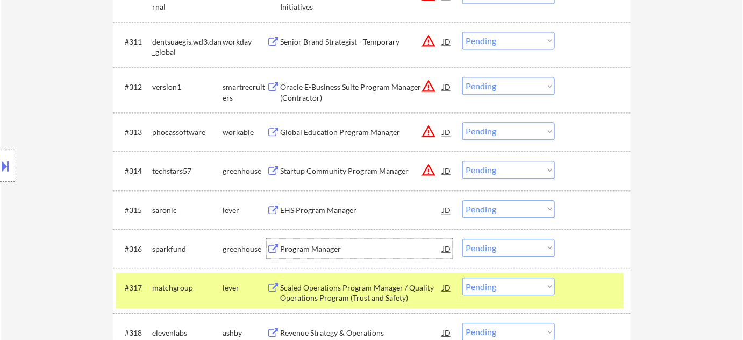
click at [319, 247] on div "Program Manager" at bounding box center [361, 249] width 162 height 11
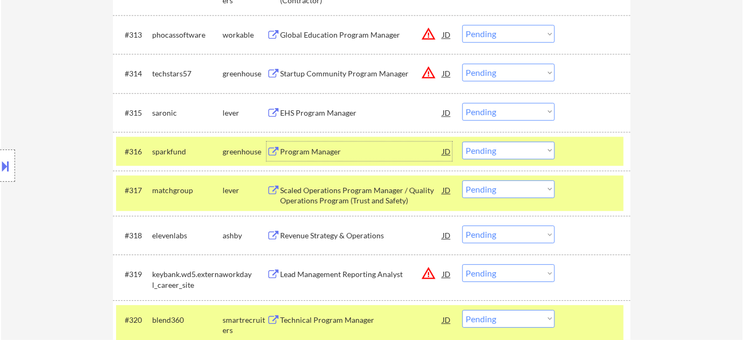
scroll to position [857, 0]
drag, startPoint x: 489, startPoint y: 147, endPoint x: 495, endPoint y: 157, distance: 11.8
click at [489, 147] on select "Choose an option... Pending Applied Excluded (Questions) Excluded (Expired) Exc…" at bounding box center [508, 150] width 92 height 18
click at [462, 141] on select "Choose an option... Pending Applied Excluded (Questions) Excluded (Expired) Exc…" at bounding box center [508, 150] width 92 height 18
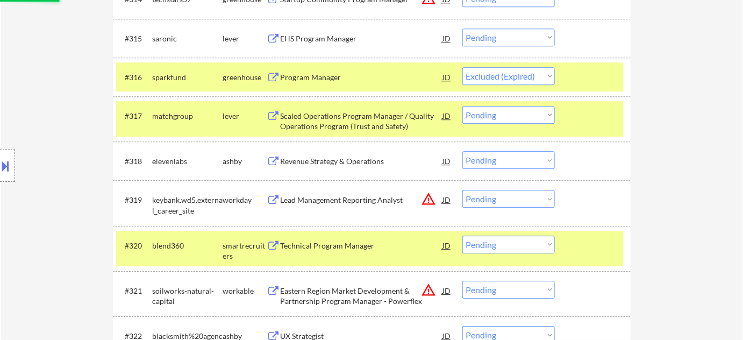
scroll to position [955, 0]
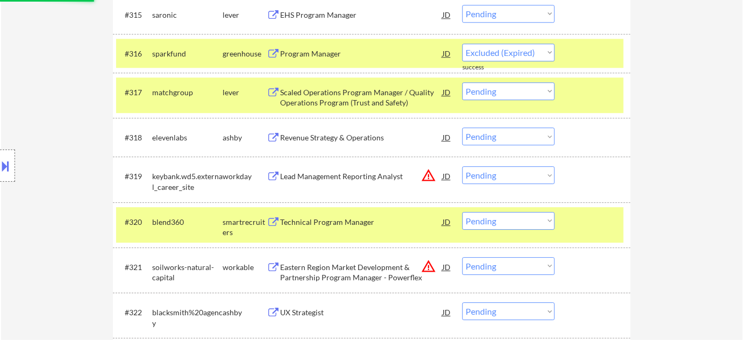
select select ""pending""
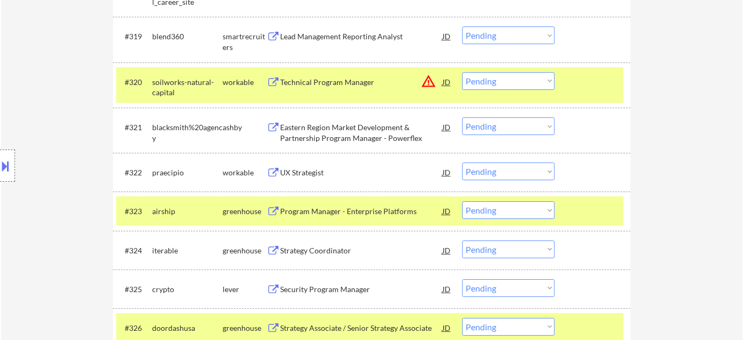
scroll to position [1102, 0]
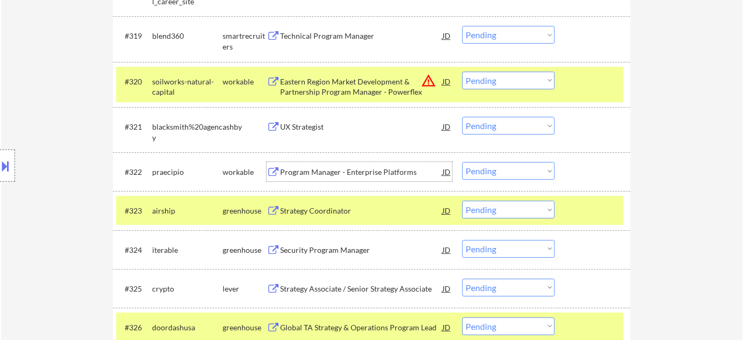
click at [348, 170] on div "Program Manager - Enterprise Platforms" at bounding box center [361, 172] width 162 height 11
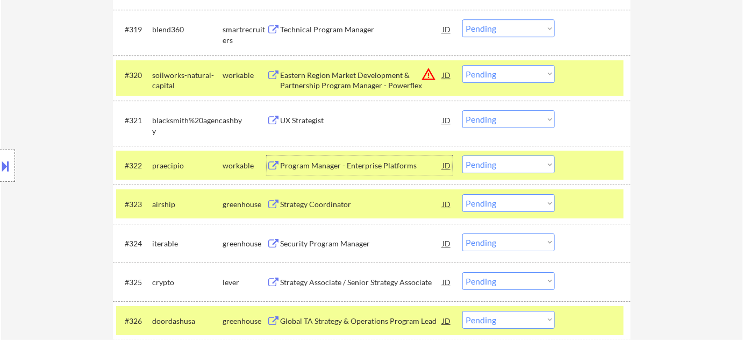
scroll to position [1151, 0]
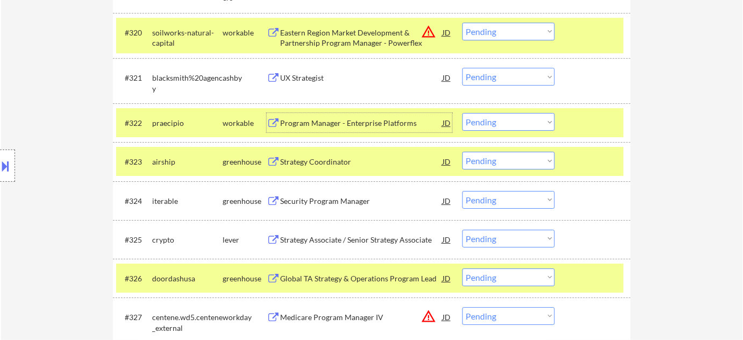
click at [494, 123] on select "Choose an option... Pending Applied Excluded (Questions) Excluded (Expired) Exc…" at bounding box center [508, 122] width 92 height 18
click at [462, 113] on select "Choose an option... Pending Applied Excluded (Questions) Excluded (Expired) Exc…" at bounding box center [508, 122] width 92 height 18
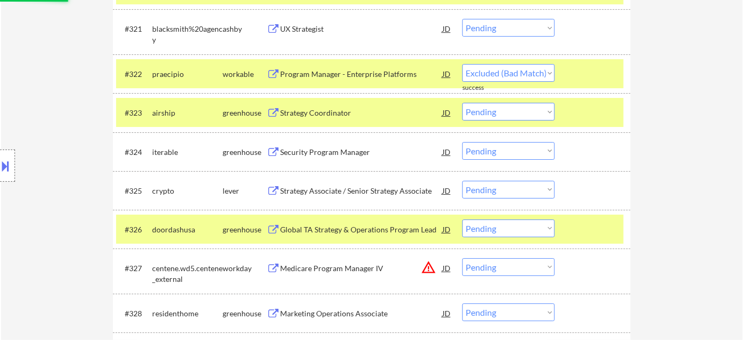
scroll to position [1248, 0]
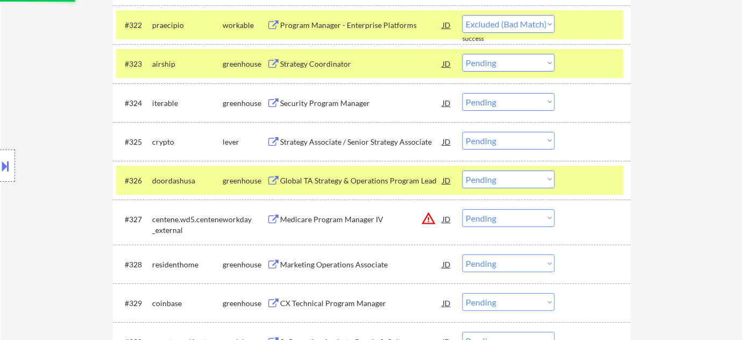
select select ""pending""
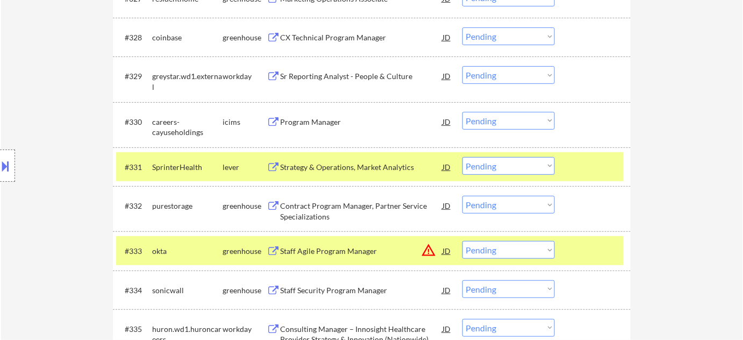
scroll to position [1492, 0]
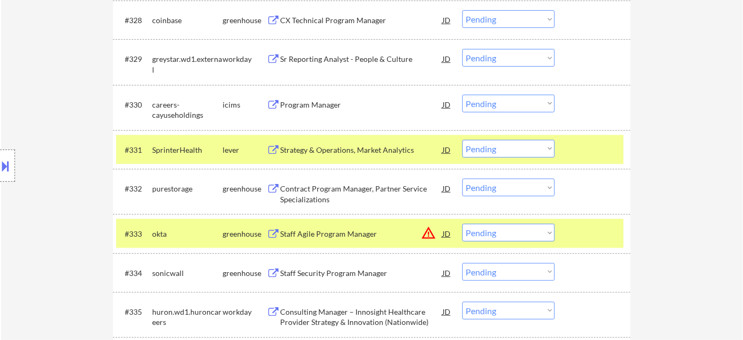
click at [357, 152] on div "Strategy & Operations, Market Analytics" at bounding box center [361, 150] width 162 height 11
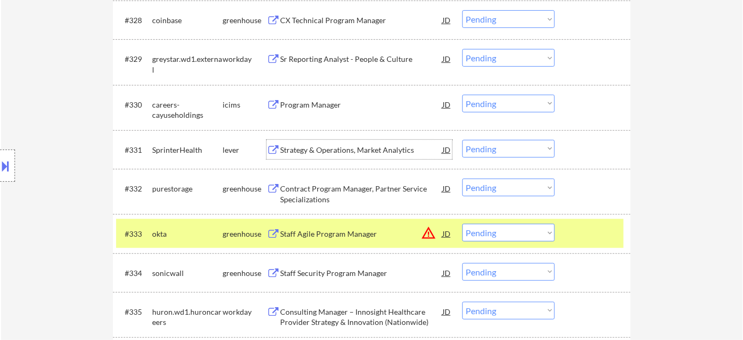
drag, startPoint x: 494, startPoint y: 148, endPoint x: 496, endPoint y: 154, distance: 6.3
click at [494, 148] on select "Choose an option... Pending Applied Excluded (Questions) Excluded (Expired) Exc…" at bounding box center [508, 149] width 92 height 18
click at [462, 140] on select "Choose an option... Pending Applied Excluded (Questions) Excluded (Expired) Exc…" at bounding box center [508, 149] width 92 height 18
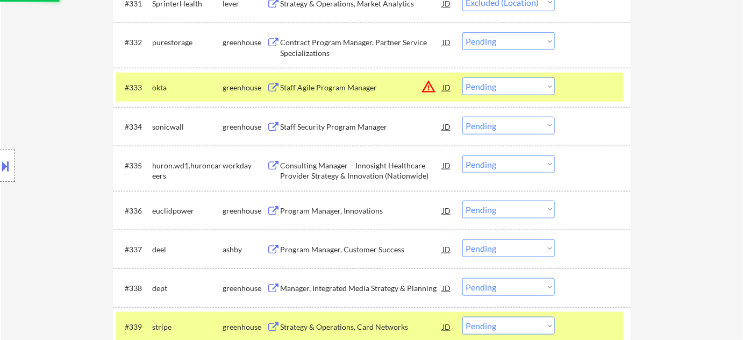
scroll to position [1639, 0]
select select ""pending""
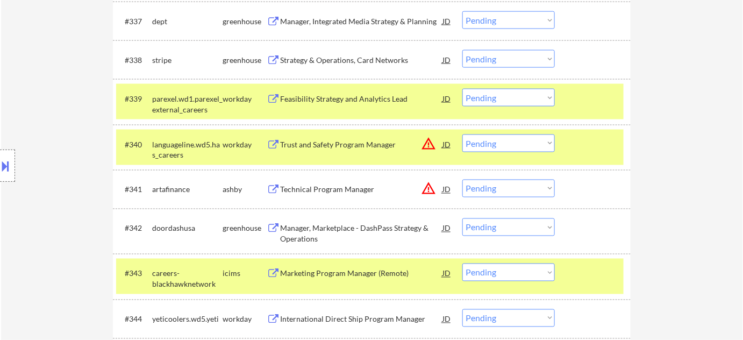
scroll to position [1884, 0]
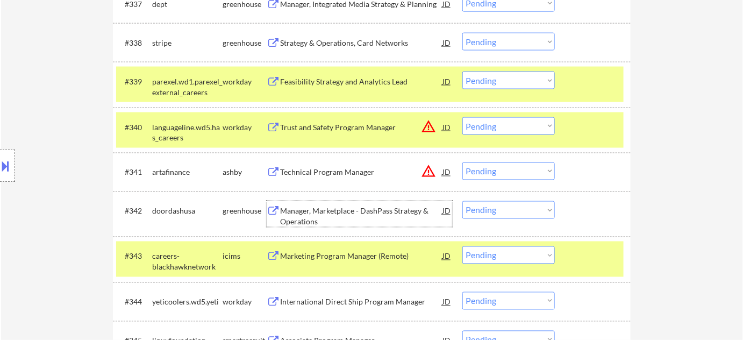
click at [315, 220] on div "Manager, Marketplace - DashPass Strategy & Operations" at bounding box center [361, 216] width 162 height 21
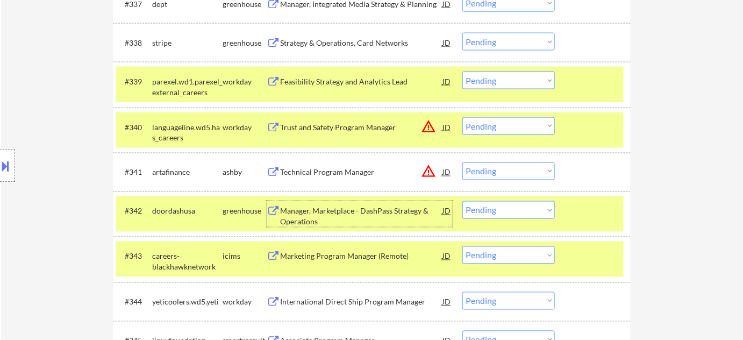
click at [501, 209] on select "Choose an option... Pending Applied Excluded (Questions) Excluded (Expired) Exc…" at bounding box center [508, 210] width 92 height 18
click at [462, 201] on select "Choose an option... Pending Applied Excluded (Questions) Excluded (Expired) Exc…" at bounding box center [508, 210] width 92 height 18
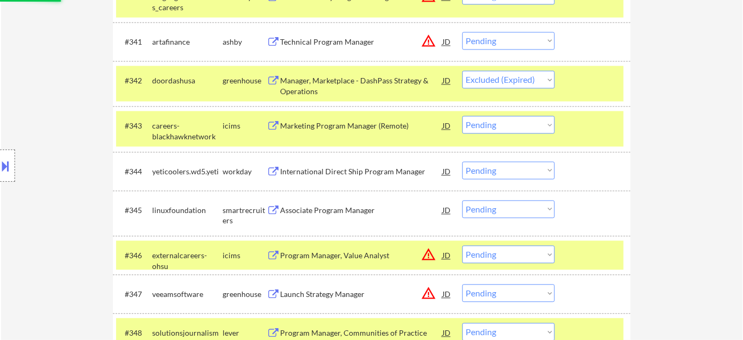
scroll to position [2030, 0]
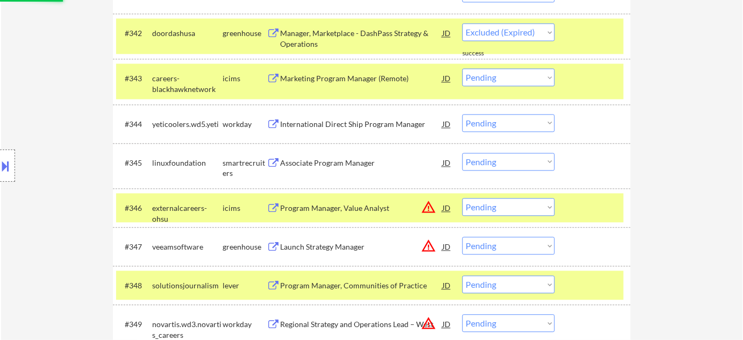
select select ""pending""
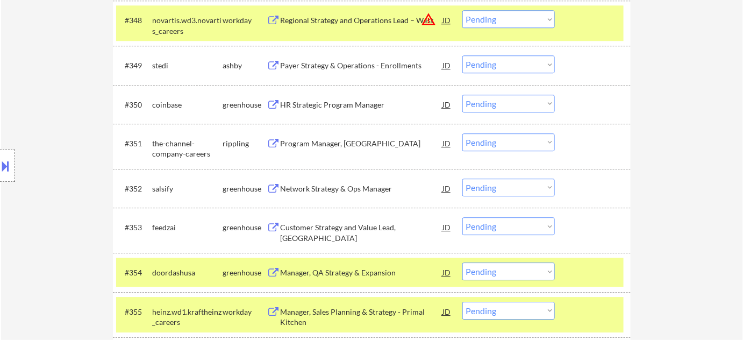
scroll to position [2324, 0]
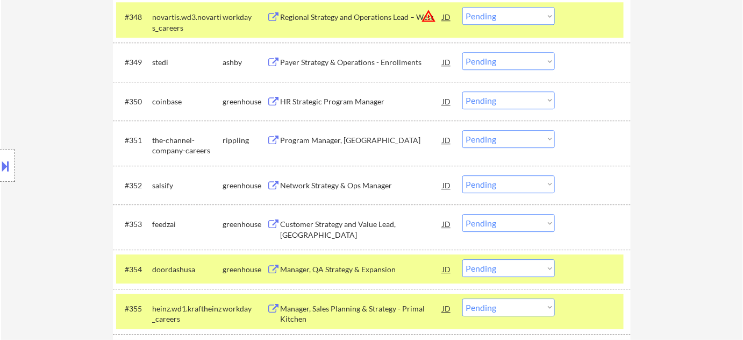
click at [332, 135] on div "Program Manager, [GEOGRAPHIC_DATA]" at bounding box center [361, 140] width 162 height 11
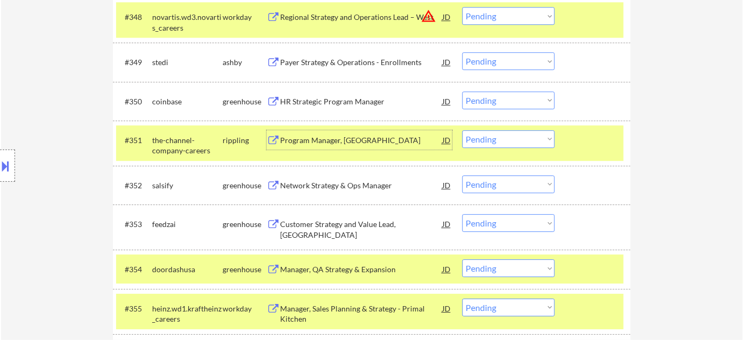
click at [529, 140] on select "Choose an option... Pending Applied Excluded (Questions) Excluded (Expired) Exc…" at bounding box center [508, 139] width 92 height 18
click at [462, 130] on select "Choose an option... Pending Applied Excluded (Questions) Excluded (Expired) Exc…" at bounding box center [508, 139] width 92 height 18
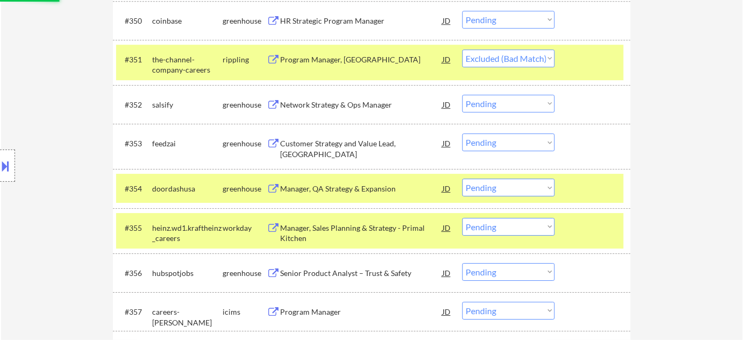
scroll to position [2421, 0]
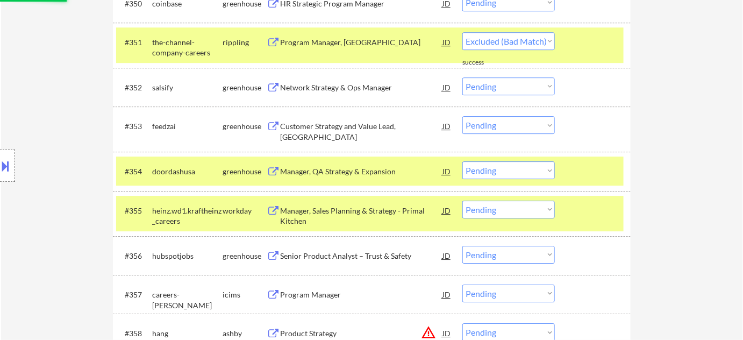
select select ""pending""
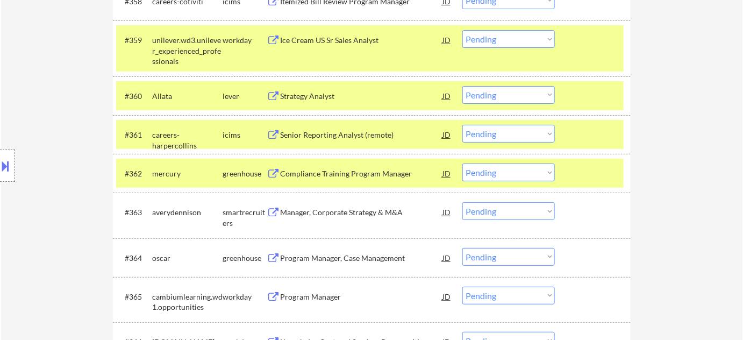
scroll to position [2763, 0]
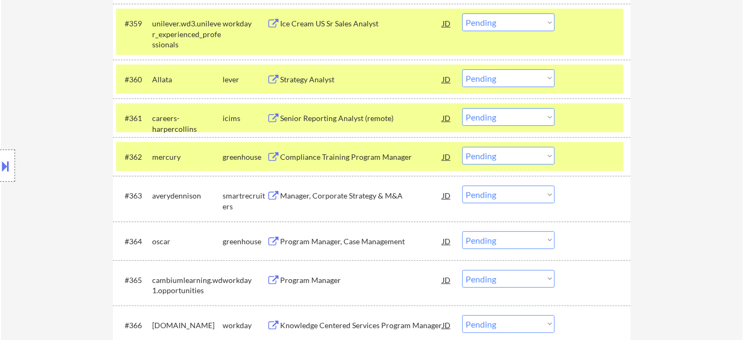
click at [375, 198] on div "Manager, Corporate Strategy & M&A" at bounding box center [361, 195] width 162 height 11
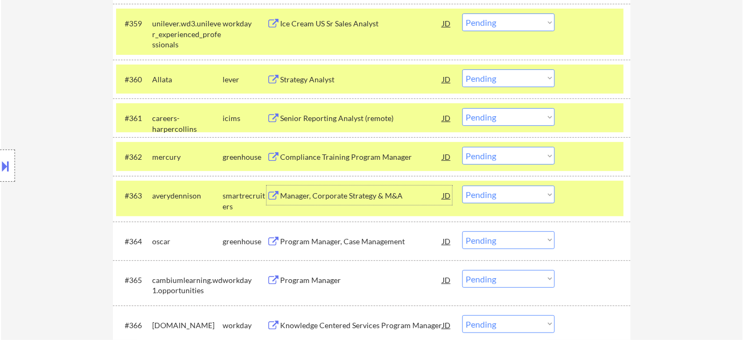
click at [491, 201] on select "Choose an option... Pending Applied Excluded (Questions) Excluded (Expired) Exc…" at bounding box center [508, 194] width 92 height 18
click at [462, 185] on select "Choose an option... Pending Applied Excluded (Questions) Excluded (Expired) Exc…" at bounding box center [508, 194] width 92 height 18
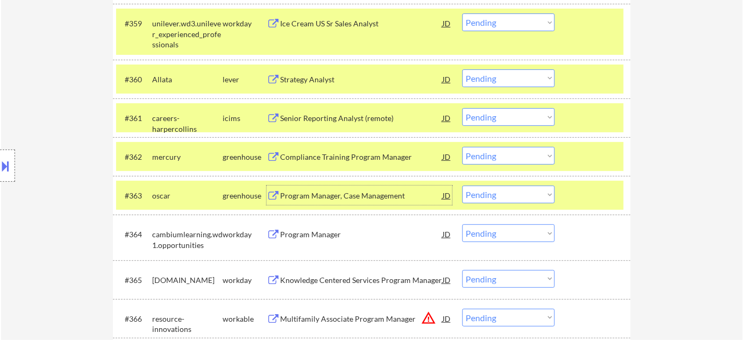
click at [366, 192] on div "Program Manager, Case Management" at bounding box center [361, 195] width 162 height 11
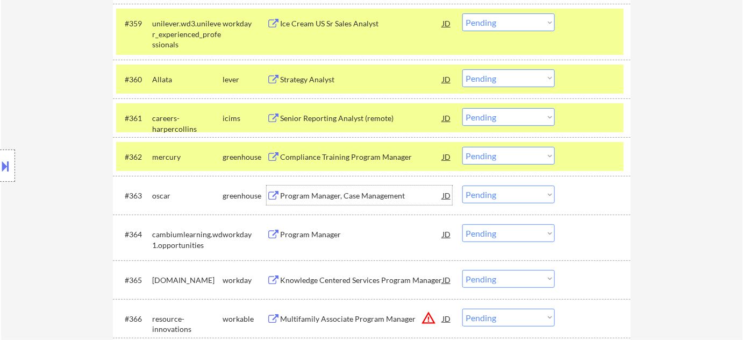
click at [493, 195] on select "Choose an option... Pending Applied Excluded (Questions) Excluded (Expired) Exc…" at bounding box center [508, 194] width 92 height 18
click at [462, 185] on select "Choose an option... Pending Applied Excluded (Questions) Excluded (Expired) Exc…" at bounding box center [508, 194] width 92 height 18
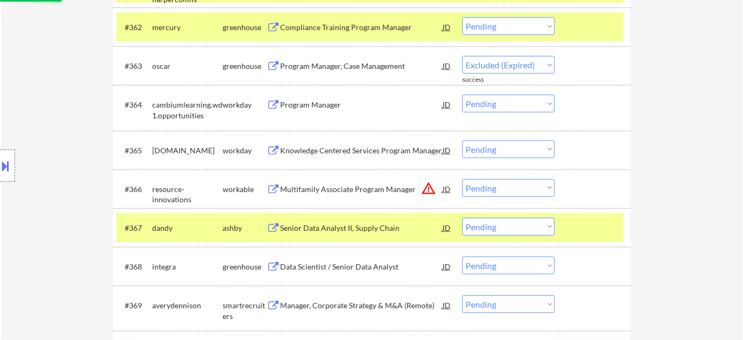
scroll to position [2910, 0]
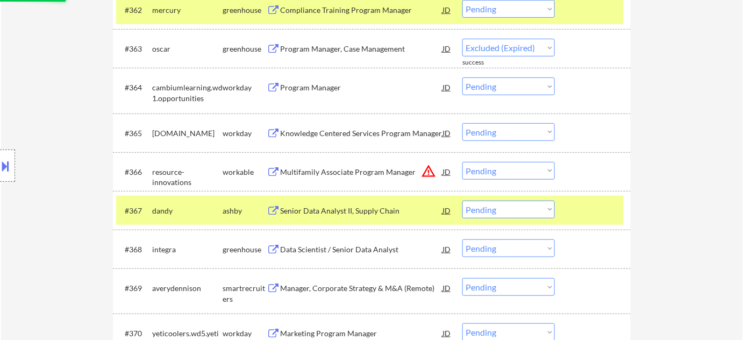
select select ""pending""
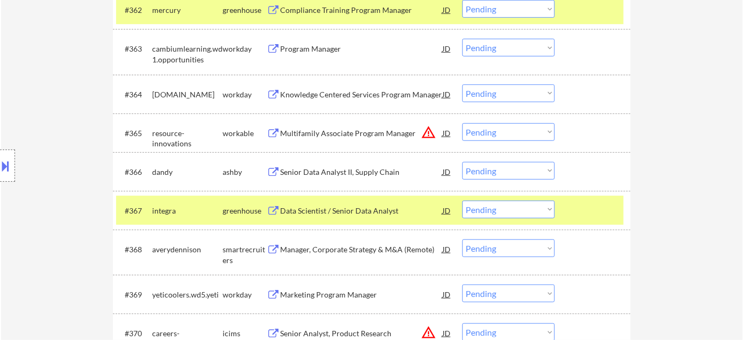
click at [364, 208] on div "Data Scientist / Senior Data Analyst" at bounding box center [361, 210] width 162 height 11
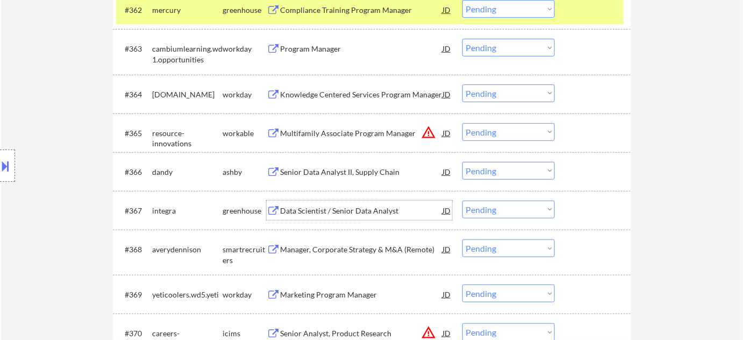
click at [482, 209] on select "Choose an option... Pending Applied Excluded (Questions) Excluded (Expired) Exc…" at bounding box center [508, 210] width 92 height 18
click at [462, 201] on select "Choose an option... Pending Applied Excluded (Questions) Excluded (Expired) Exc…" at bounding box center [508, 210] width 92 height 18
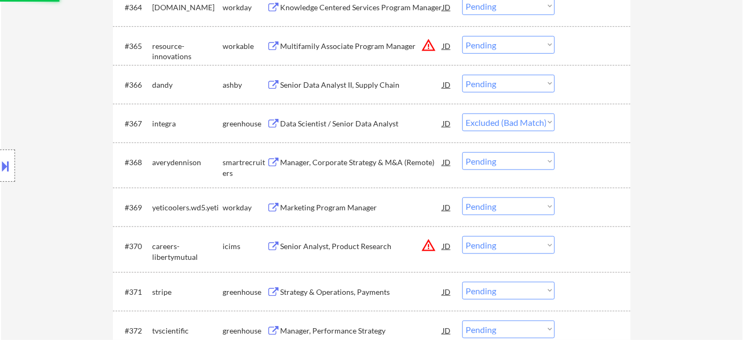
scroll to position [3008, 0]
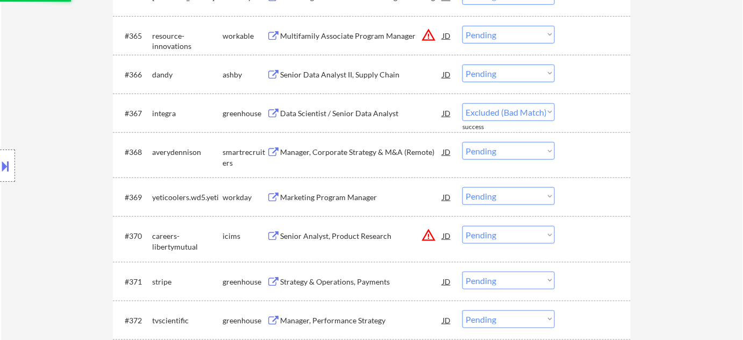
select select ""pending""
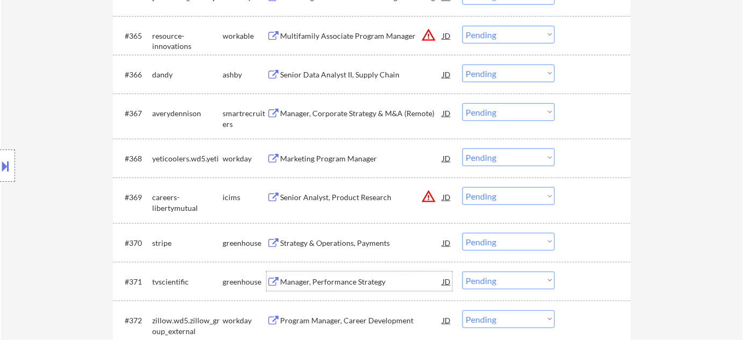
click at [360, 285] on div "Manager, Performance Strategy" at bounding box center [361, 281] width 162 height 11
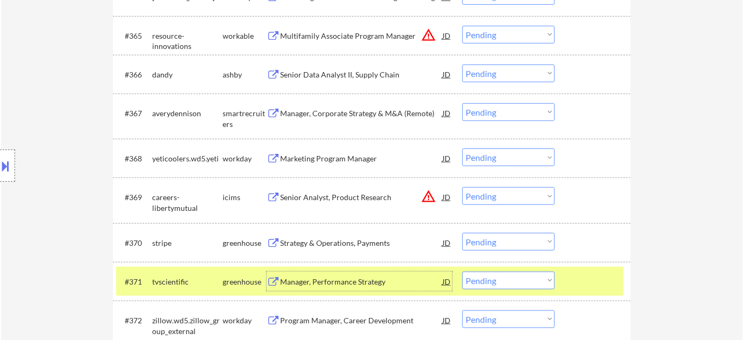
click at [502, 276] on select "Choose an option... Pending Applied Excluded (Questions) Excluded (Expired) Exc…" at bounding box center [508, 281] width 92 height 18
click at [462, 272] on select "Choose an option... Pending Applied Excluded (Questions) Excluded (Expired) Exc…" at bounding box center [508, 281] width 92 height 18
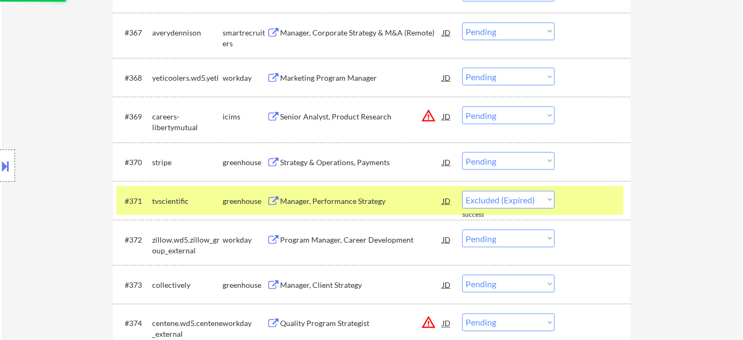
scroll to position [3105, 0]
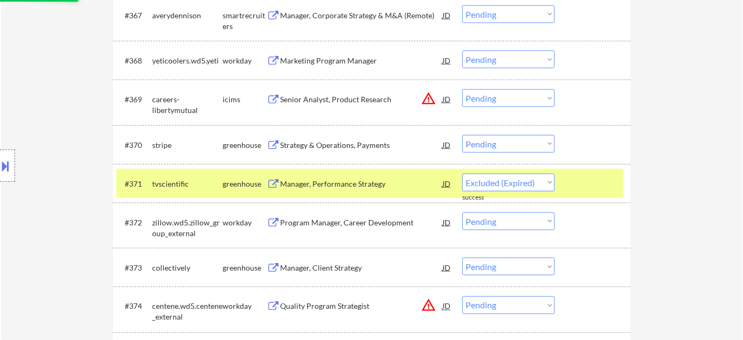
select select ""pending""
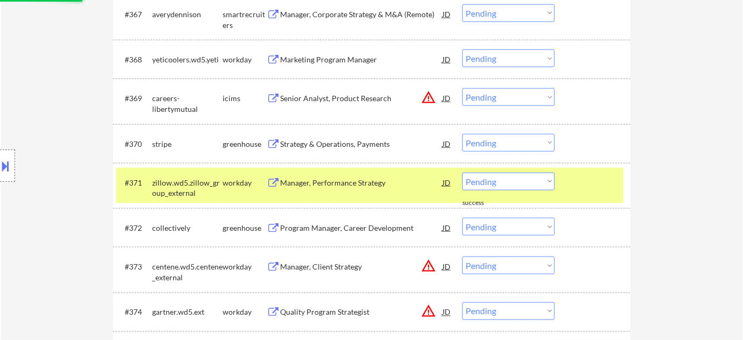
scroll to position [3154, 0]
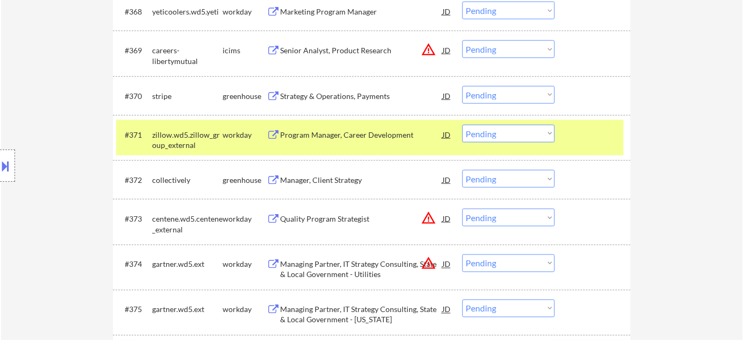
click at [347, 179] on div "Manager, Client Strategy" at bounding box center [361, 180] width 162 height 11
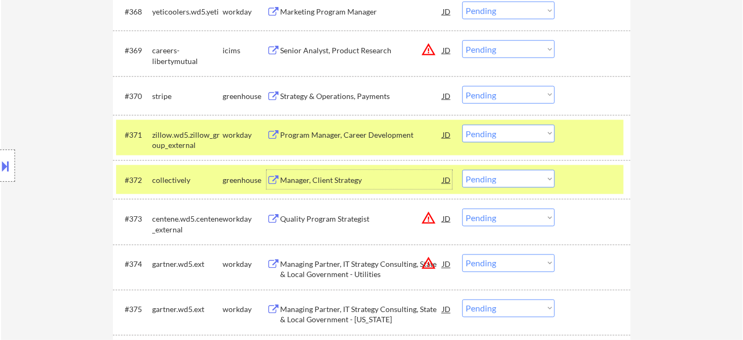
click at [508, 174] on select "Choose an option... Pending Applied Excluded (Questions) Excluded (Expired) Exc…" at bounding box center [508, 179] width 92 height 18
click at [533, 186] on select "Choose an option... Pending Applied Excluded (Questions) Excluded (Expired) Exc…" at bounding box center [508, 179] width 92 height 18
click at [462, 170] on select "Choose an option... Pending Applied Excluded (Questions) Excluded (Expired) Exc…" at bounding box center [508, 179] width 92 height 18
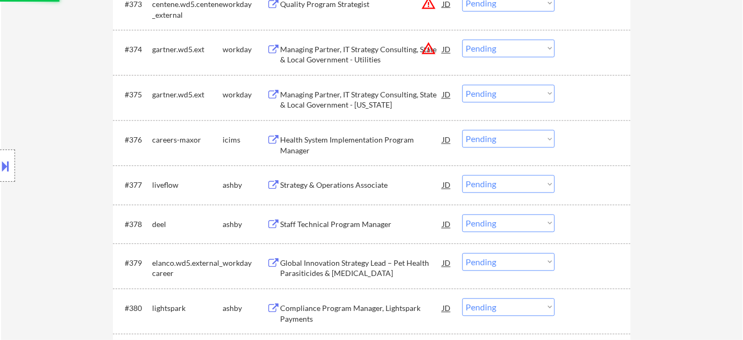
scroll to position [3399, 0]
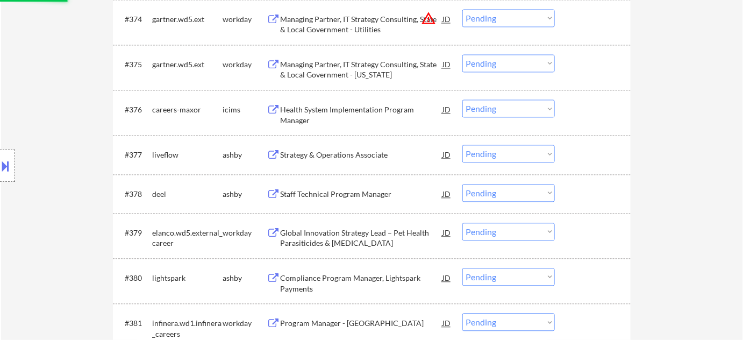
select select ""pending""
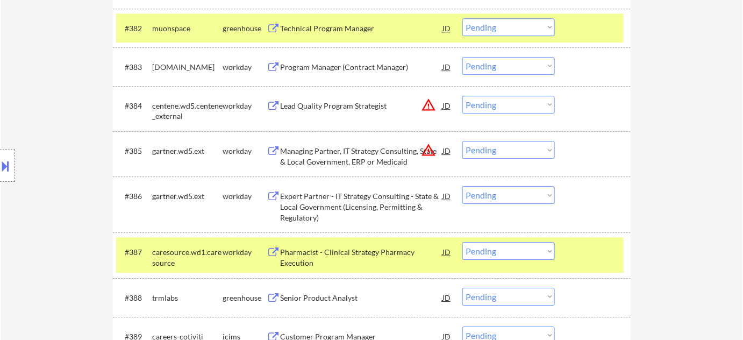
scroll to position [3741, 0]
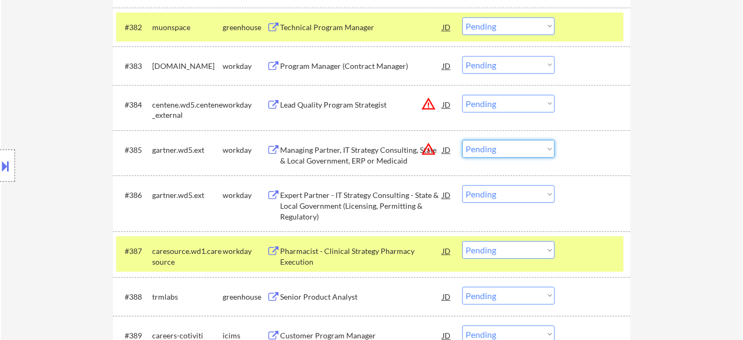
click at [519, 153] on select "Choose an option... Pending Applied Excluded (Questions) Excluded (Expired) Exc…" at bounding box center [508, 149] width 92 height 18
click at [462, 140] on select "Choose an option... Pending Applied Excluded (Questions) Excluded (Expired) Exc…" at bounding box center [508, 149] width 92 height 18
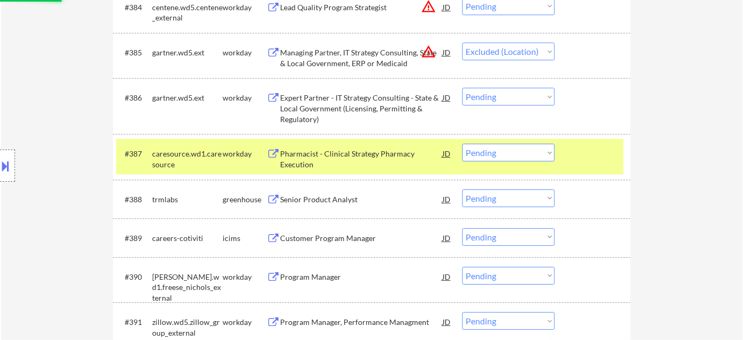
scroll to position [3839, 0]
select select ""pending""
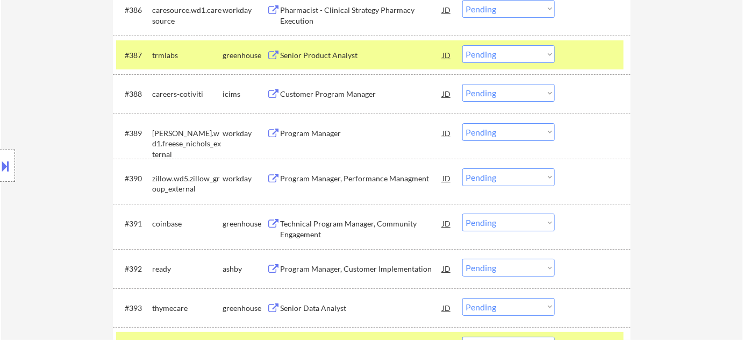
scroll to position [3985, 0]
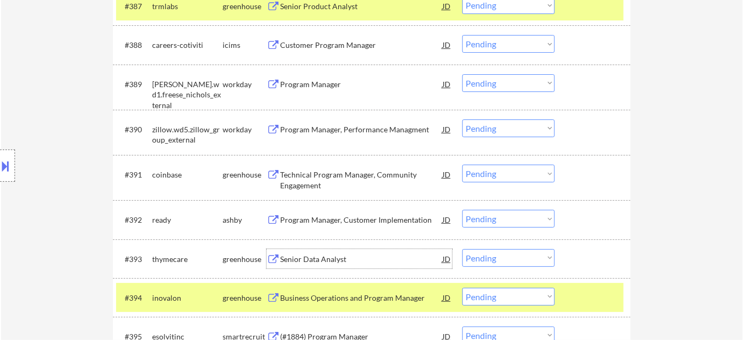
click at [300, 260] on div "Senior Data Analyst" at bounding box center [361, 259] width 162 height 11
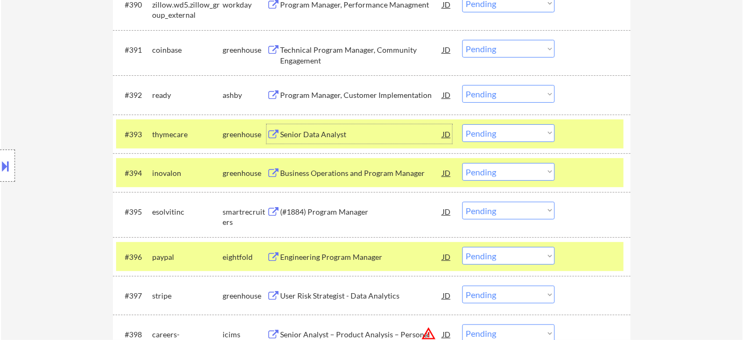
scroll to position [4132, 0]
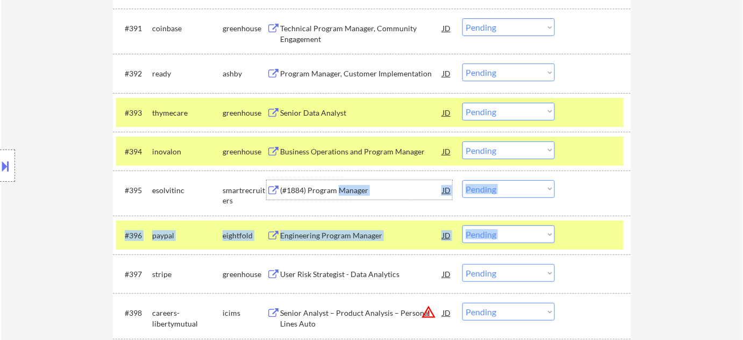
drag, startPoint x: 340, startPoint y: 187, endPoint x: 289, endPoint y: 218, distance: 59.4
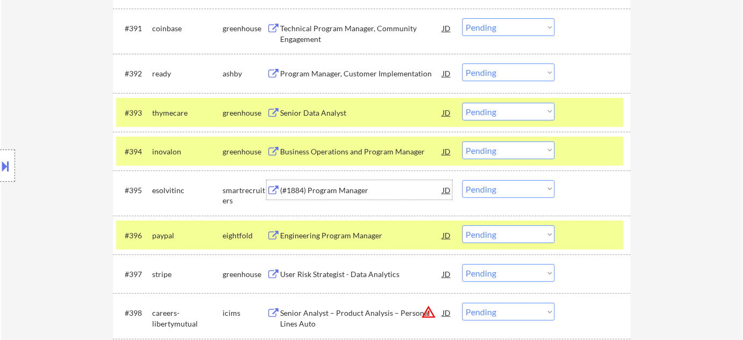
click at [72, 178] on div "Location Inclusions: [GEOGRAPHIC_DATA], [GEOGRAPHIC_DATA] [GEOGRAPHIC_DATA], [G…" at bounding box center [96, 165] width 192 height 199
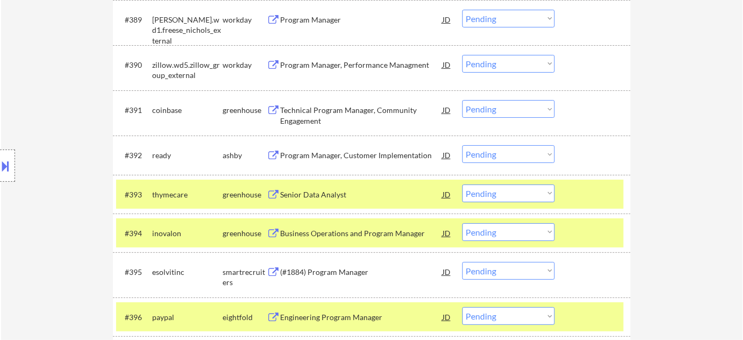
scroll to position [4034, 0]
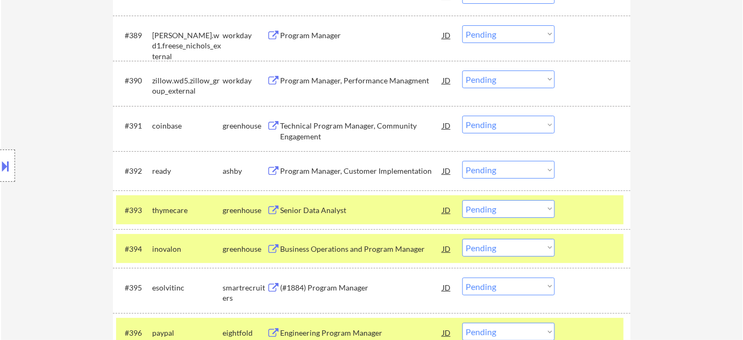
click at [331, 76] on div "Program Manager, Performance Managment" at bounding box center [361, 80] width 162 height 11
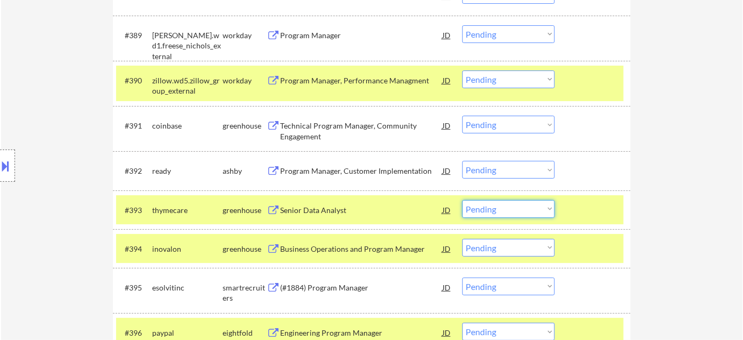
click at [484, 208] on select "Choose an option... Pending Applied Excluded (Questions) Excluded (Expired) Exc…" at bounding box center [508, 209] width 92 height 18
click at [462, 200] on select "Choose an option... Pending Applied Excluded (Questions) Excluded (Expired) Exc…" at bounding box center [508, 209] width 92 height 18
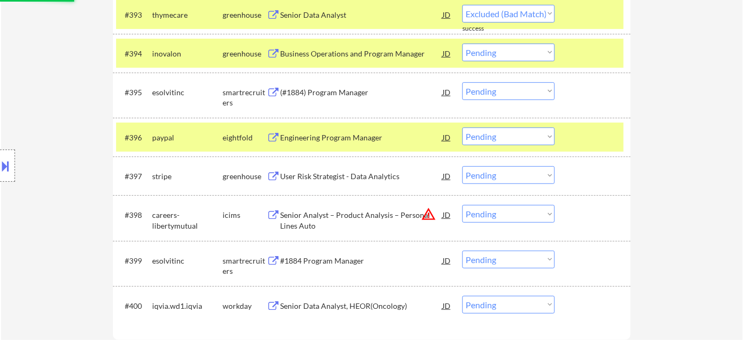
scroll to position [4278, 0]
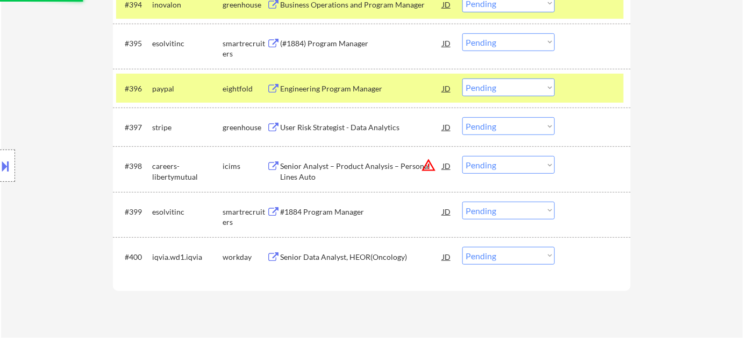
select select ""pending""
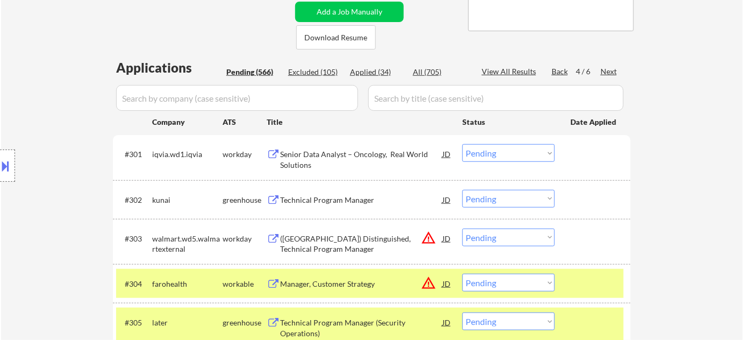
scroll to position [201, 0]
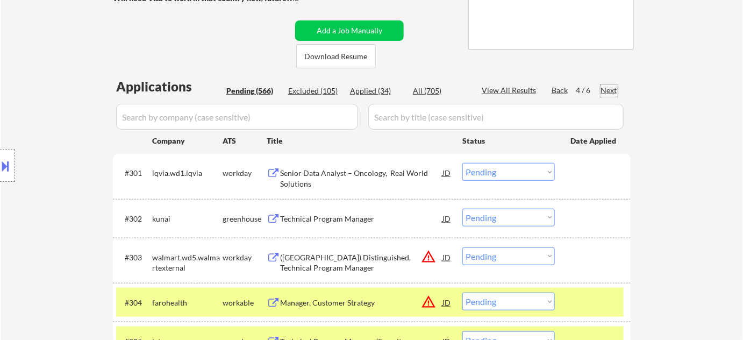
click at [610, 89] on div "Next" at bounding box center [609, 90] width 17 height 11
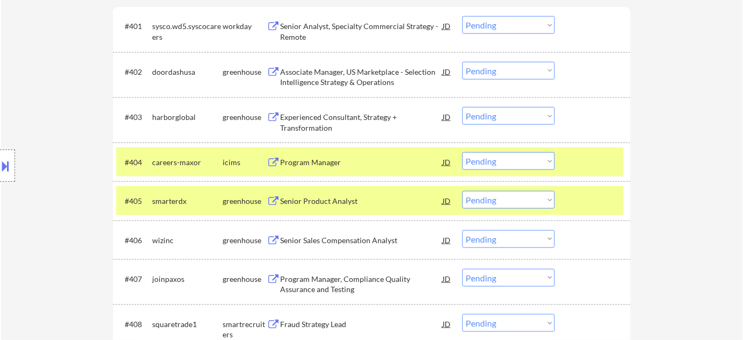
scroll to position [250, 0]
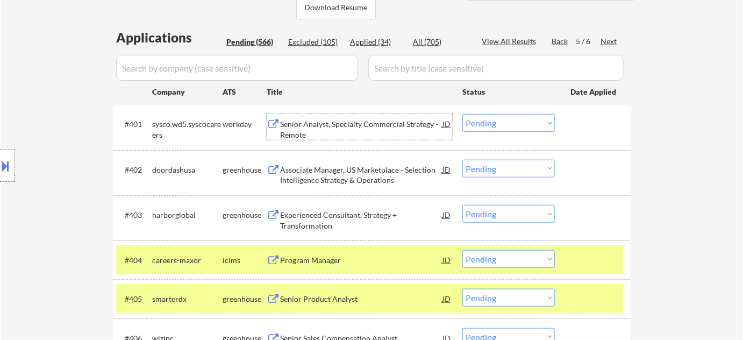
click at [332, 126] on div "Senior Analyst, Specialty Commercial Strategy - Remote" at bounding box center [361, 129] width 162 height 21
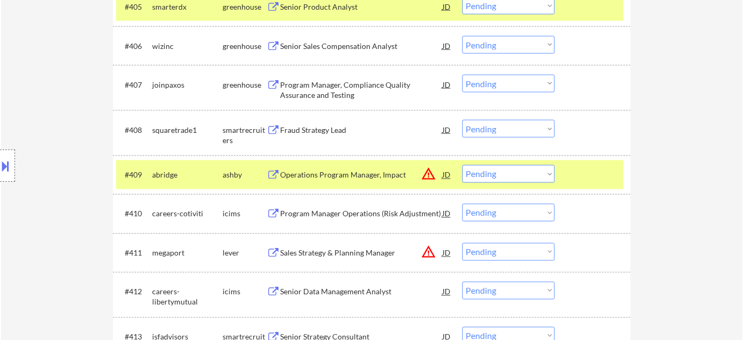
scroll to position [543, 0]
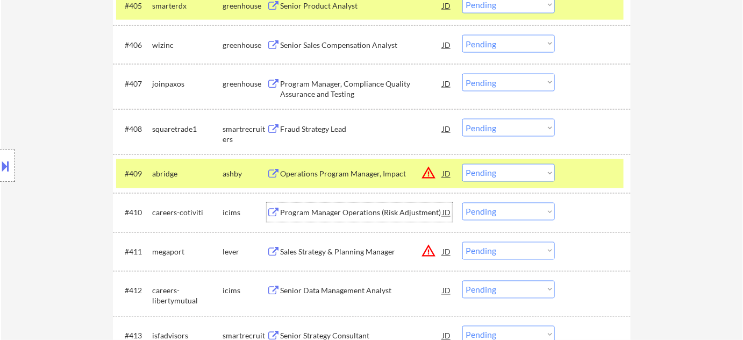
click at [377, 213] on div "Program Manager Operations (Risk Adjustment)" at bounding box center [361, 213] width 162 height 11
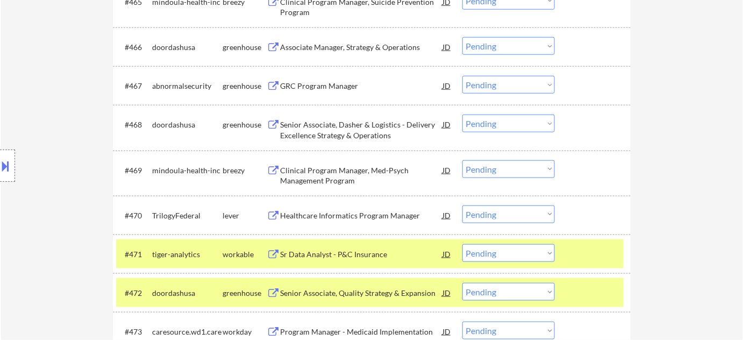
scroll to position [204, 0]
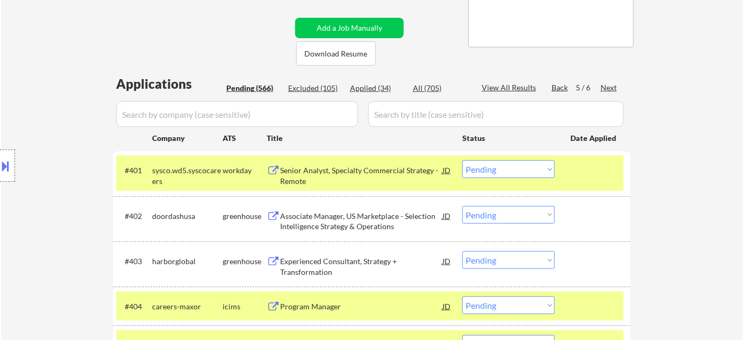
click at [298, 172] on div "Senior Analyst, Specialty Commercial Strategy - Remote" at bounding box center [361, 175] width 162 height 21
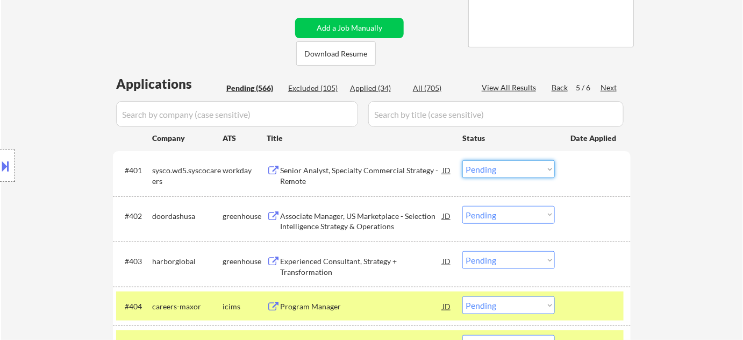
click at [482, 172] on select "Choose an option... Pending Applied Excluded (Questions) Excluded (Expired) Exc…" at bounding box center [508, 169] width 92 height 18
click at [462, 160] on select "Choose an option... Pending Applied Excluded (Questions) Excluded (Expired) Exc…" at bounding box center [508, 169] width 92 height 18
select select ""pending""
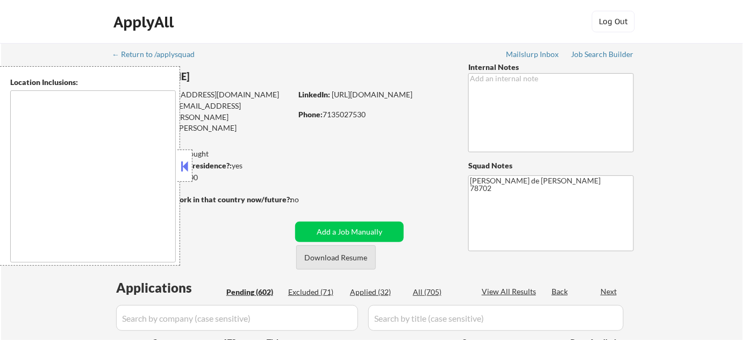
type textarea "[GEOGRAPHIC_DATA], [GEOGRAPHIC_DATA] [GEOGRAPHIC_DATA], [GEOGRAPHIC_DATA] [GEOG…"
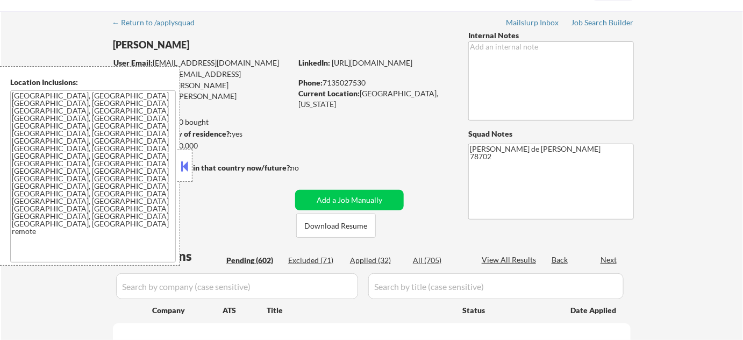
scroll to position [48, 0]
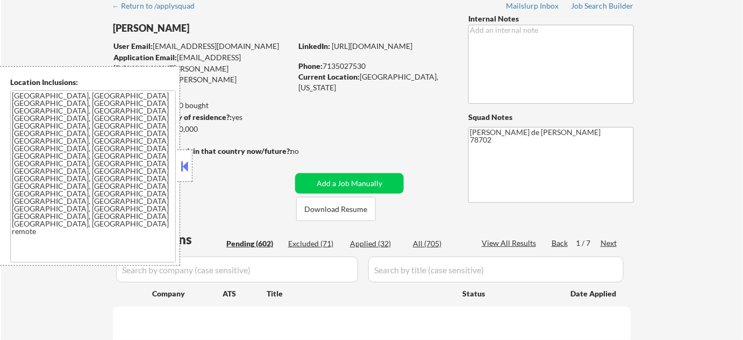
click at [370, 240] on div "Applied (32)" at bounding box center [377, 243] width 54 height 11
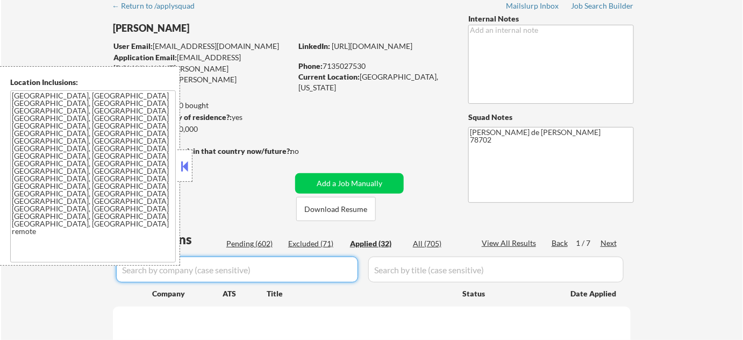
click at [317, 266] on input "input" at bounding box center [237, 269] width 242 height 26
type input "fresh"
select select ""applied""
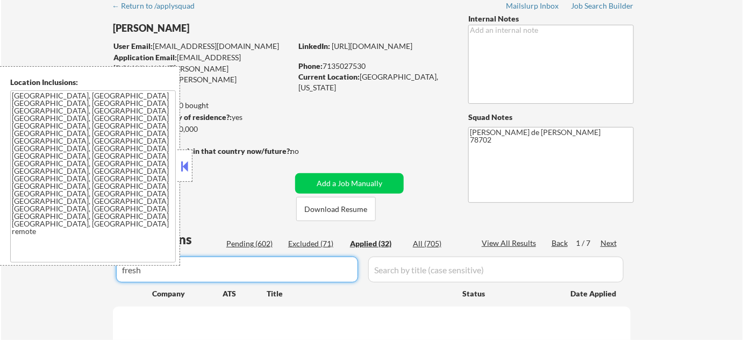
select select ""applied""
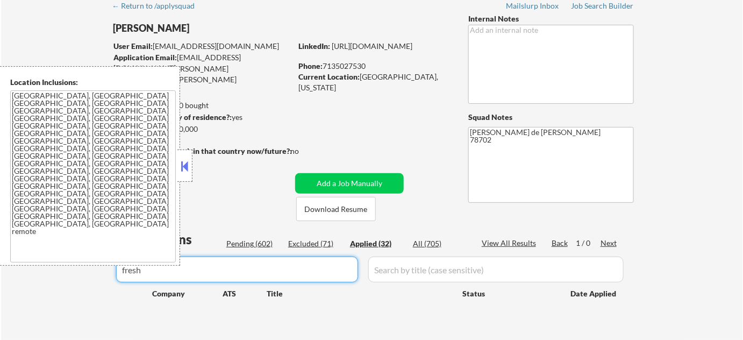
click at [189, 166] on button at bounding box center [185, 166] width 12 height 16
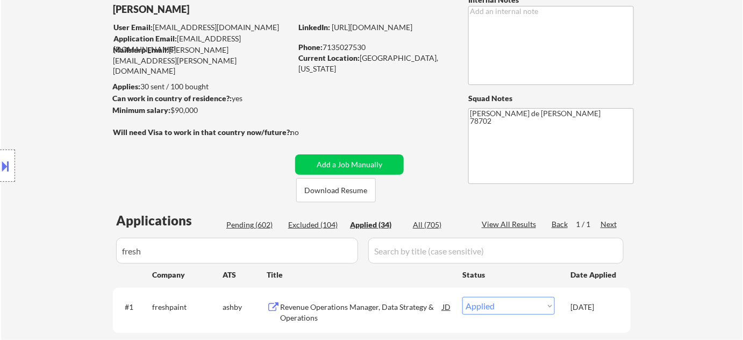
scroll to position [97, 0]
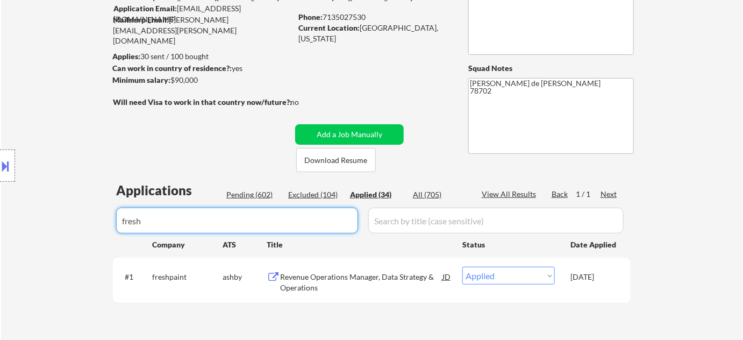
drag, startPoint x: 256, startPoint y: 225, endPoint x: 117, endPoint y: 220, distance: 139.3
click at [125, 223] on body "← Return to /applysquad Mailslurp Inbox Job Search Builder Logan Sceroler User …" at bounding box center [371, 73] width 743 height 340
type input "f"
type input "]"
type input "thyme"
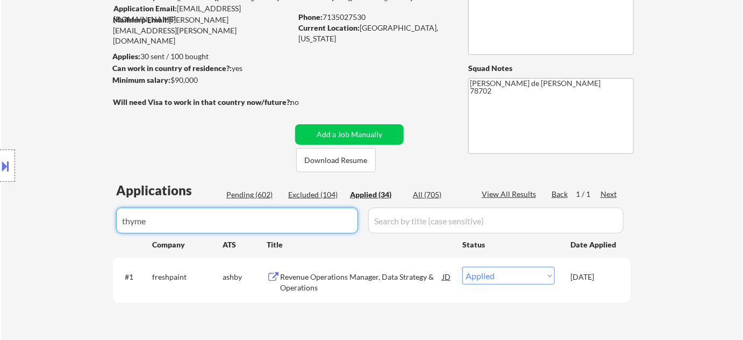
select select ""applied""
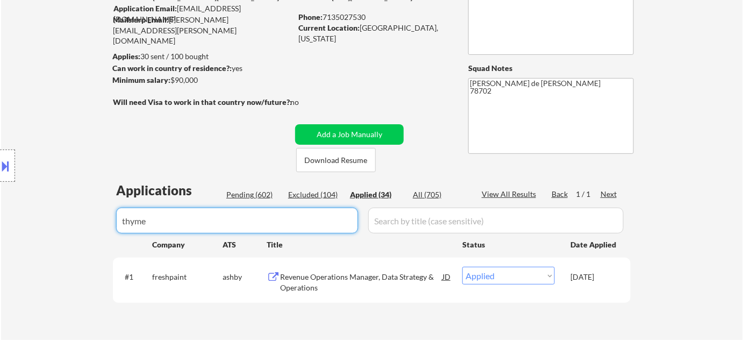
select select ""applied""
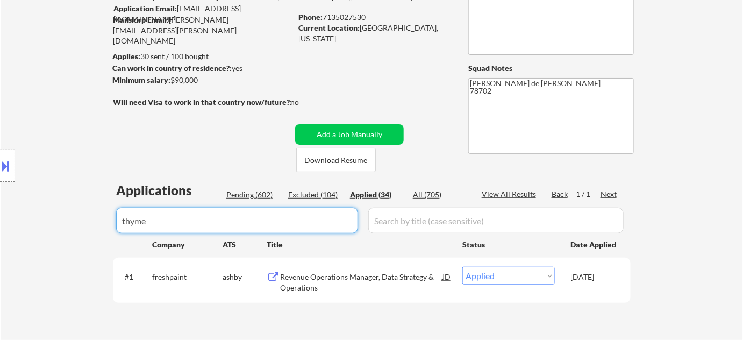
select select ""applied""
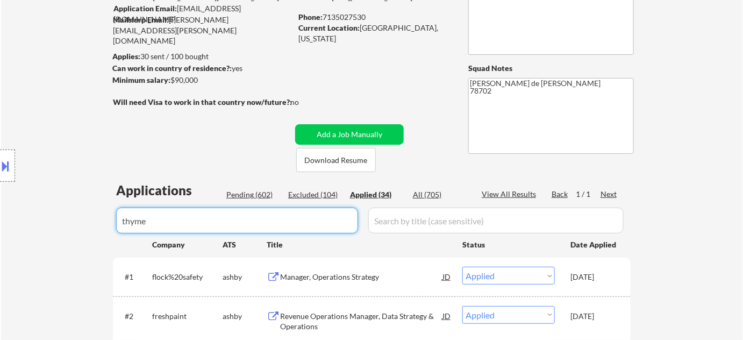
scroll to position [146, 0]
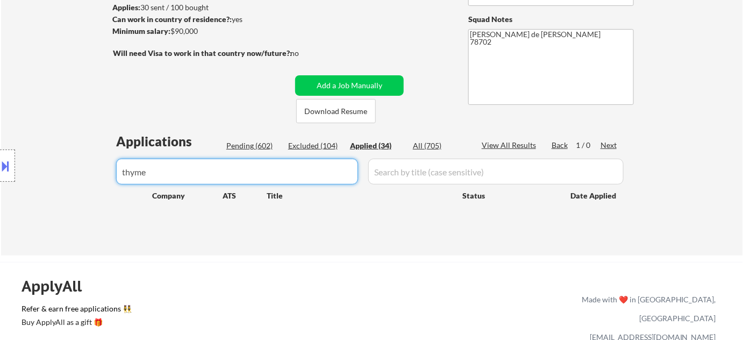
type input "thyme"
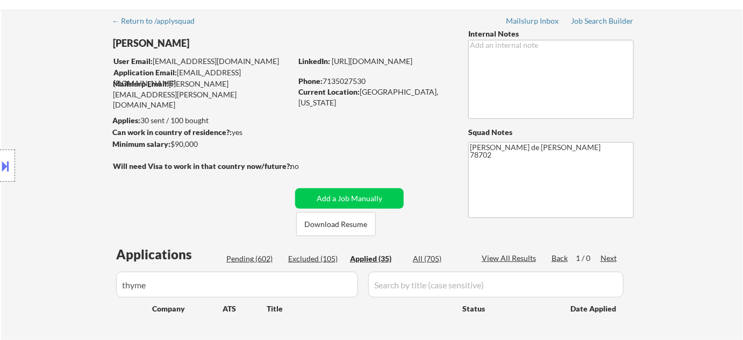
scroll to position [48, 0]
